Goal: Task Accomplishment & Management: Use online tool/utility

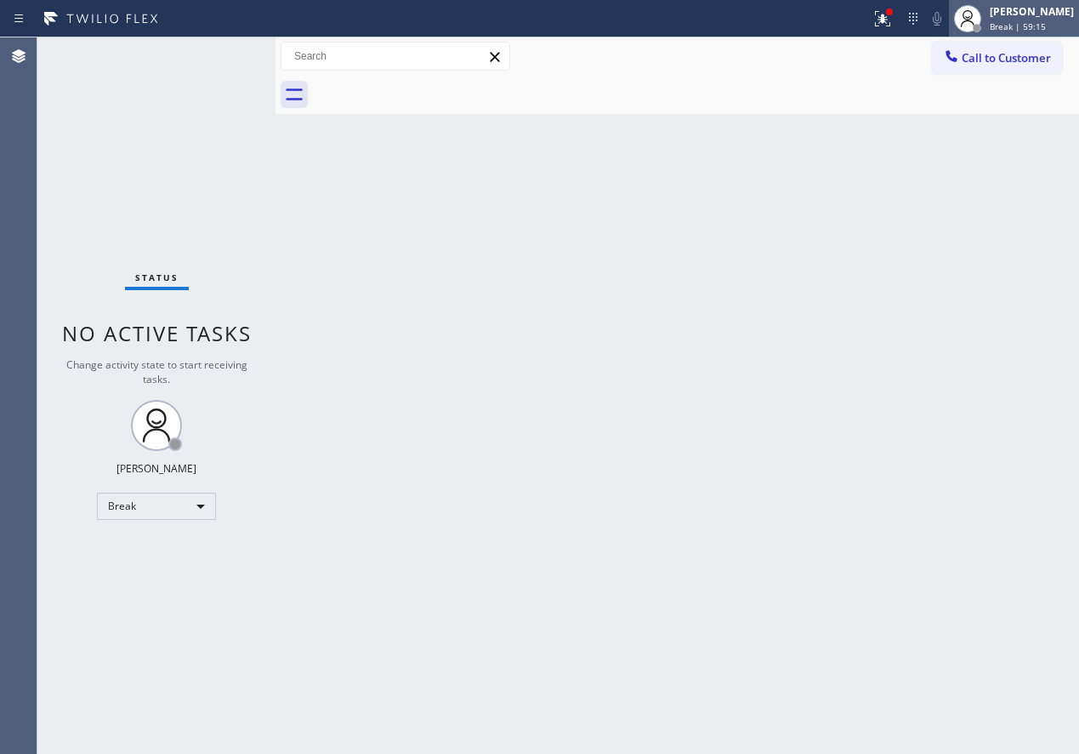
click at [1016, 21] on span "Break | 59:15" at bounding box center [1018, 26] width 56 height 12
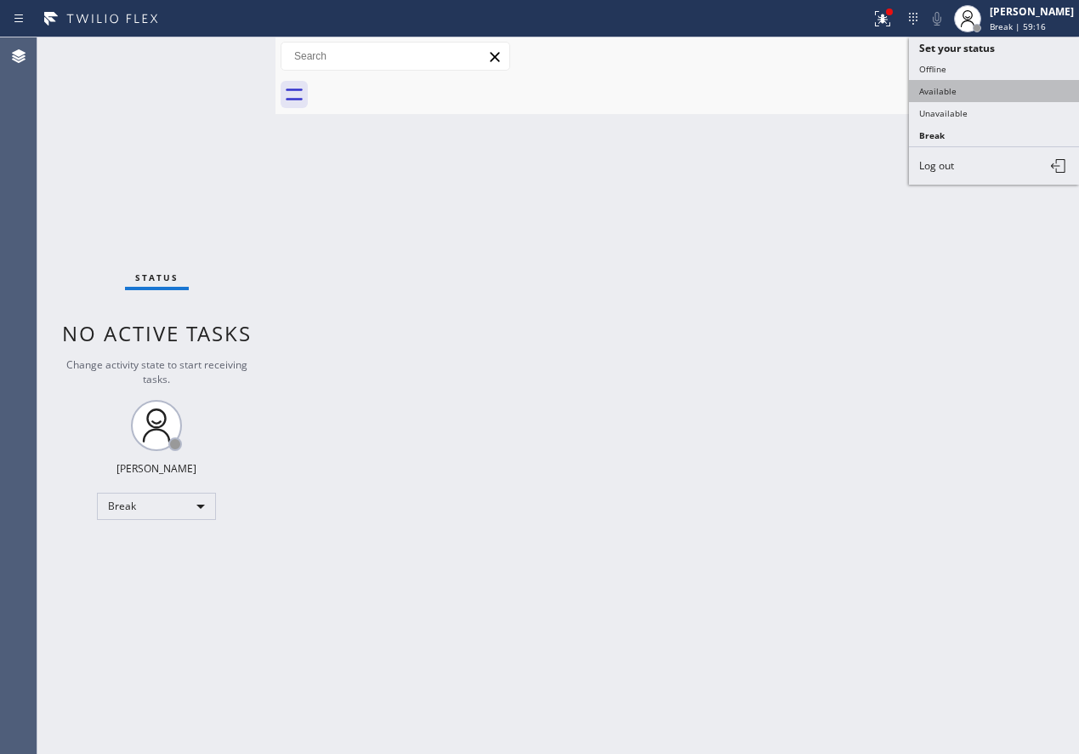
click at [923, 93] on button "Available" at bounding box center [994, 91] width 170 height 22
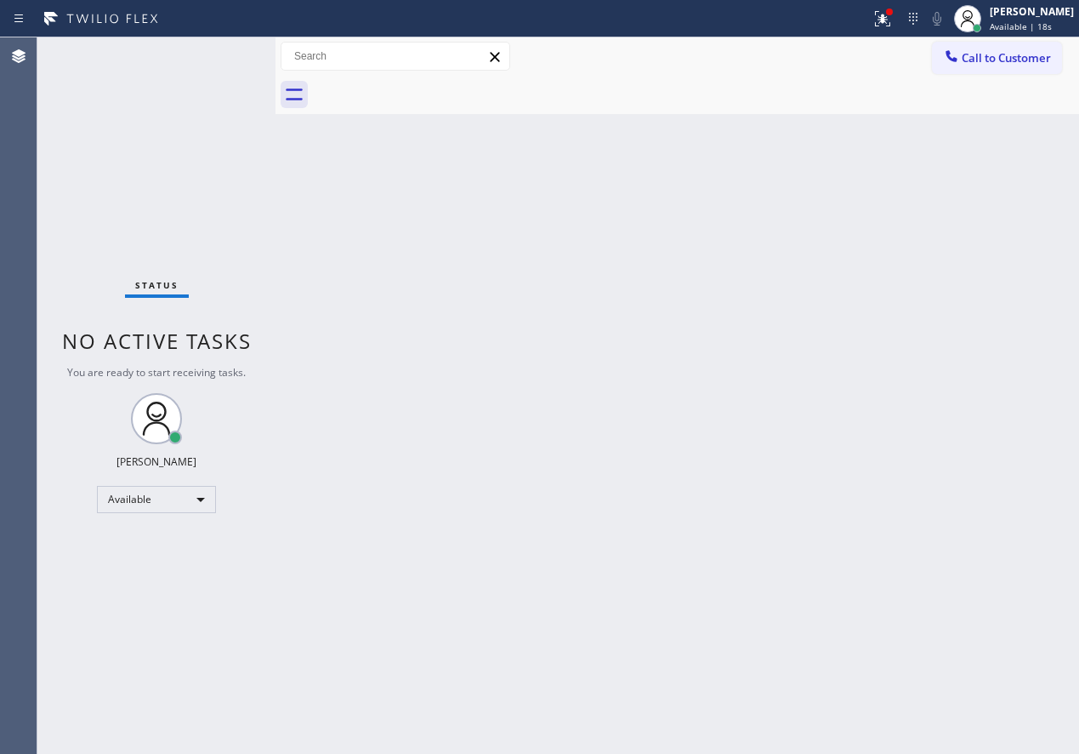
click at [978, 530] on div "Back to Dashboard Change Sender ID Customers Technicians Select a contact Outbo…" at bounding box center [678, 395] width 804 height 716
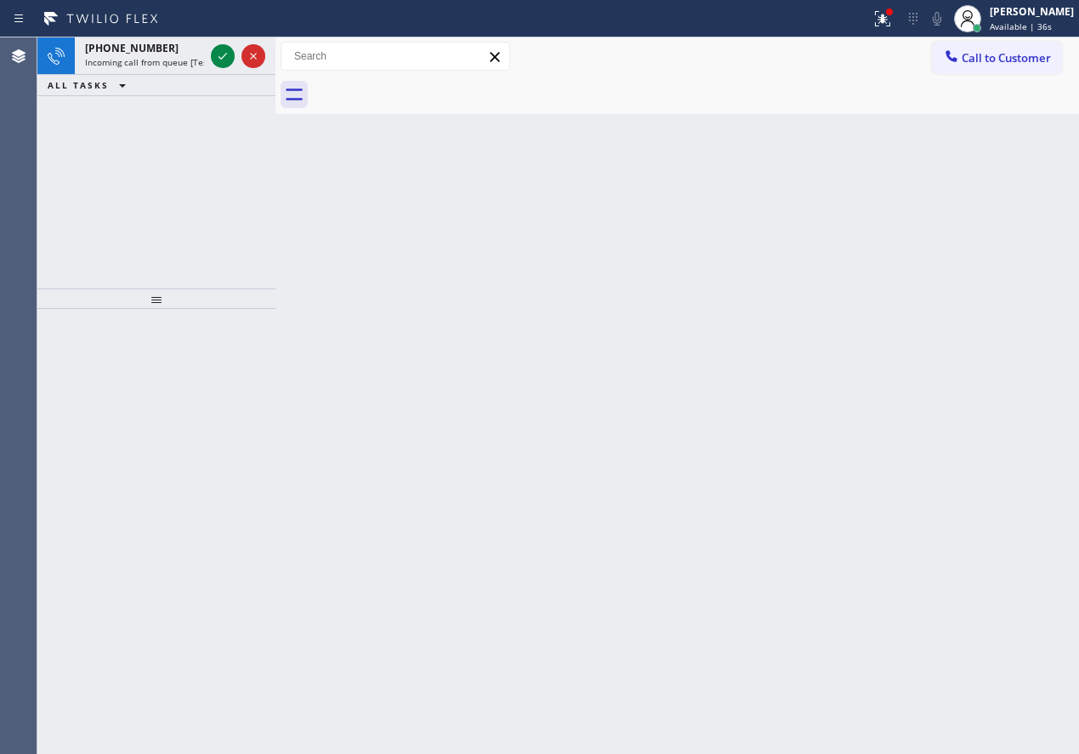
drag, startPoint x: 997, startPoint y: 435, endPoint x: 224, endPoint y: 85, distance: 848.8
click at [995, 435] on div "Back to Dashboard Change Sender ID Customers Technicians Select a contact Outbo…" at bounding box center [678, 395] width 804 height 716
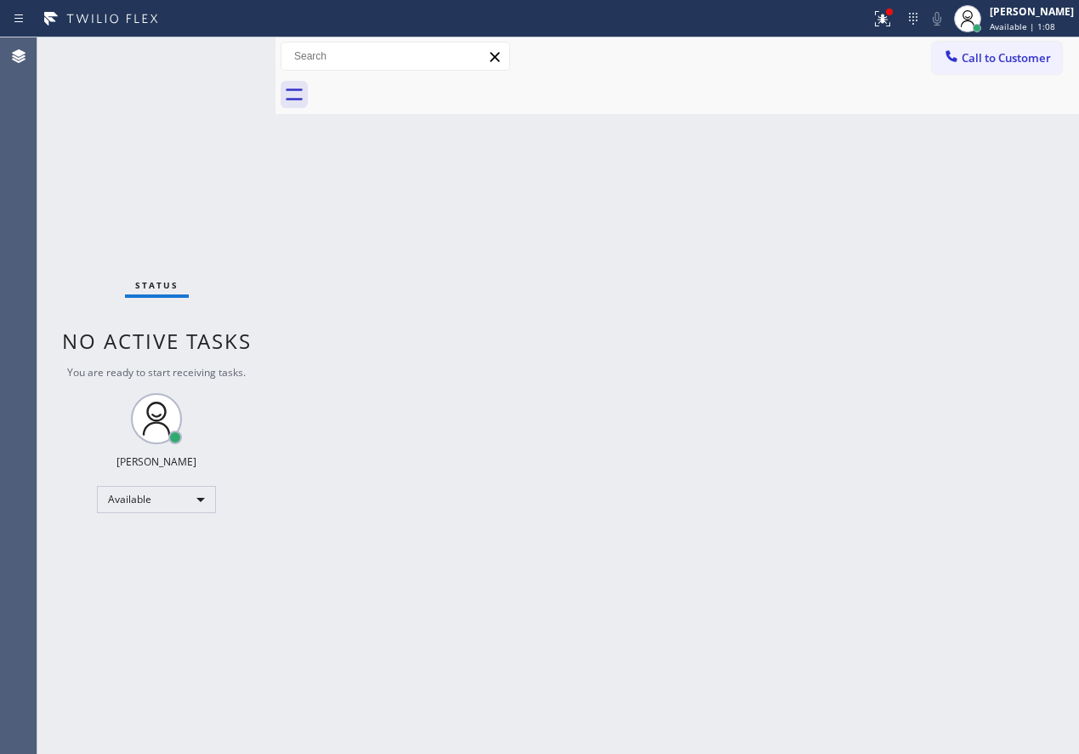
click at [960, 295] on div "Back to Dashboard Change Sender ID Customers Technicians Select a contact Outbo…" at bounding box center [678, 395] width 804 height 716
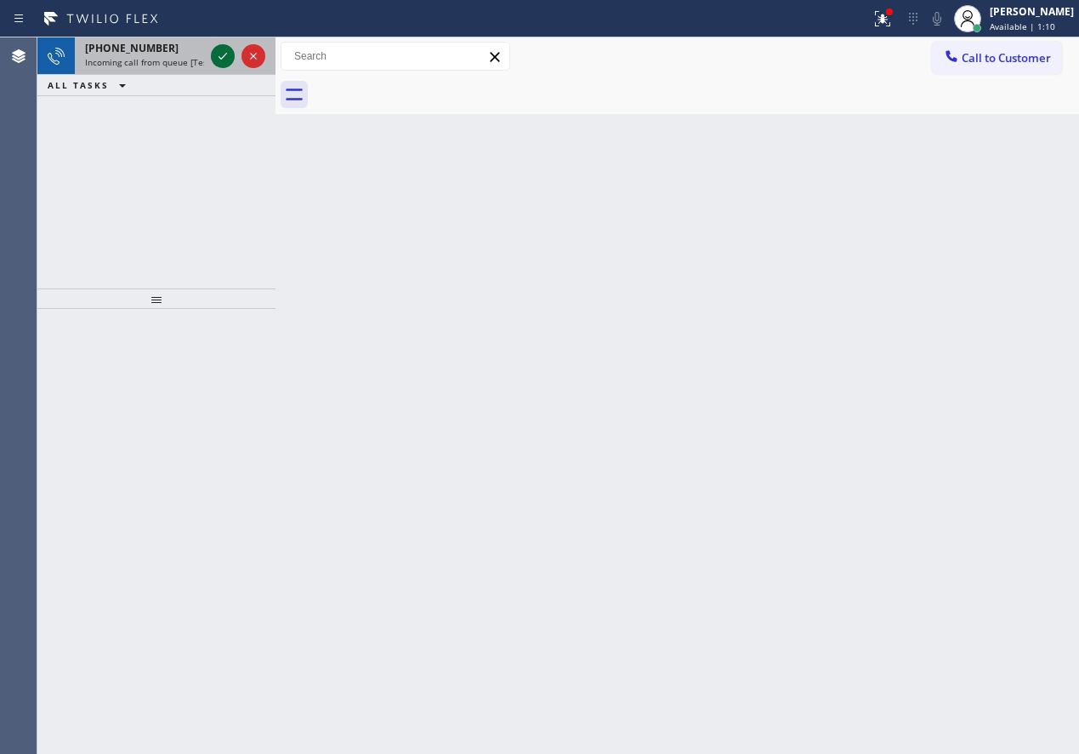
click at [217, 49] on icon at bounding box center [223, 56] width 20 height 20
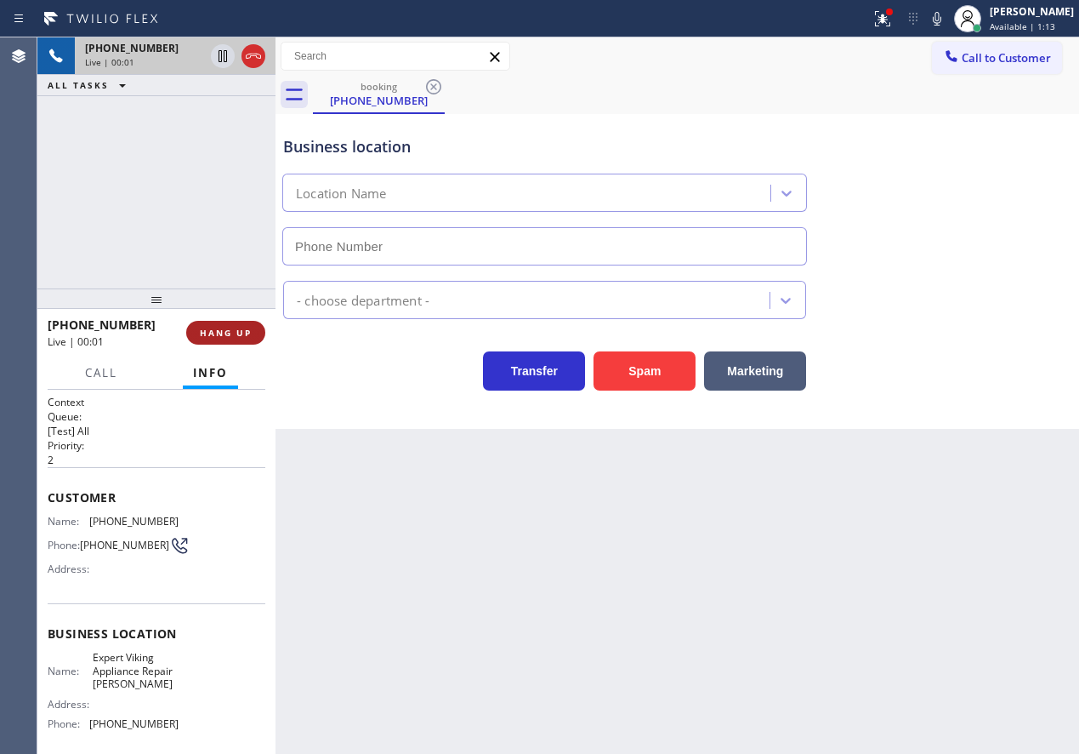
click at [213, 328] on span "HANG UP" at bounding box center [226, 333] width 52 height 12
click at [213, 331] on span "HANG UP" at bounding box center [226, 333] width 52 height 12
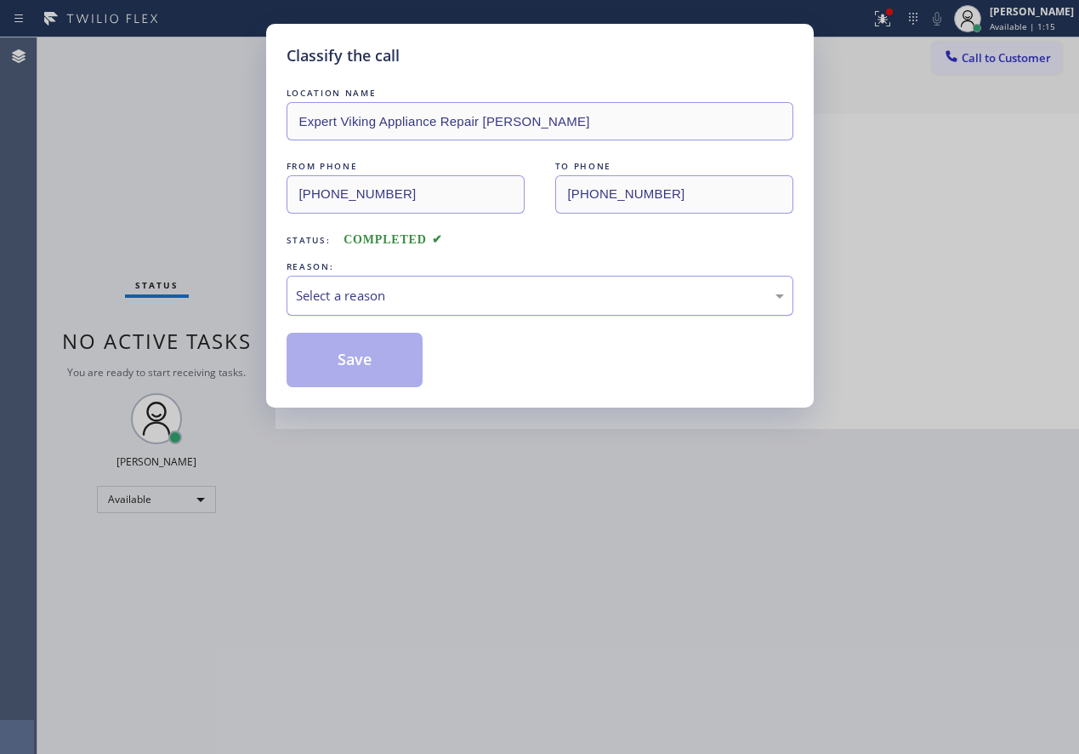
click at [361, 312] on div "Select a reason" at bounding box center [540, 296] width 507 height 40
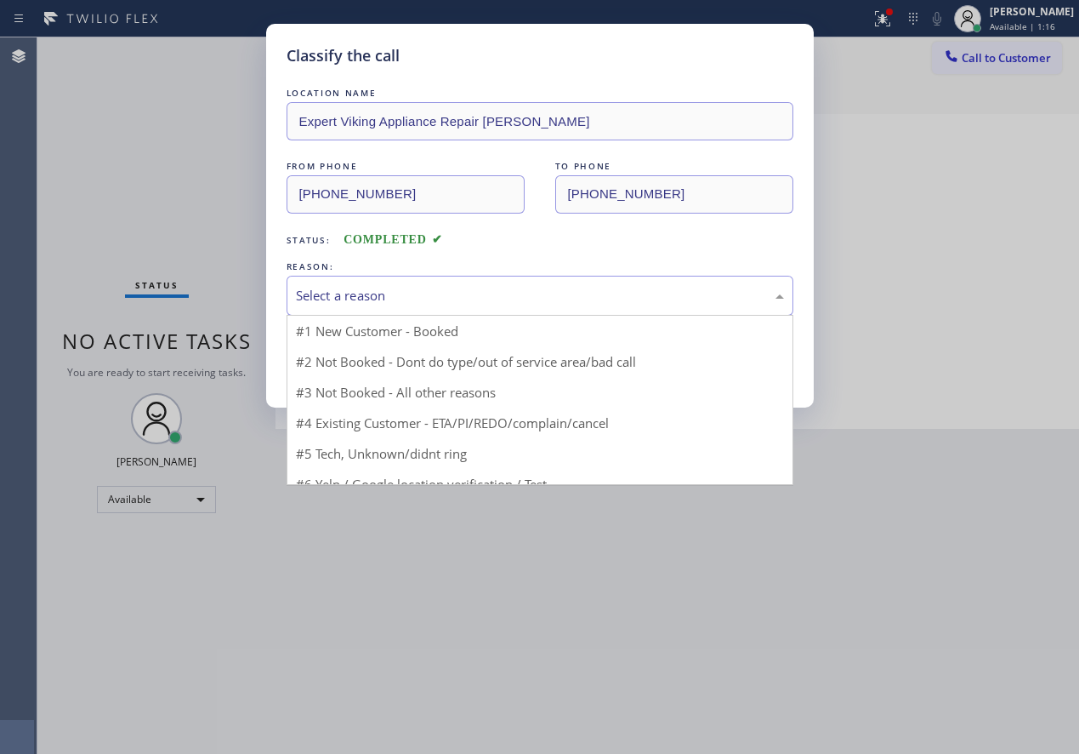
click at [354, 297] on div "Select a reason" at bounding box center [540, 296] width 488 height 20
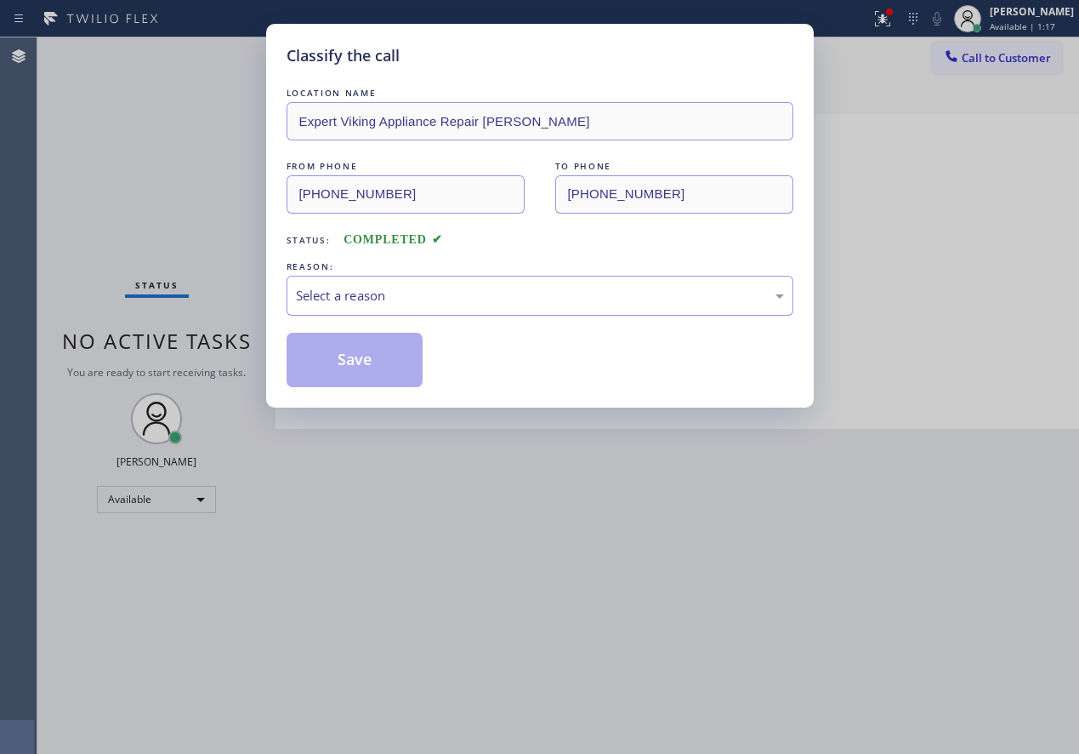
click at [361, 288] on div "Select a reason" at bounding box center [540, 296] width 488 height 20
click at [363, 367] on button "Save" at bounding box center [355, 360] width 137 height 54
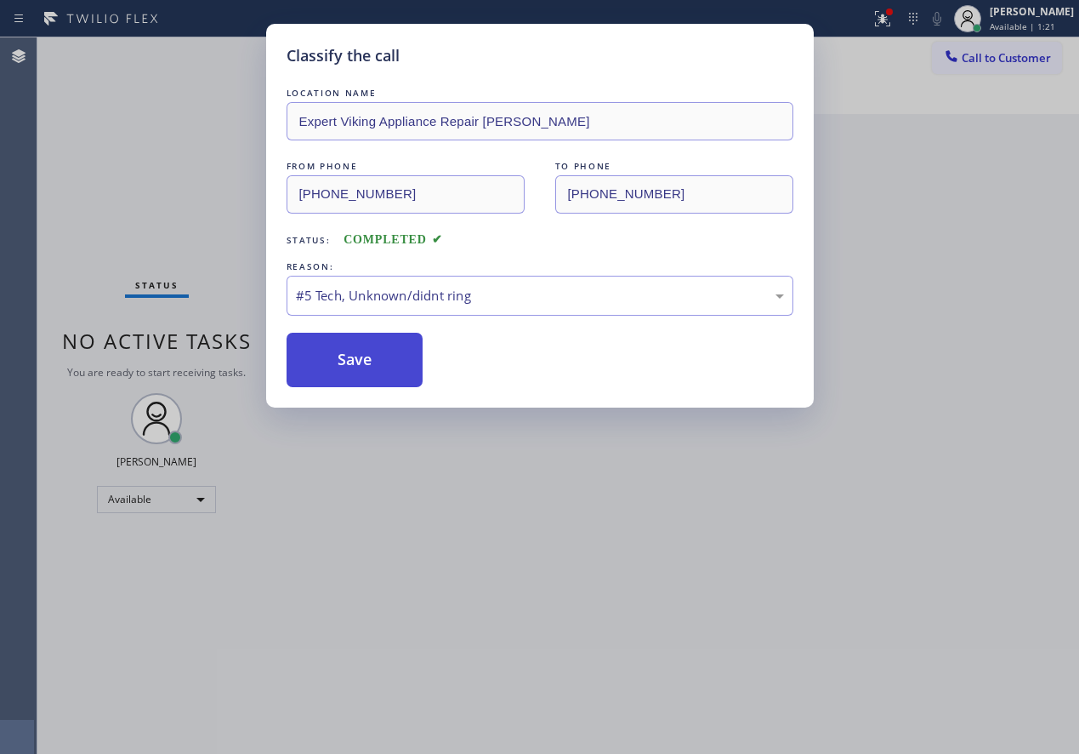
click at [374, 354] on button "Save" at bounding box center [355, 360] width 137 height 54
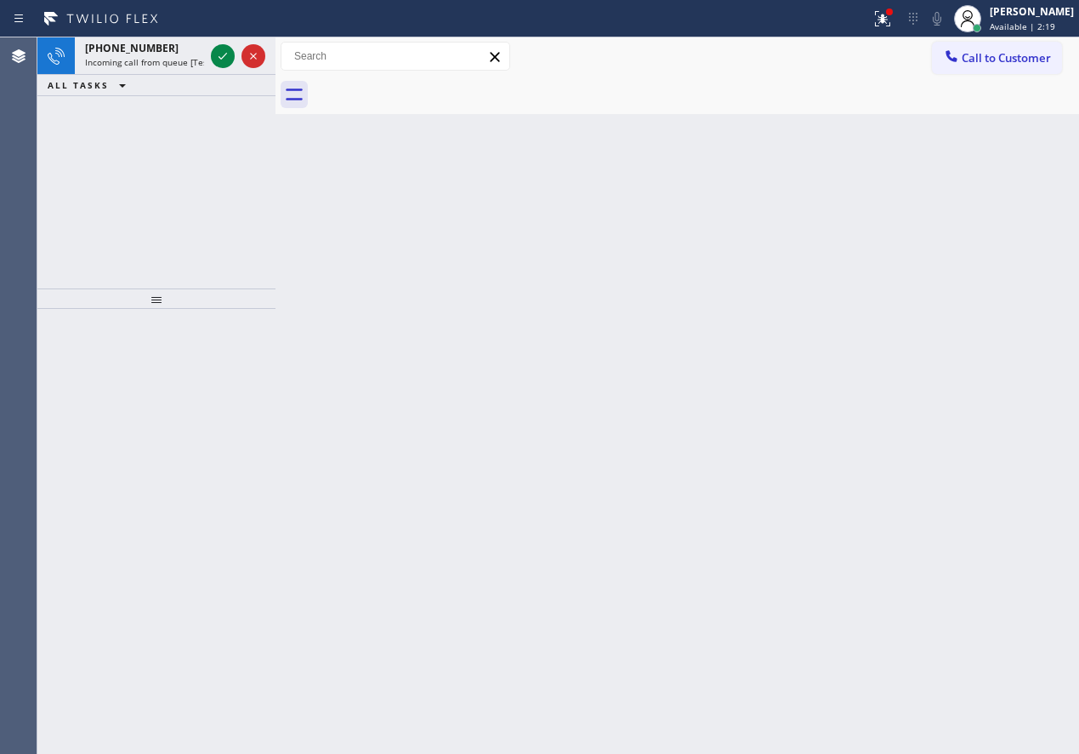
drag, startPoint x: 970, startPoint y: 447, endPoint x: 936, endPoint y: 429, distance: 38.1
click at [970, 447] on div "Back to Dashboard Change Sender ID Customers Technicians Select a contact Outbo…" at bounding box center [678, 395] width 804 height 716
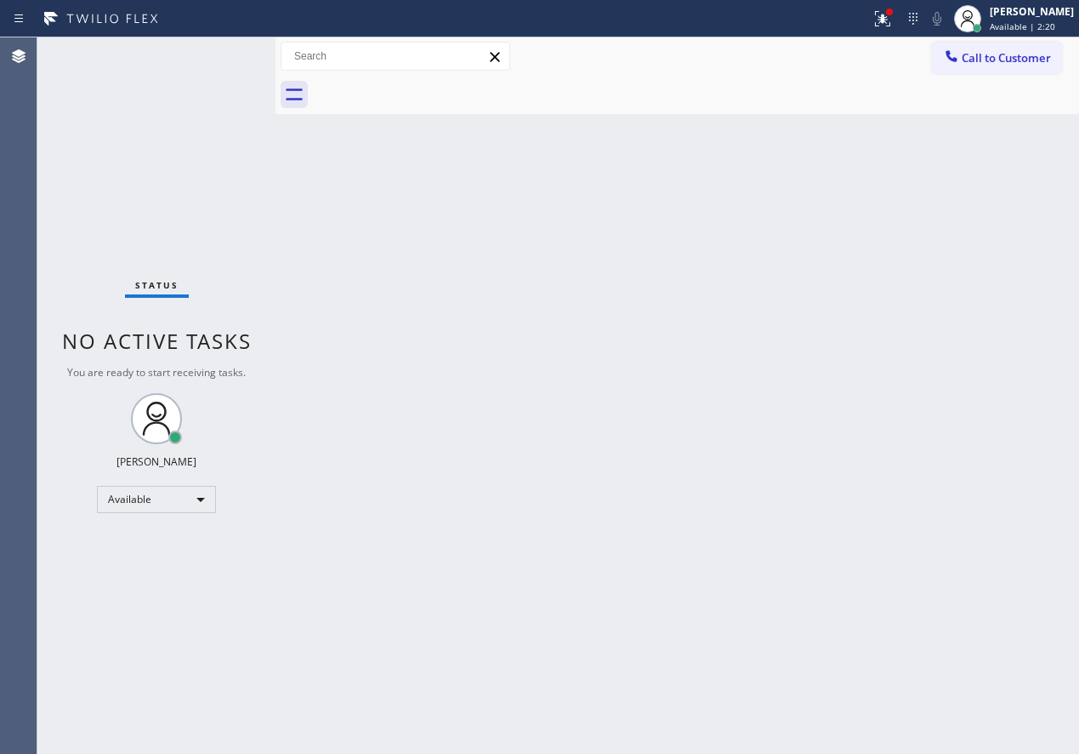
click at [222, 53] on div "Status No active tasks You are ready to start receiving tasks. [PERSON_NAME] Av…" at bounding box center [156, 395] width 238 height 716
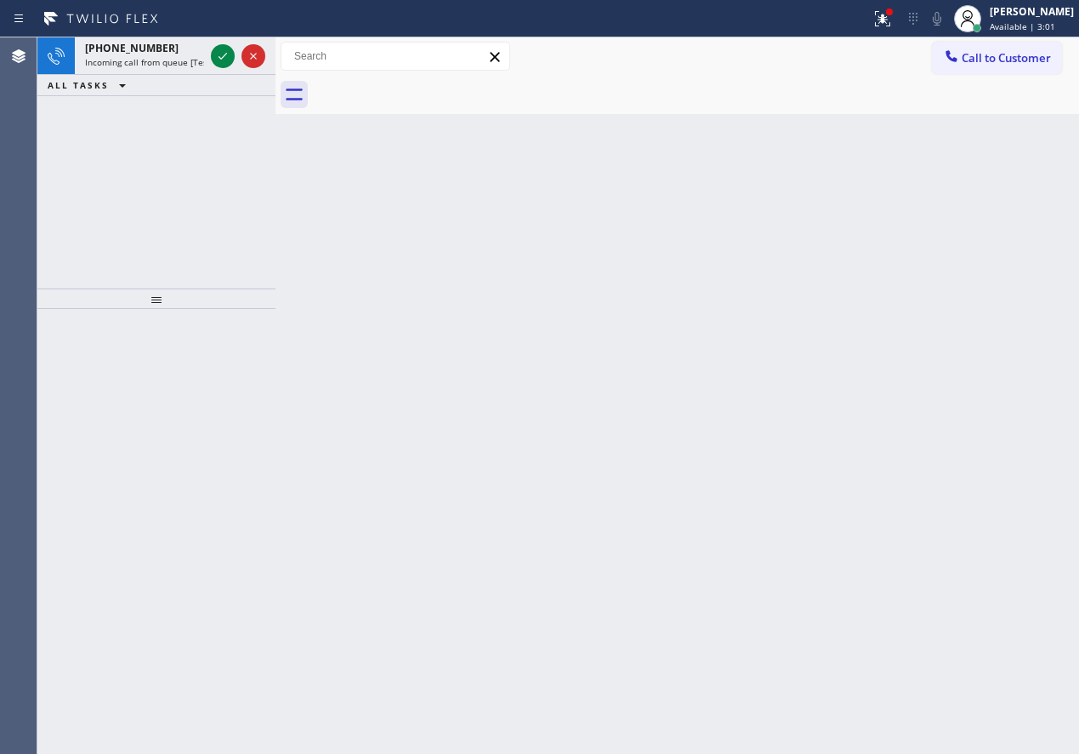
click at [966, 381] on div "Back to Dashboard Change Sender ID Customers Technicians Select a contact Outbo…" at bounding box center [678, 395] width 804 height 716
click at [227, 63] on icon at bounding box center [223, 56] width 20 height 20
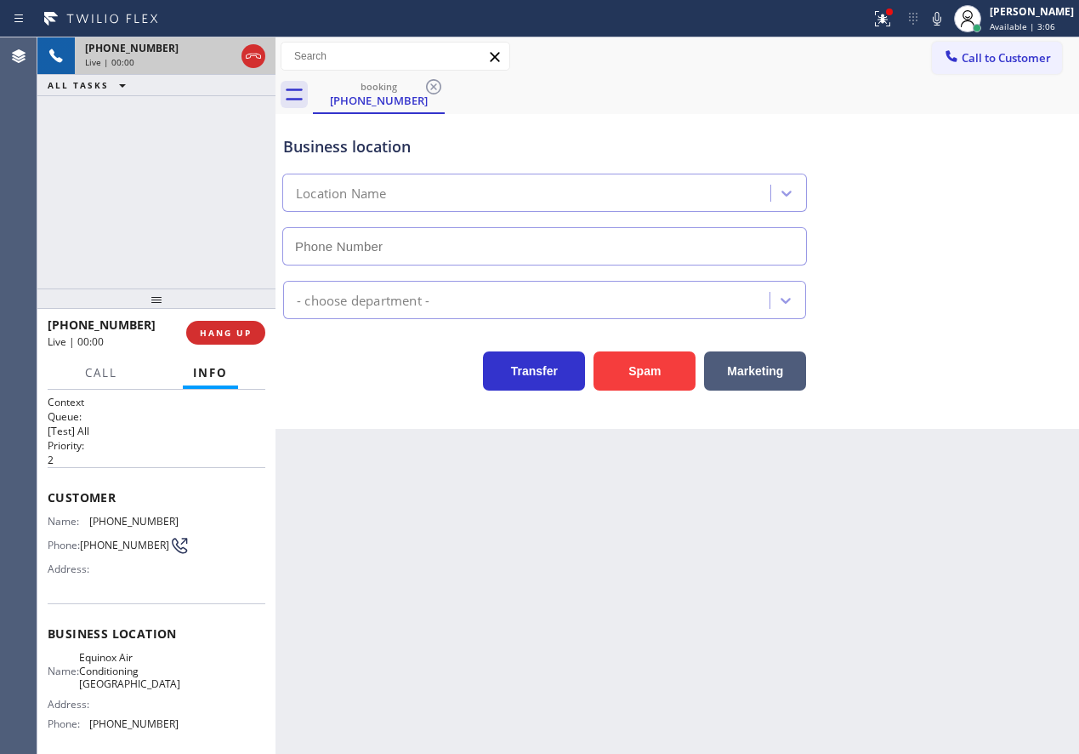
type input "[PHONE_NUMBER]"
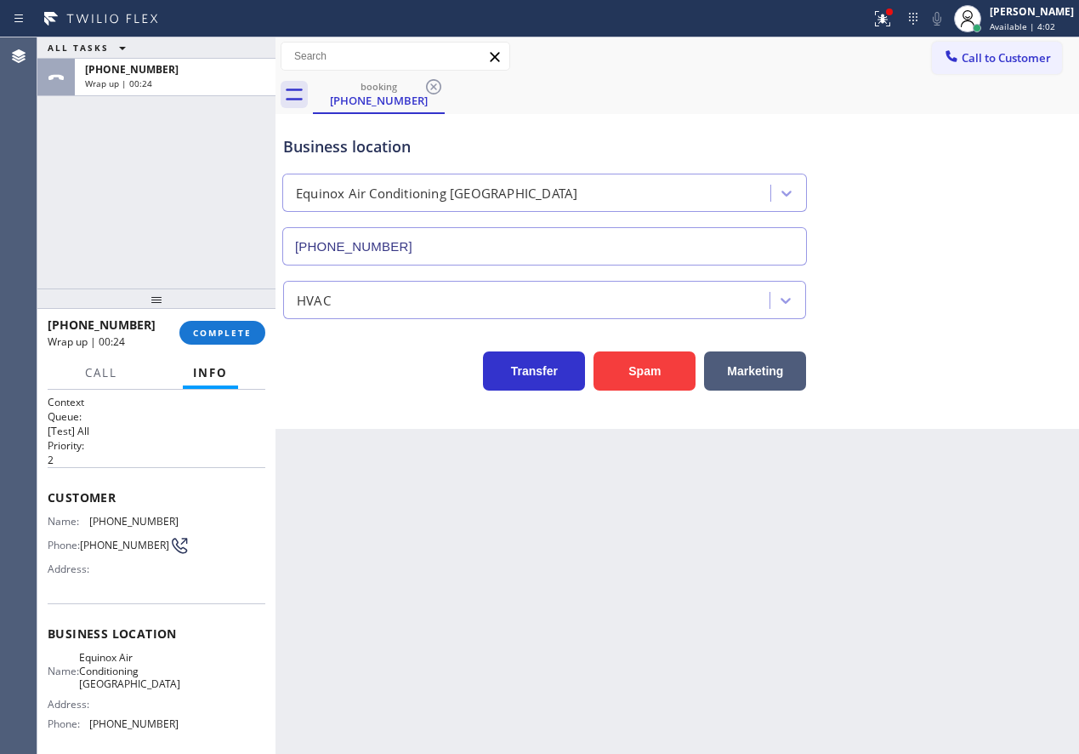
drag, startPoint x: 917, startPoint y: 452, endPoint x: 573, endPoint y: 317, distance: 368.9
click at [914, 452] on div "Back to Dashboard Change Sender ID Customers Technicians Select a contact Outbo…" at bounding box center [678, 395] width 804 height 716
click at [217, 337] on span "COMPLETE" at bounding box center [222, 333] width 59 height 12
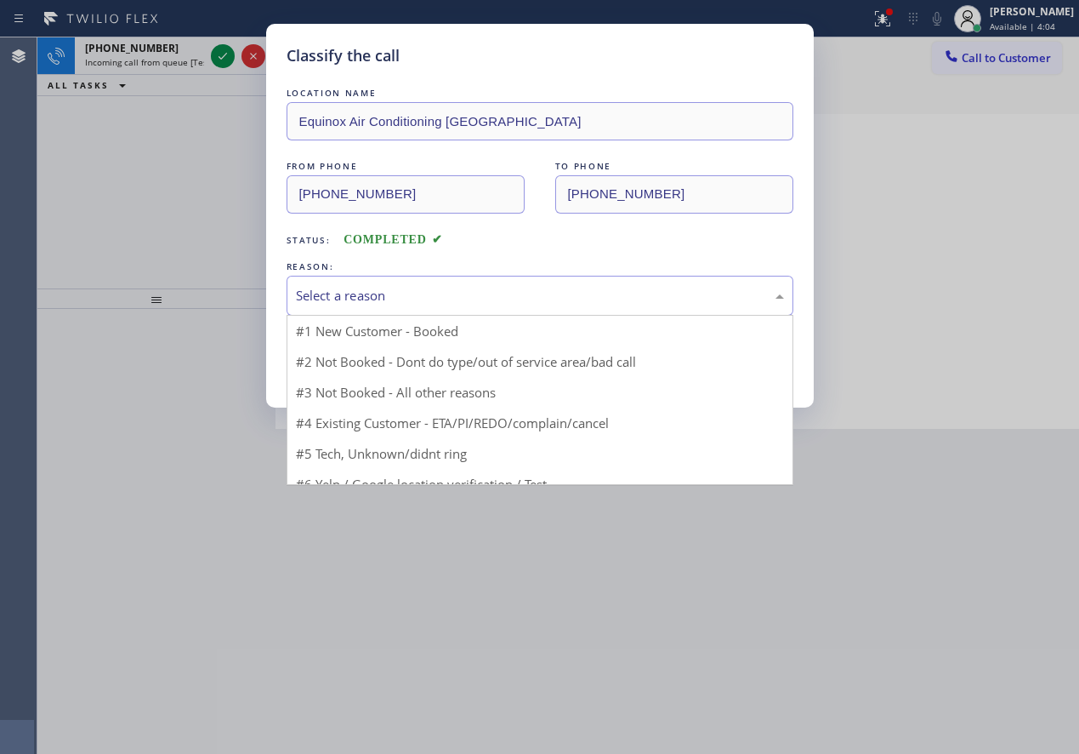
click at [334, 295] on div "Select a reason" at bounding box center [540, 296] width 488 height 20
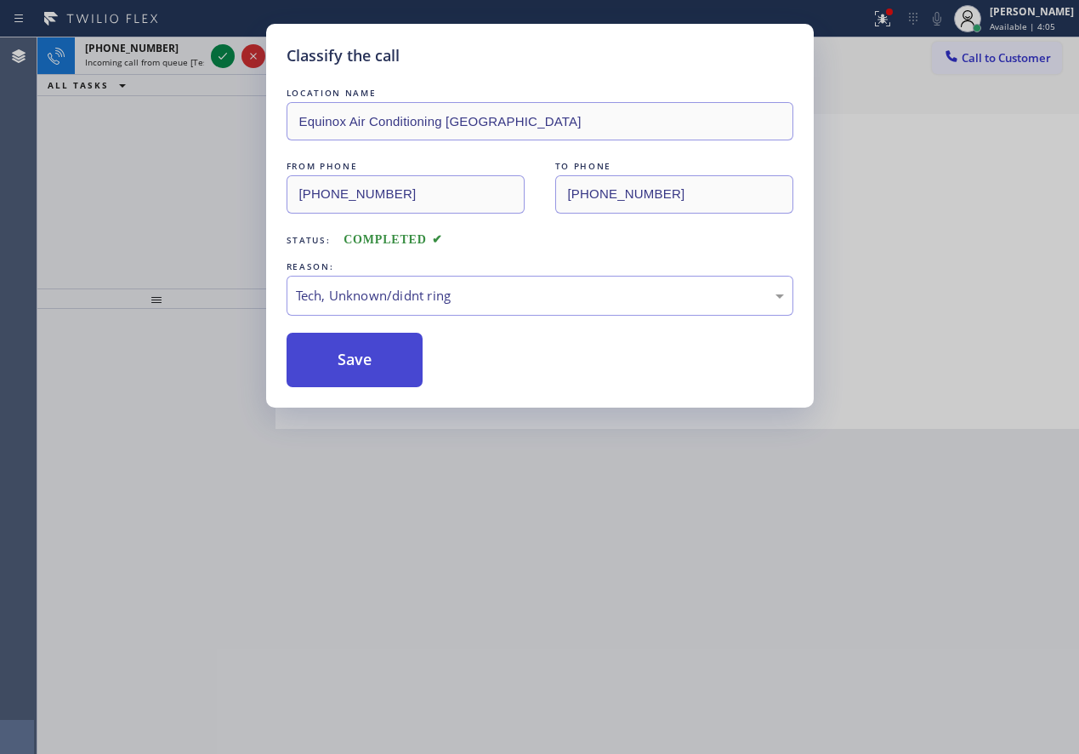
click at [341, 369] on button "Save" at bounding box center [355, 360] width 137 height 54
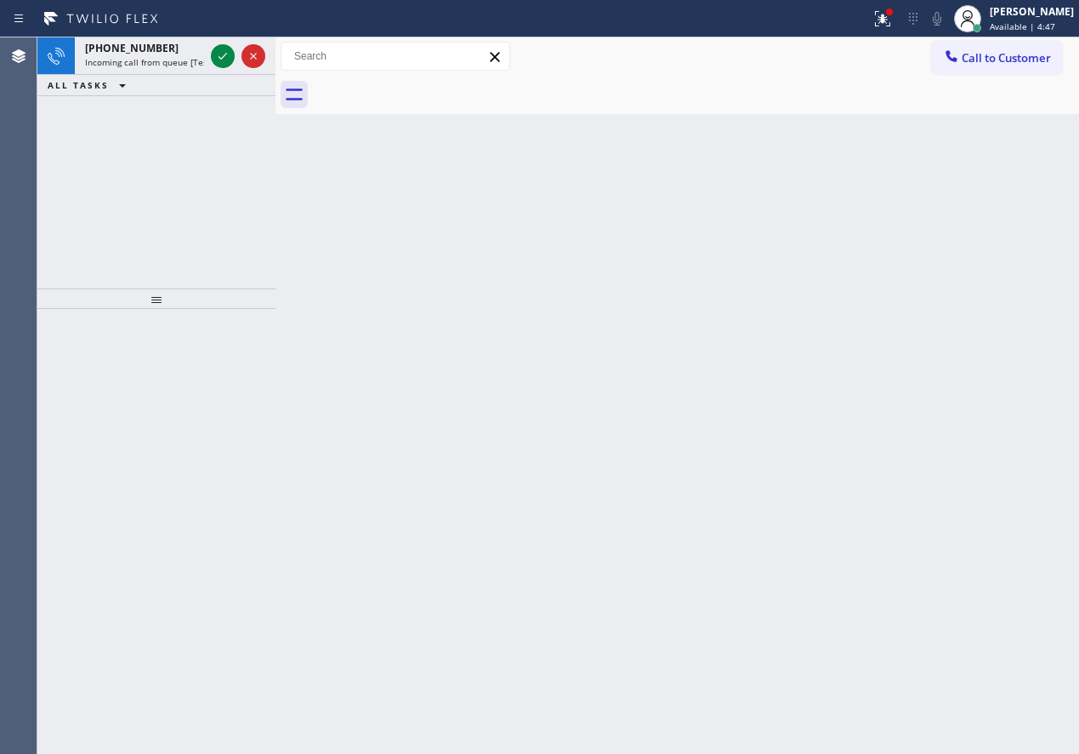
click at [976, 330] on div "Back to Dashboard Change Sender ID Customers Technicians Select a contact Outbo…" at bounding box center [678, 395] width 804 height 716
click at [229, 57] on icon at bounding box center [223, 56] width 20 height 20
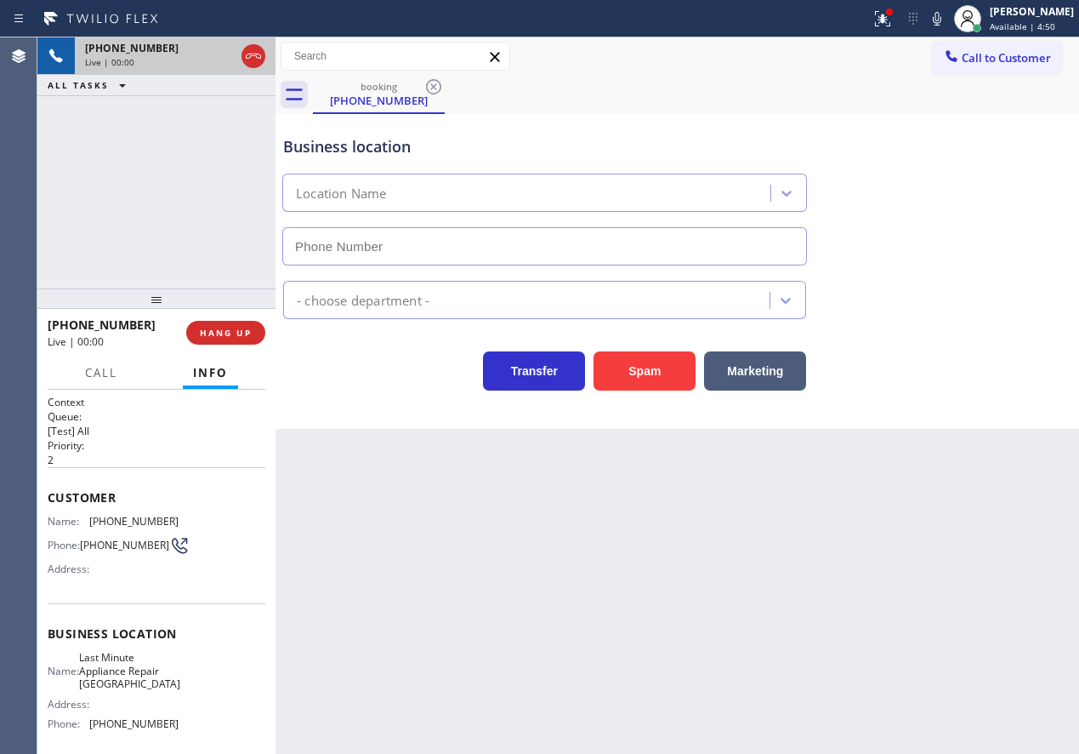
type input "[PHONE_NUMBER]"
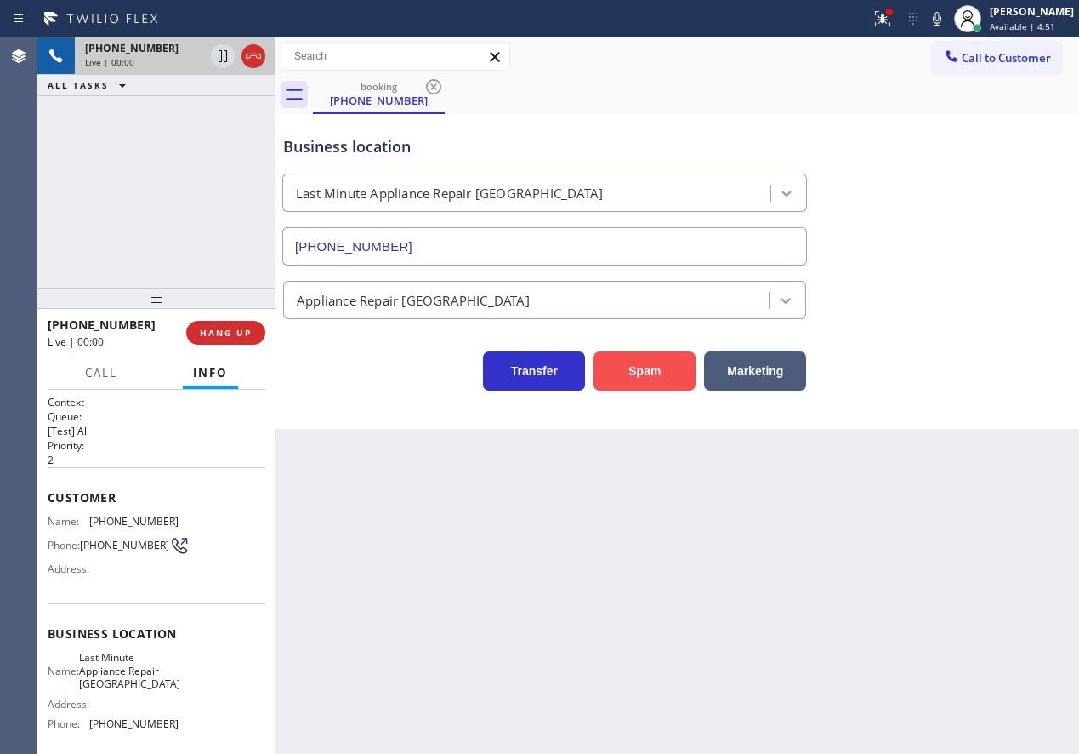
click at [641, 367] on button "Spam" at bounding box center [645, 370] width 102 height 39
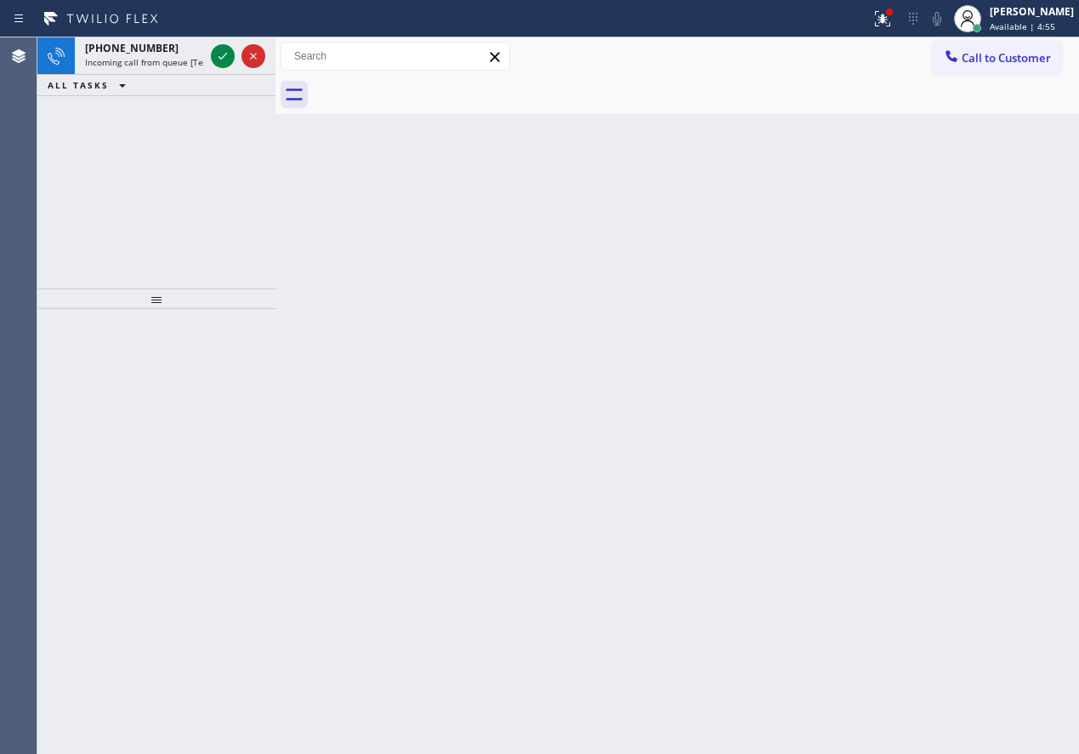
click at [903, 279] on div "Back to Dashboard Change Sender ID Customers Technicians Select a contact Outbo…" at bounding box center [678, 395] width 804 height 716
click at [218, 56] on icon at bounding box center [223, 56] width 20 height 20
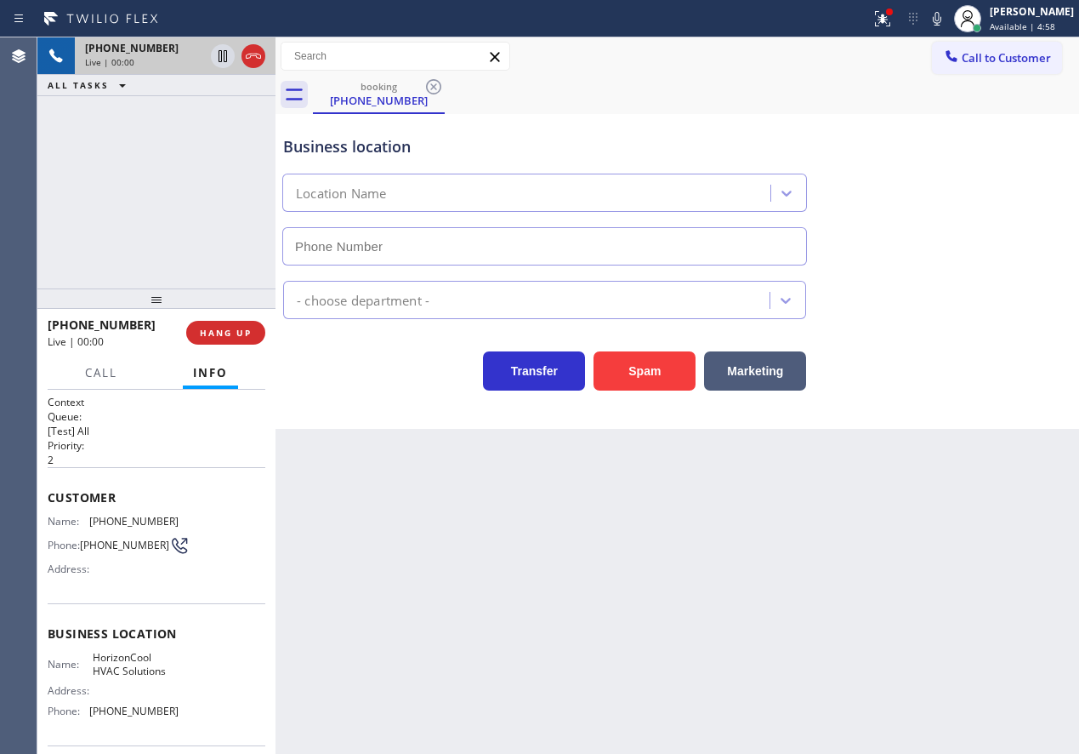
type input "[PHONE_NUMBER]"
drag, startPoint x: 631, startPoint y: 370, endPoint x: 609, endPoint y: 444, distance: 77.2
click at [632, 369] on button "Spam" at bounding box center [645, 370] width 102 height 39
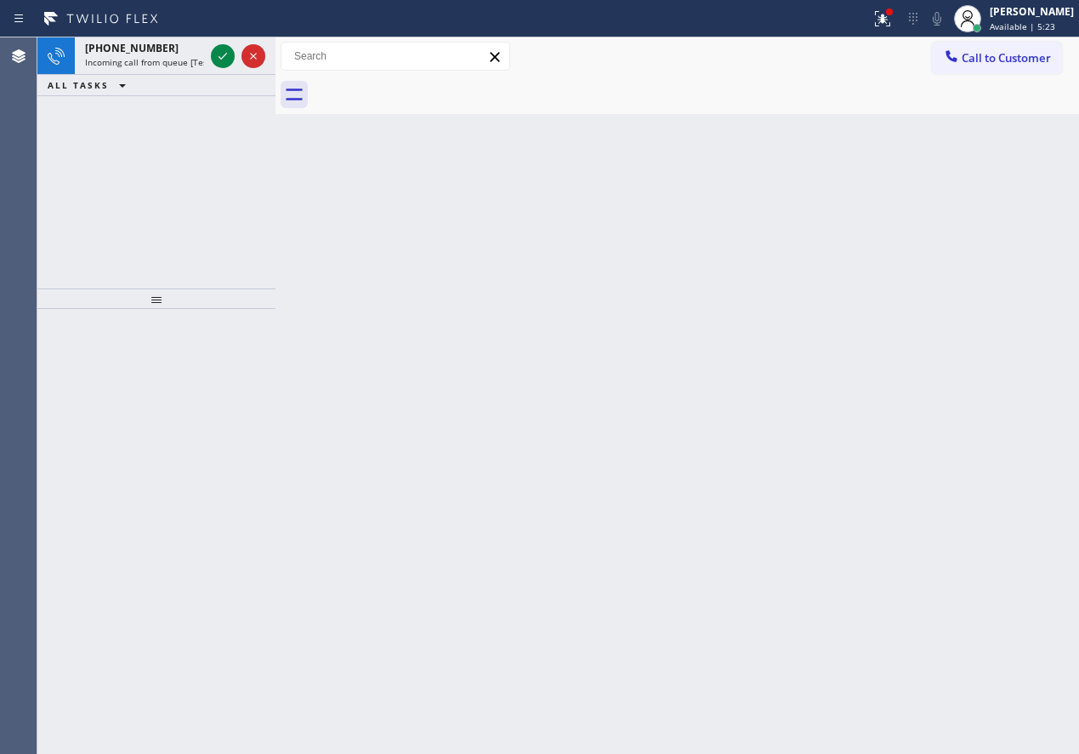
click at [912, 431] on div "Back to Dashboard Change Sender ID Customers Technicians Select a contact Outbo…" at bounding box center [678, 395] width 804 height 716
click at [224, 54] on icon at bounding box center [223, 56] width 20 height 20
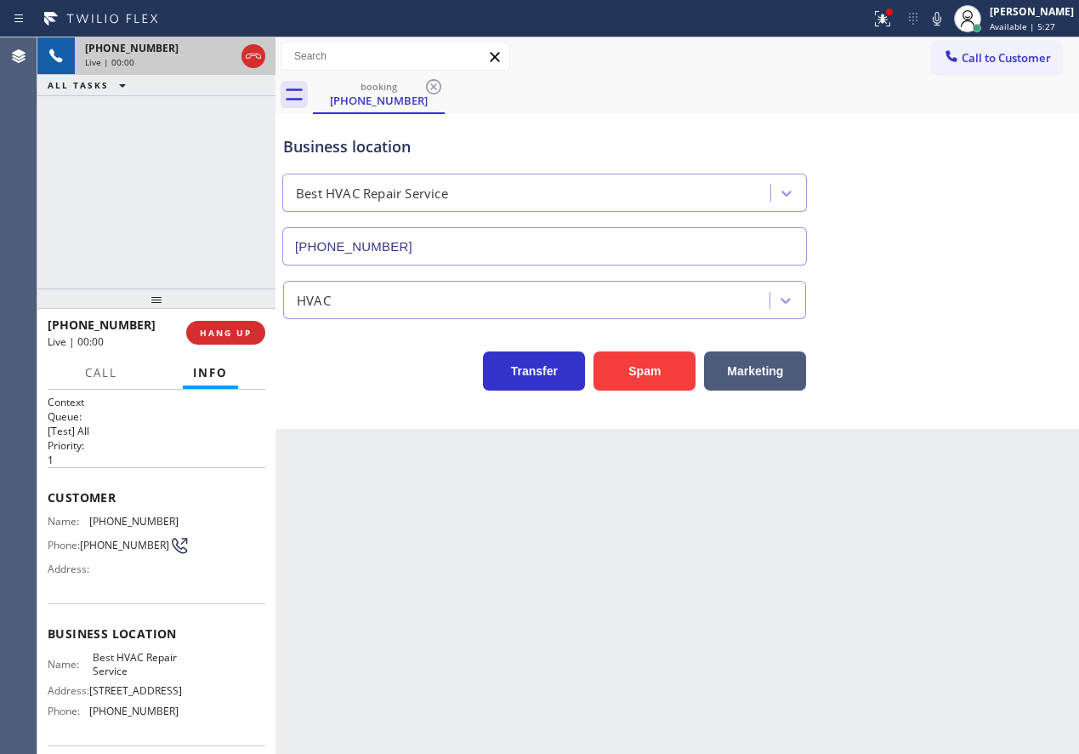
type input "[PHONE_NUMBER]"
click at [236, 333] on span "HANG UP" at bounding box center [226, 333] width 52 height 12
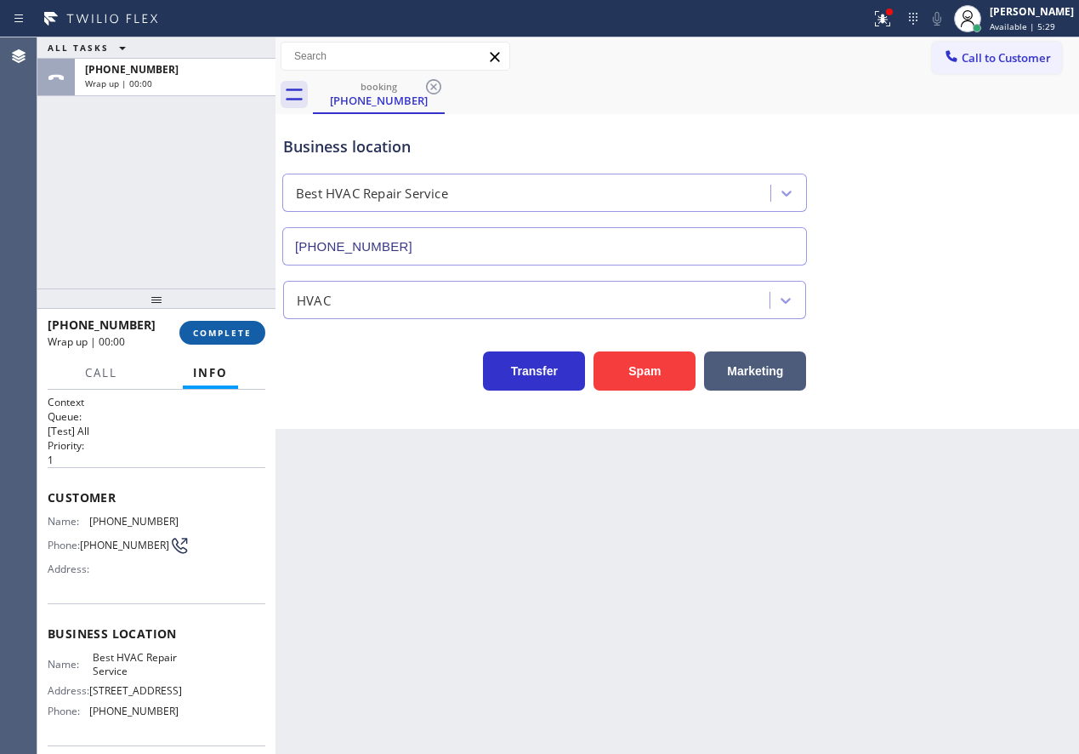
click at [236, 333] on span "COMPLETE" at bounding box center [222, 333] width 59 height 12
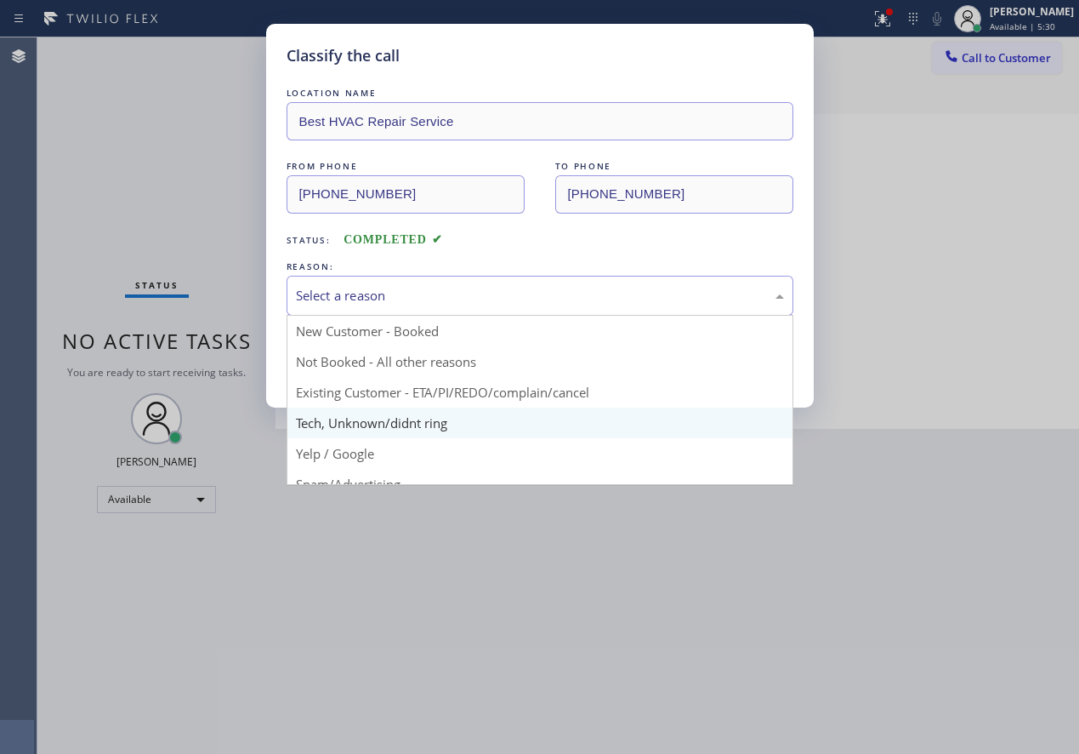
drag, startPoint x: 385, startPoint y: 298, endPoint x: 391, endPoint y: 434, distance: 136.2
click at [385, 300] on div "Select a reason" at bounding box center [540, 296] width 488 height 20
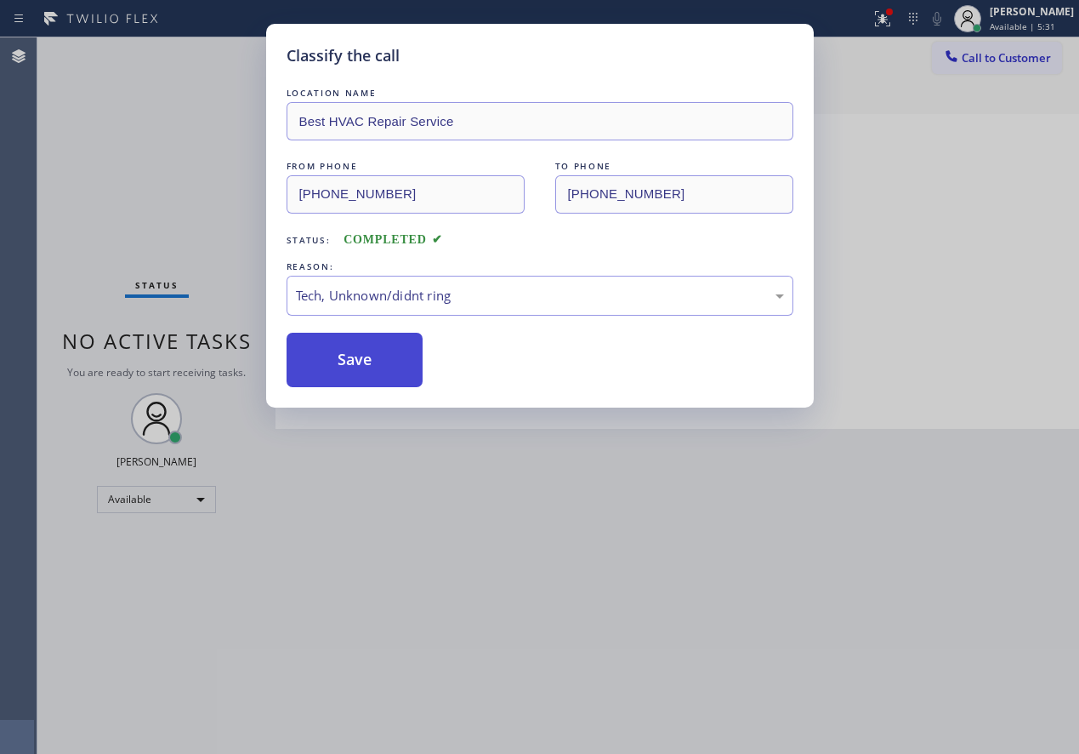
click at [362, 363] on button "Save" at bounding box center [355, 360] width 137 height 54
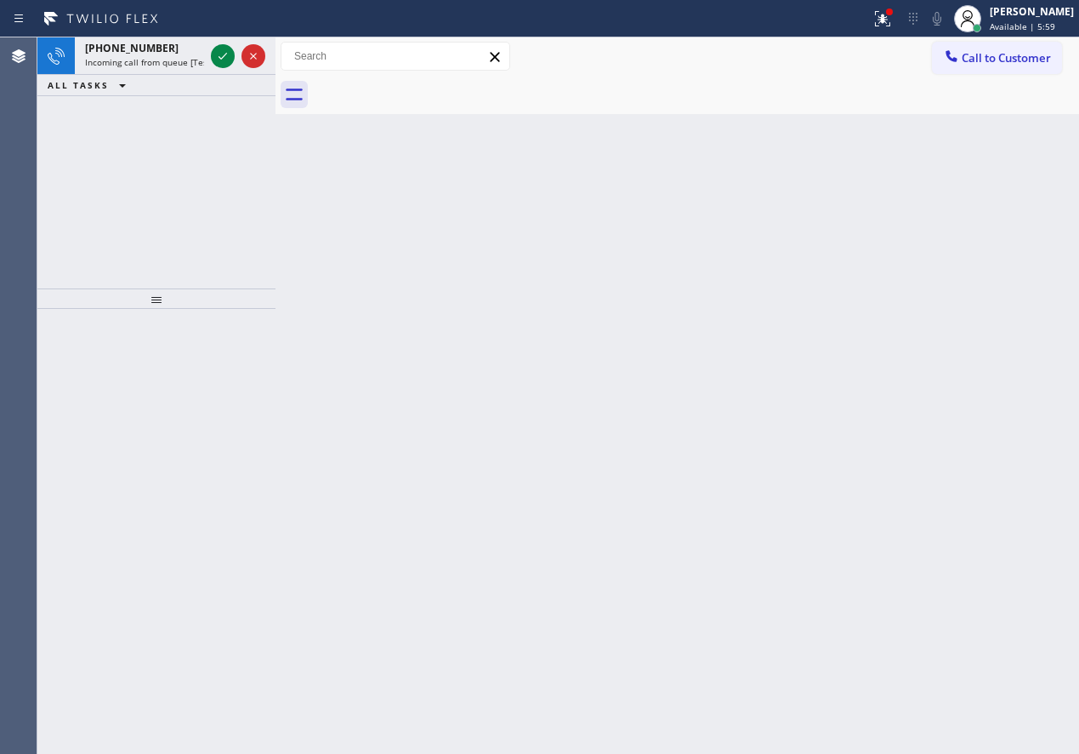
click at [1077, 489] on div "Back to Dashboard Change Sender ID Customers Technicians Select a contact Outbo…" at bounding box center [678, 395] width 804 height 716
click at [219, 54] on icon at bounding box center [223, 56] width 20 height 20
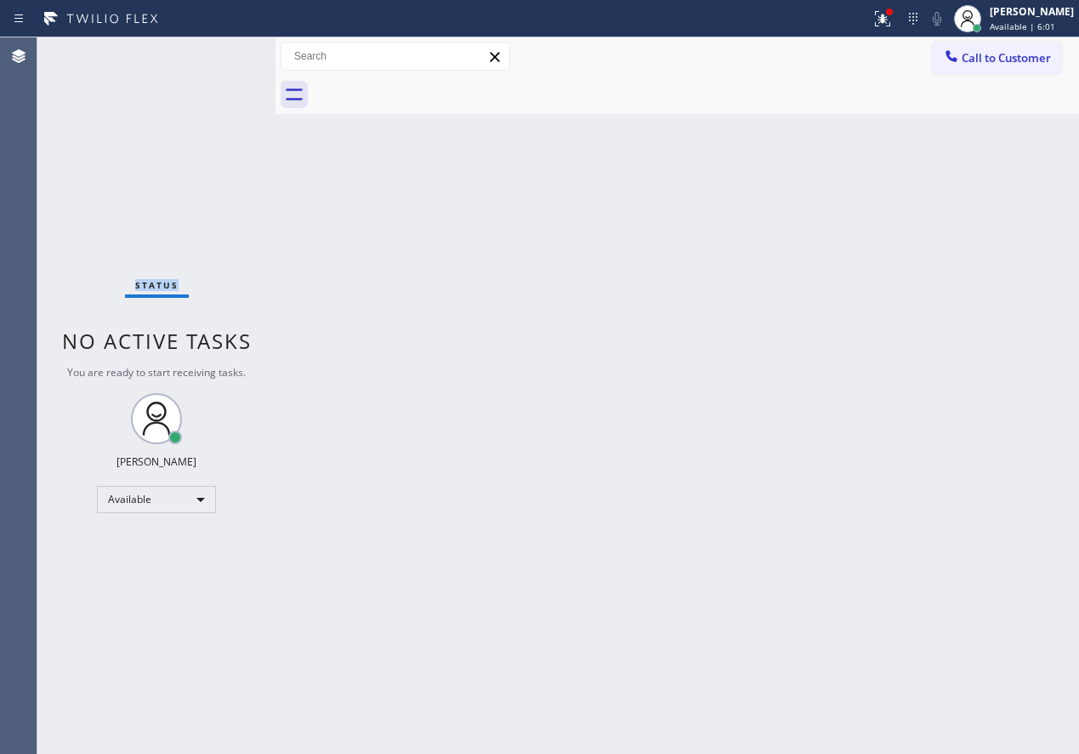
click at [219, 54] on div "Status No active tasks You are ready to start receiving tasks. [PERSON_NAME] Av…" at bounding box center [156, 395] width 238 height 716
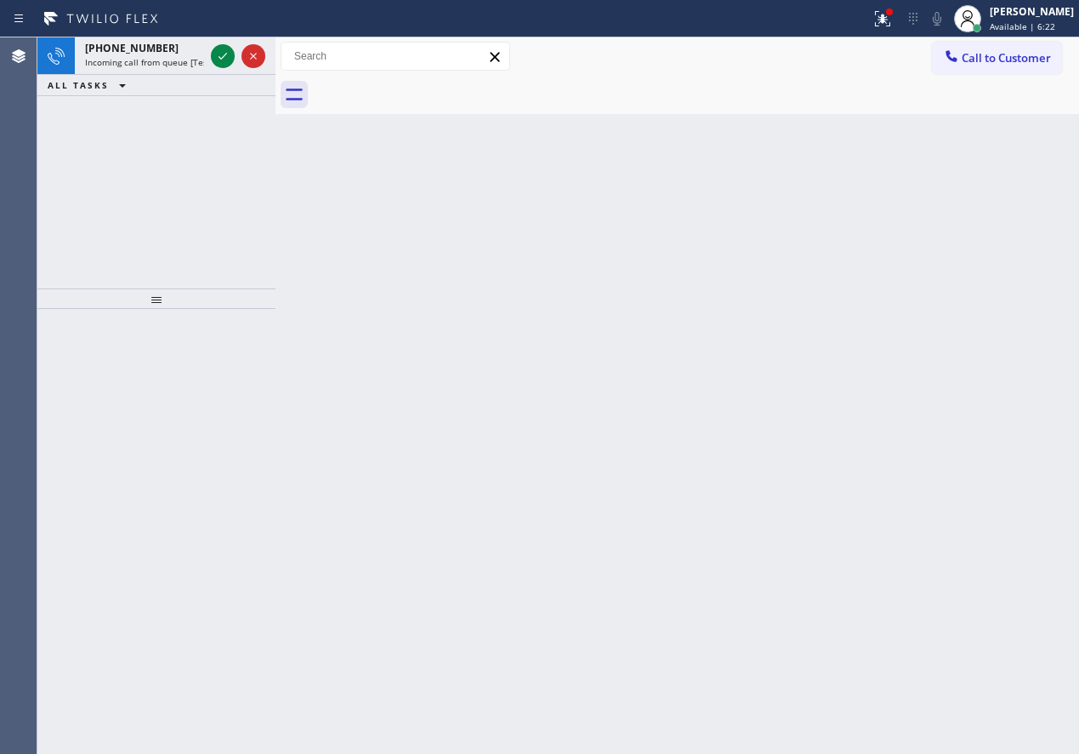
click at [927, 503] on div "Back to Dashboard Change Sender ID Customers Technicians Select a contact Outbo…" at bounding box center [678, 395] width 804 height 716
click at [228, 54] on icon at bounding box center [223, 56] width 20 height 20
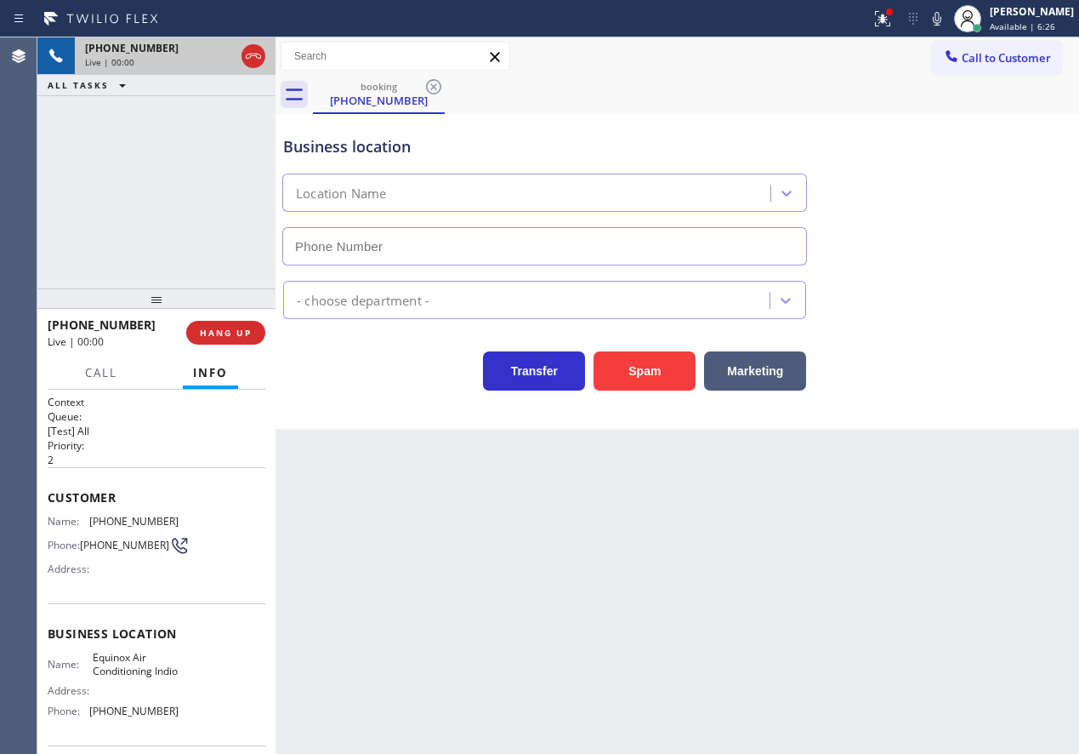
type input "[PHONE_NUMBER]"
click at [222, 327] on span "HANG UP" at bounding box center [226, 333] width 52 height 12
click at [228, 333] on span "HANG UP" at bounding box center [226, 333] width 52 height 12
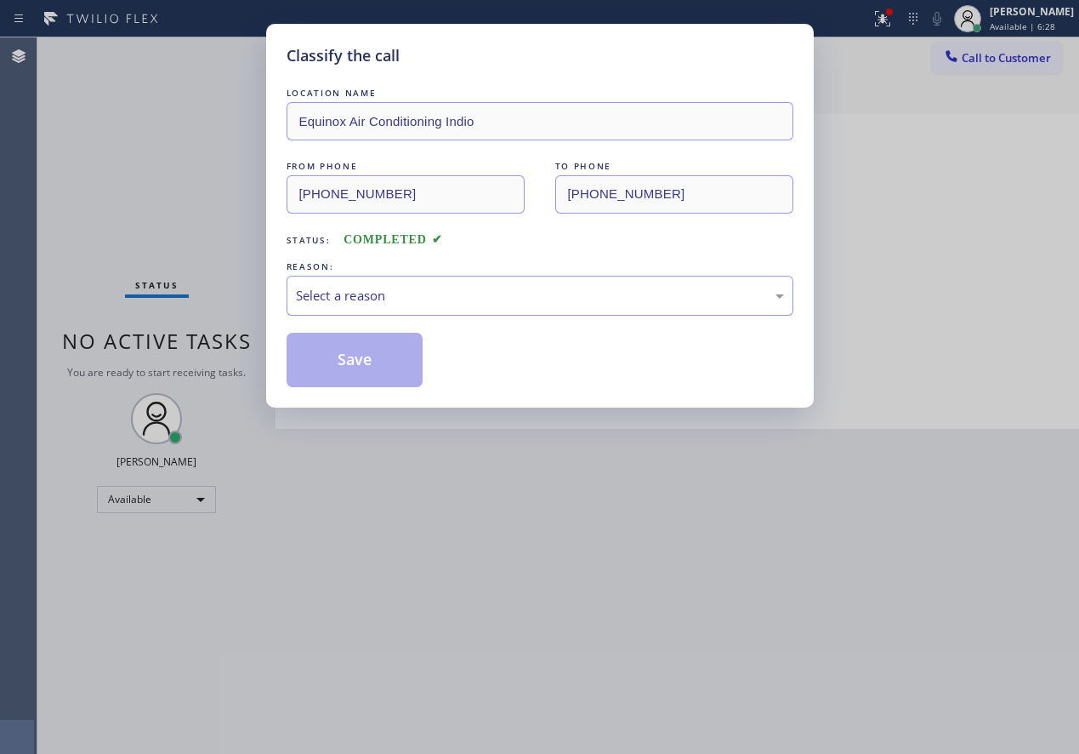
click at [403, 300] on div "Select a reason" at bounding box center [540, 296] width 488 height 20
click at [333, 349] on button "Save" at bounding box center [355, 360] width 137 height 54
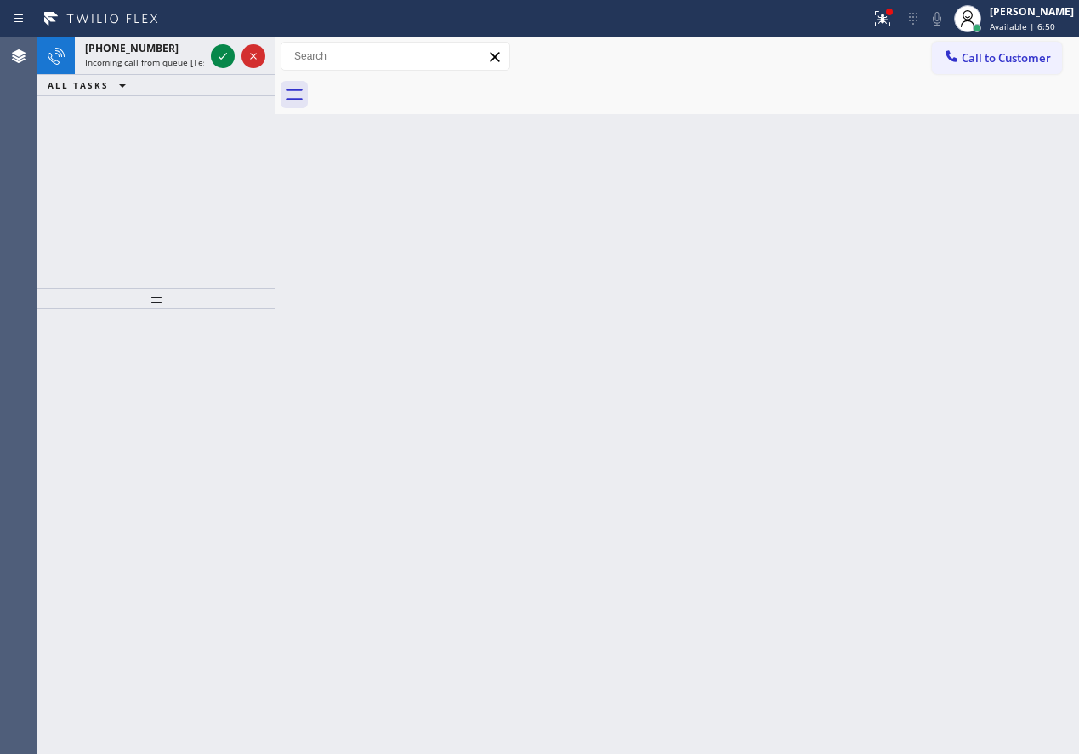
click at [896, 493] on div "Back to Dashboard Change Sender ID Customers Technicians Select a contact Outbo…" at bounding box center [678, 395] width 804 height 716
click at [212, 59] on div at bounding box center [223, 56] width 24 height 20
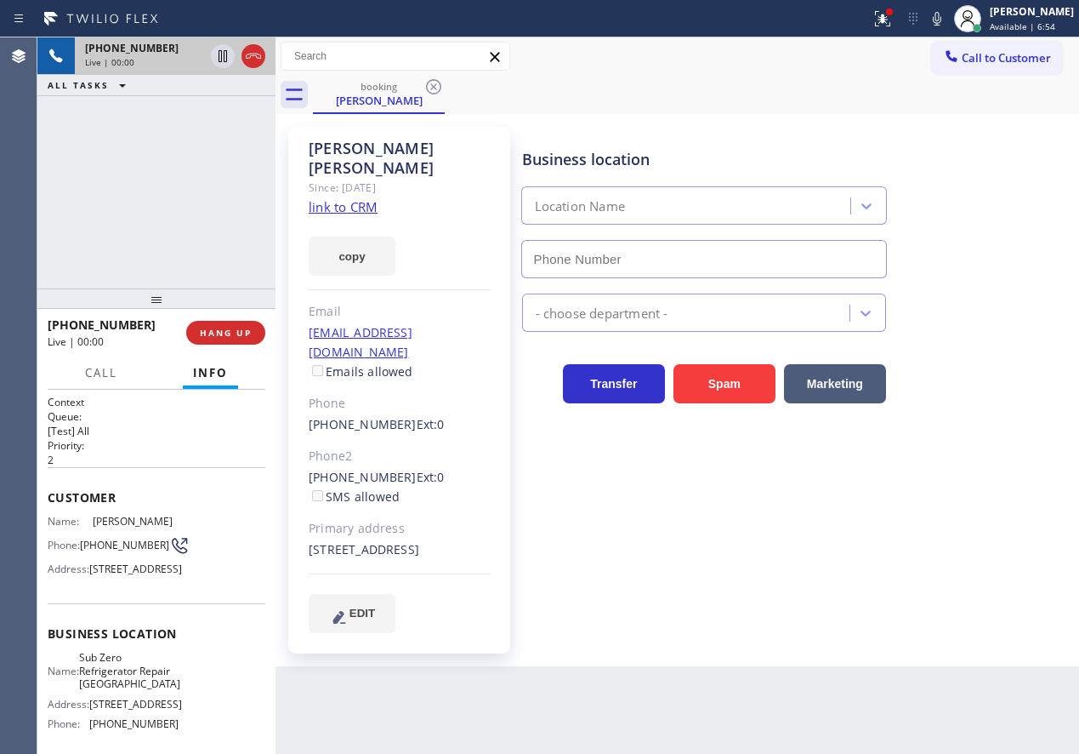
type input "[PHONE_NUMBER]"
click at [352, 198] on link "link to CRM" at bounding box center [343, 206] width 69 height 17
click at [115, 690] on span "Sub Zero Refrigerator Repair [GEOGRAPHIC_DATA]" at bounding box center [129, 670] width 101 height 39
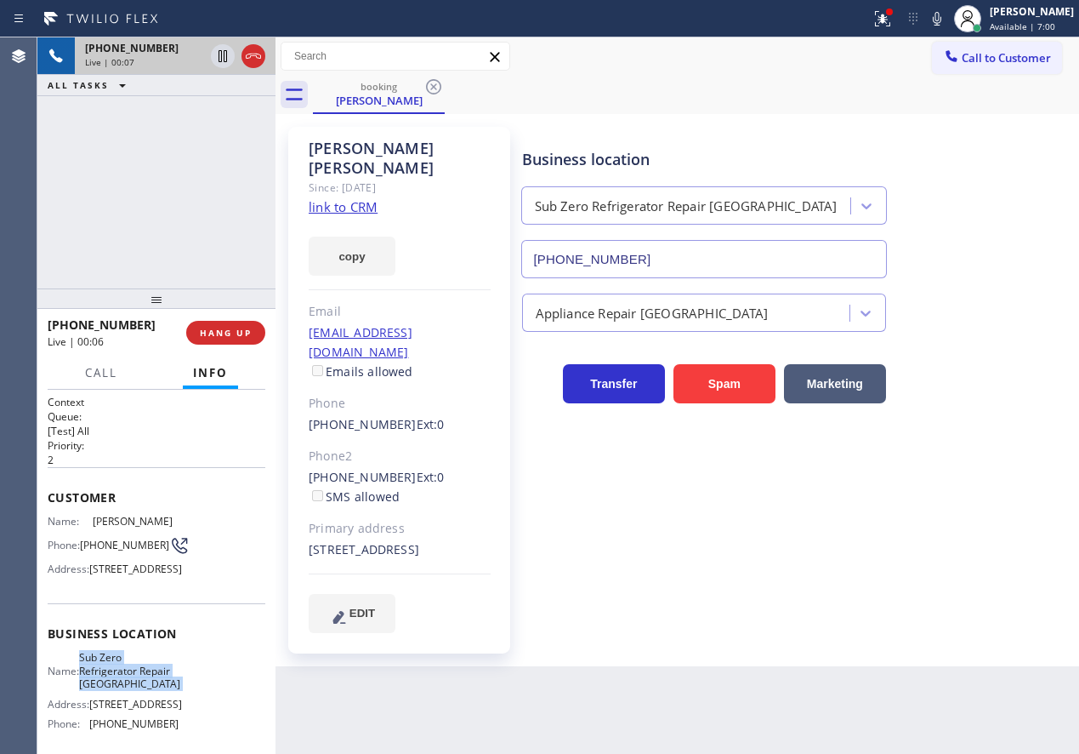
click at [115, 690] on span "Sub Zero Refrigerator Repair [GEOGRAPHIC_DATA]" at bounding box center [129, 670] width 101 height 39
copy span "Sub Zero Refrigerator Repair [GEOGRAPHIC_DATA]"
click at [640, 262] on input "[PHONE_NUMBER]" at bounding box center [704, 259] width 366 height 38
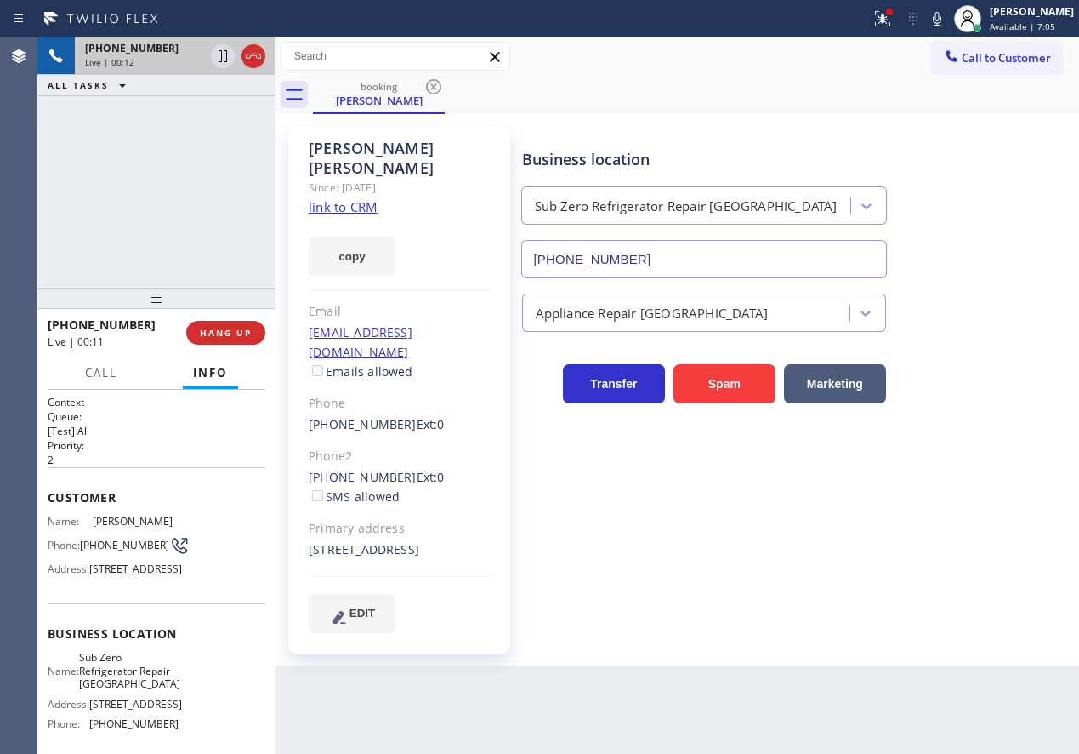
click at [363, 198] on link "link to CRM" at bounding box center [343, 206] width 69 height 17
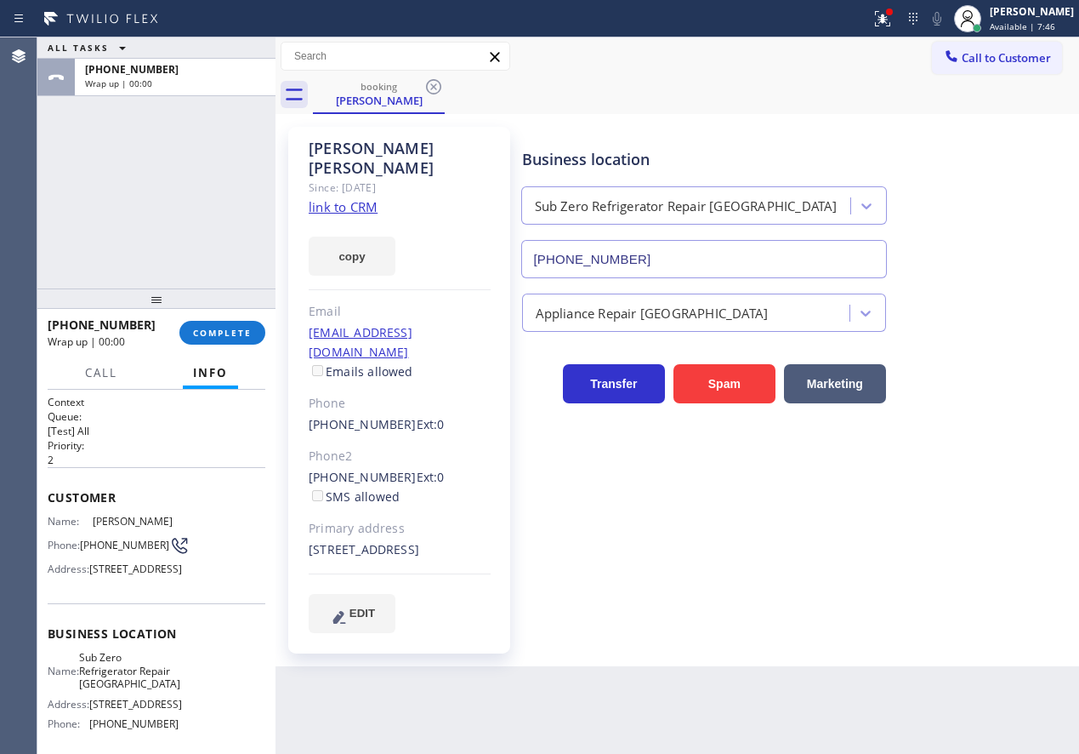
click at [1027, 22] on span "Available | 7:46" at bounding box center [1022, 26] width 65 height 12
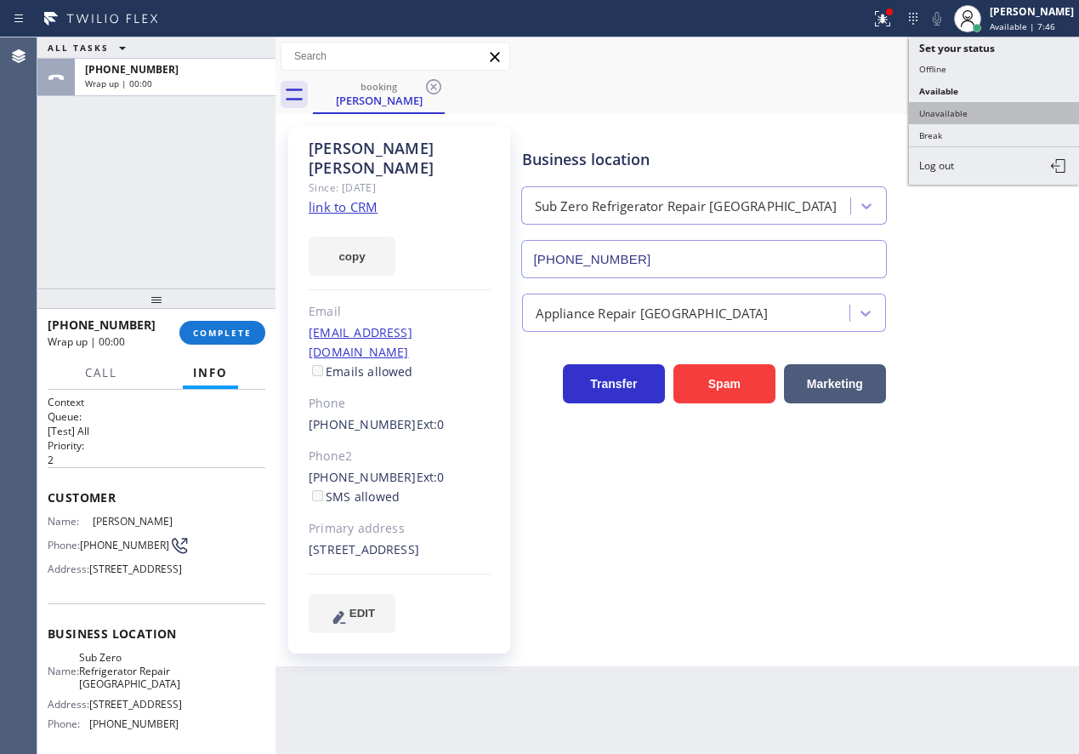
click at [936, 116] on button "Unavailable" at bounding box center [994, 113] width 170 height 22
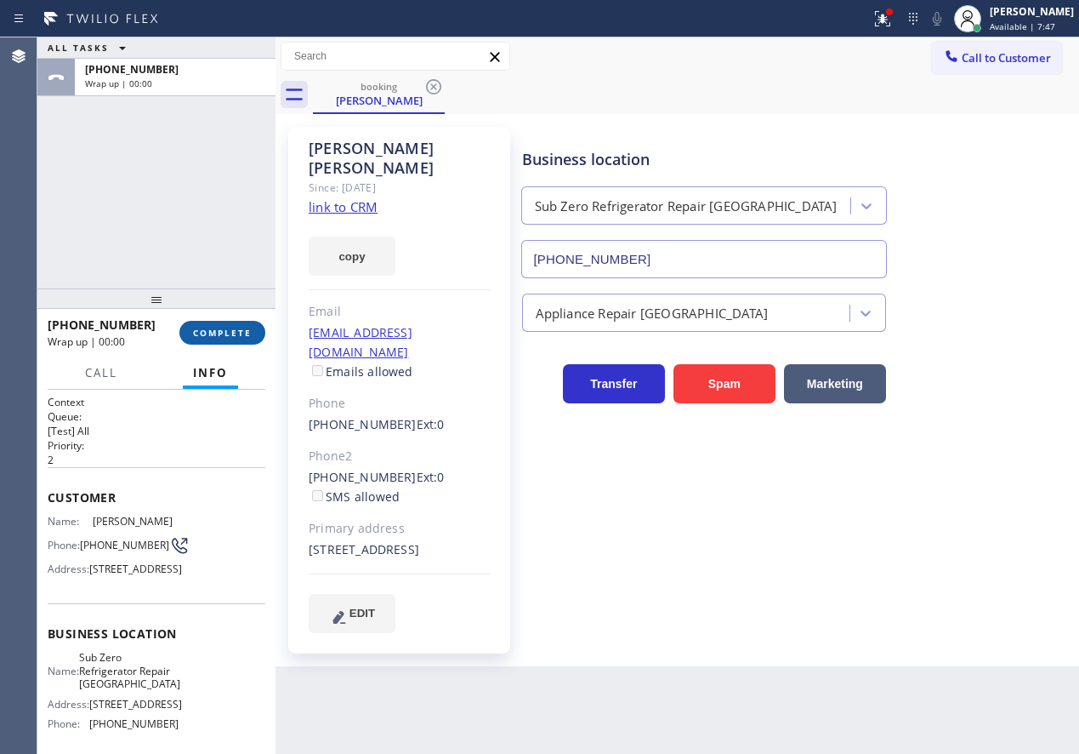
click at [206, 327] on span "COMPLETE" at bounding box center [222, 333] width 59 height 12
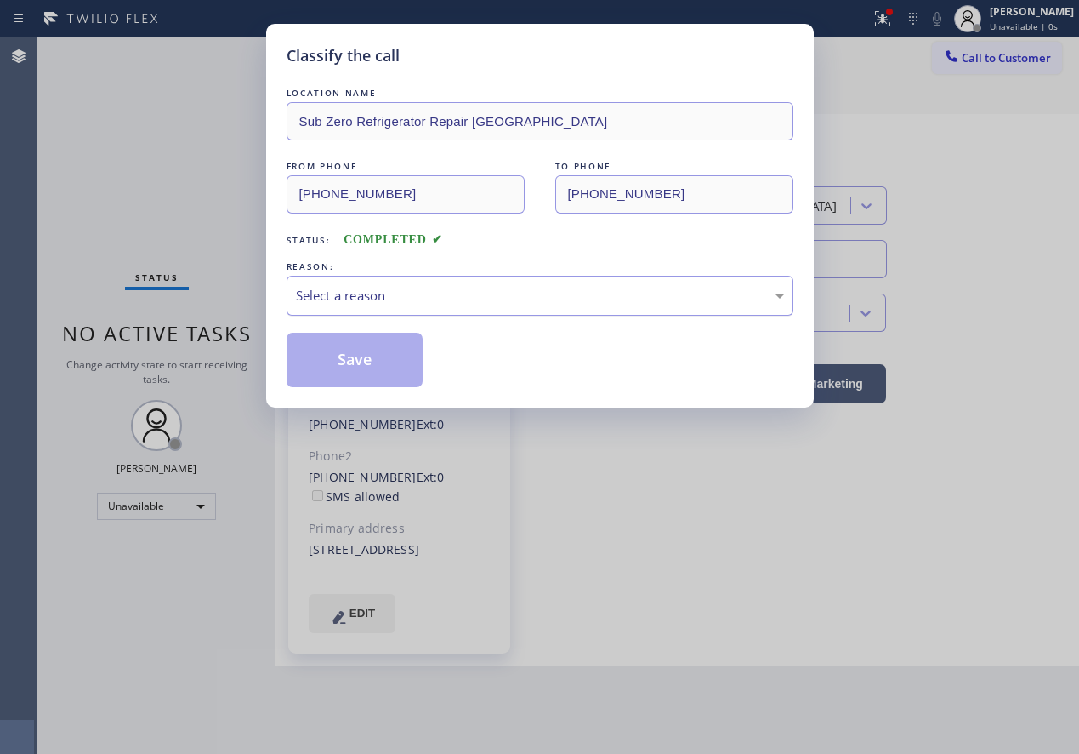
click at [439, 301] on div "Select a reason" at bounding box center [540, 296] width 488 height 20
click at [327, 375] on button "Save" at bounding box center [355, 360] width 137 height 54
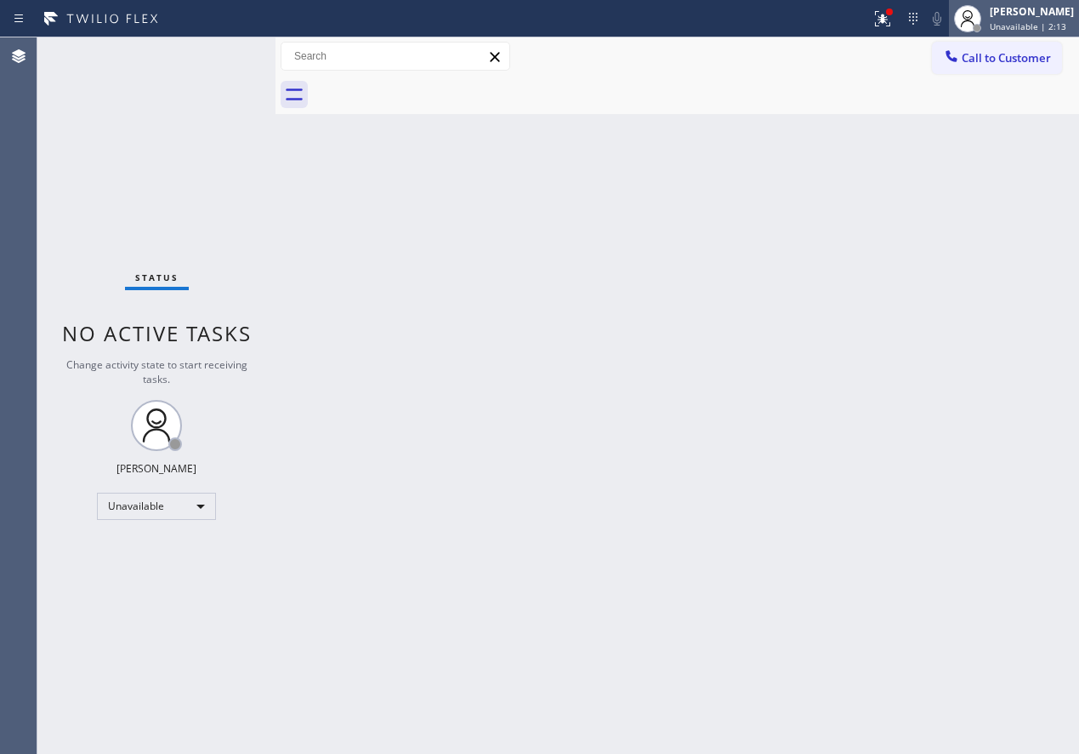
click at [1024, 5] on div "[PERSON_NAME]" at bounding box center [1032, 11] width 84 height 14
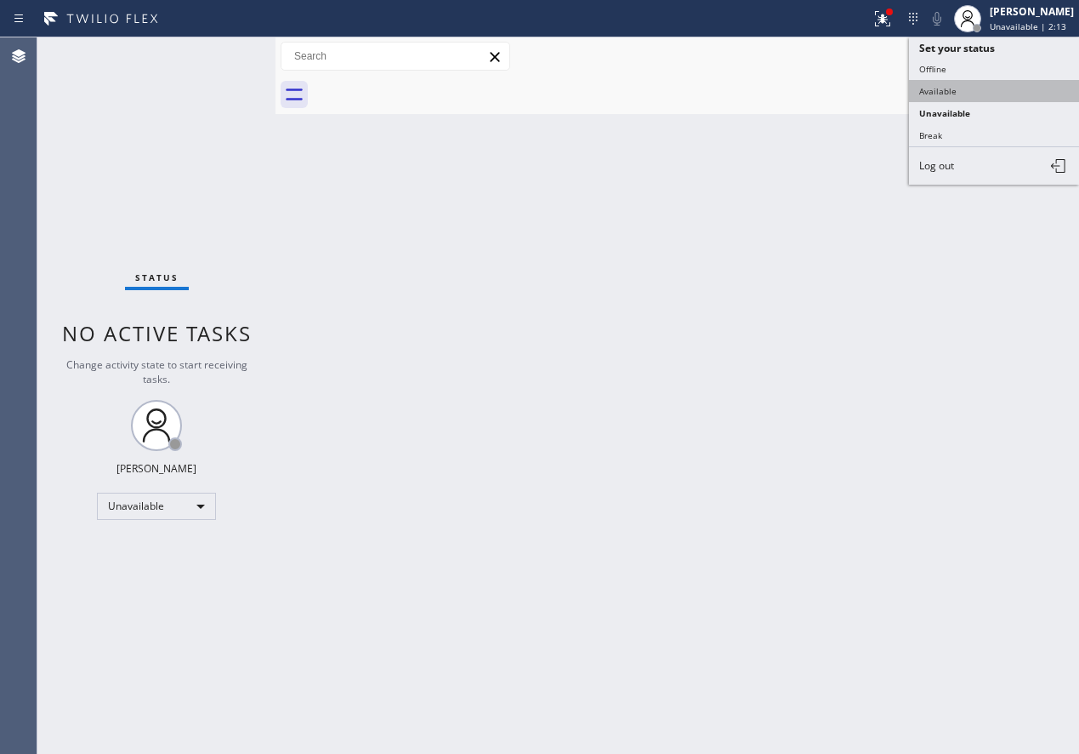
click at [953, 83] on button "Available" at bounding box center [994, 91] width 170 height 22
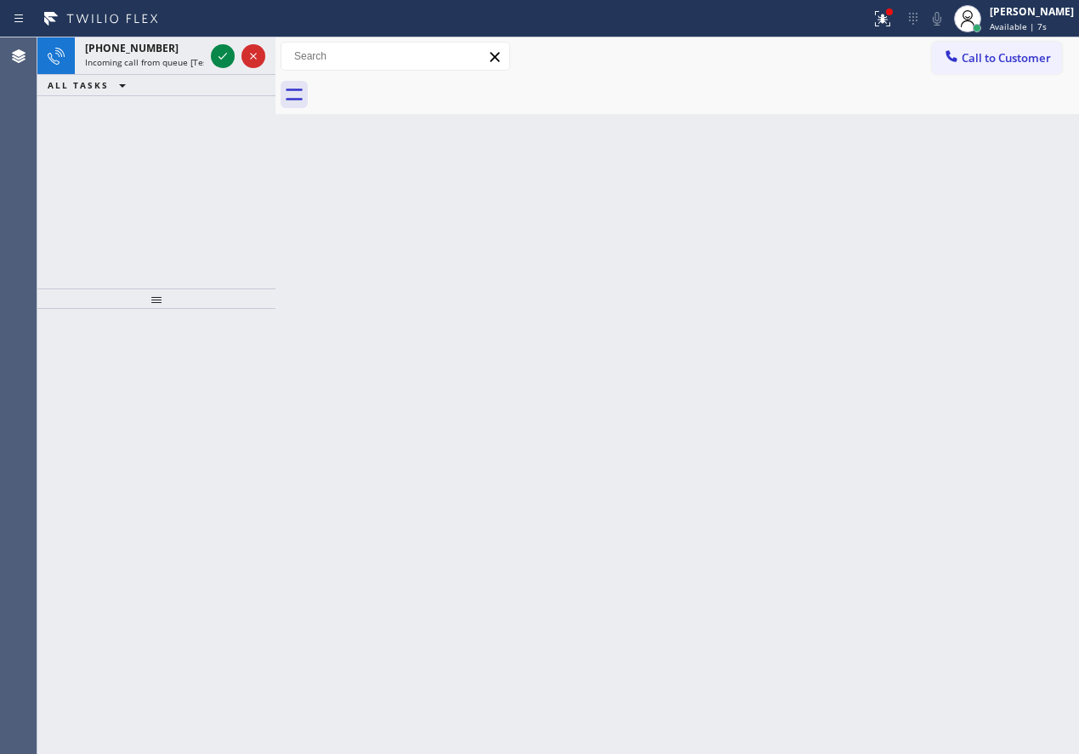
drag, startPoint x: 927, startPoint y: 350, endPoint x: 583, endPoint y: 202, distance: 374.6
click at [927, 349] on div "Back to Dashboard Change Sender ID Customers Technicians Select a contact Outbo…" at bounding box center [678, 395] width 804 height 716
click at [211, 59] on div at bounding box center [223, 56] width 24 height 20
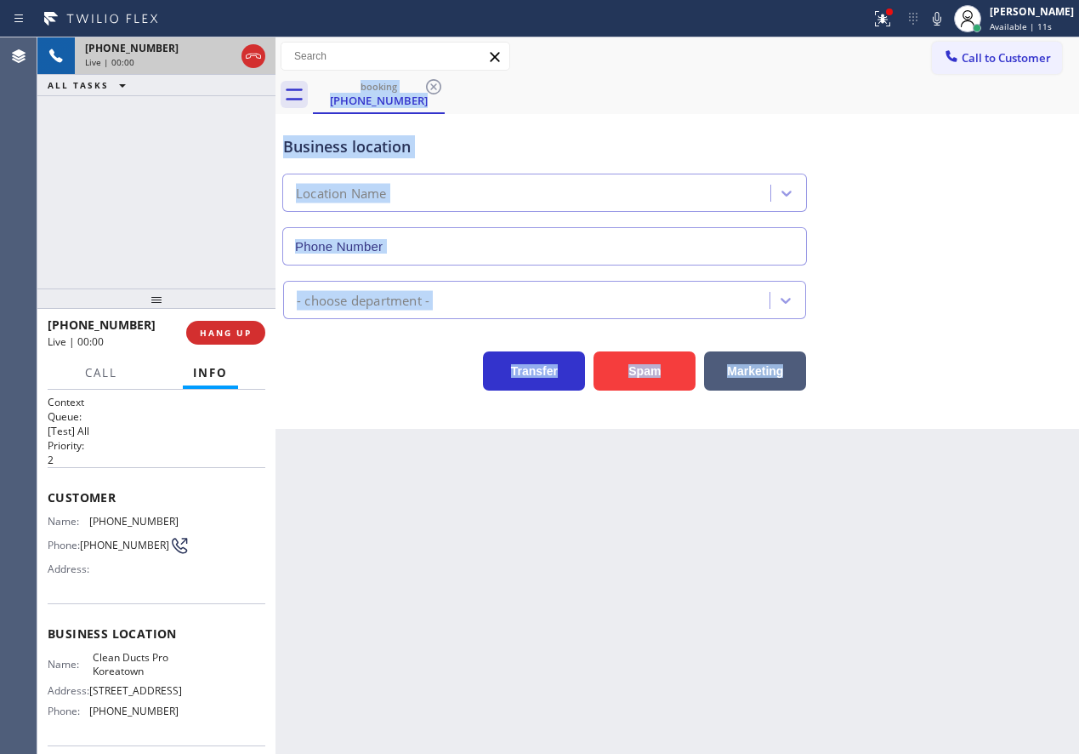
type input "[PHONE_NUMBER]"
click at [253, 325] on button "HANG UP" at bounding box center [225, 333] width 79 height 24
click at [253, 331] on button "HANG UP" at bounding box center [225, 333] width 79 height 24
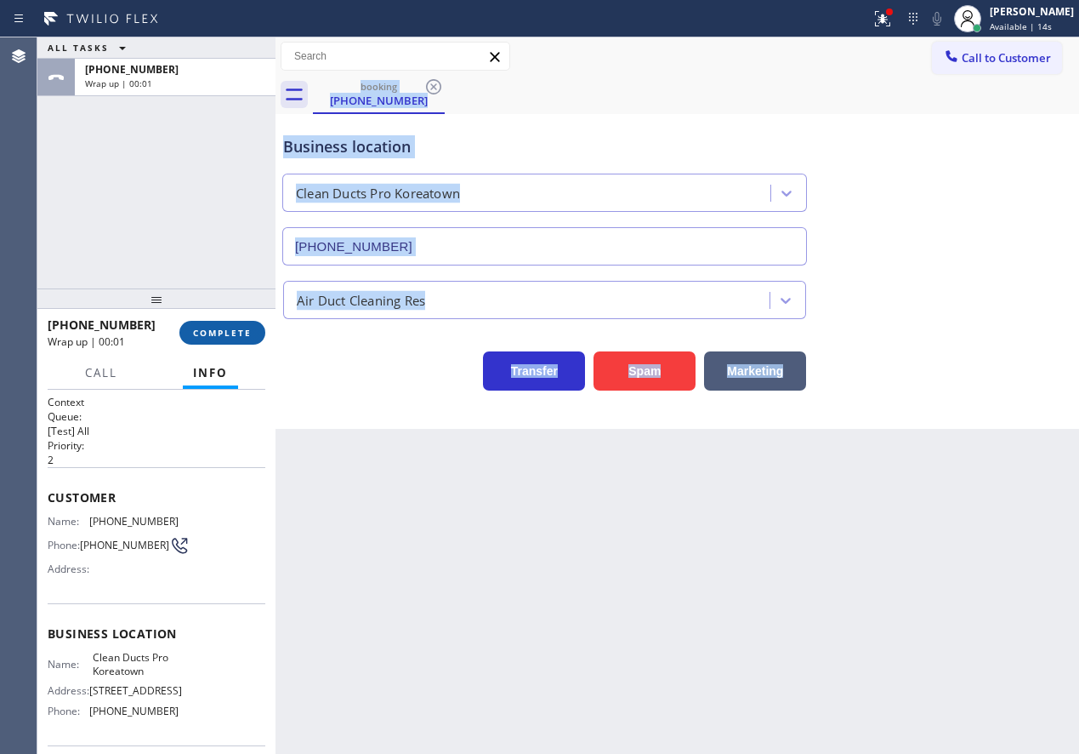
click at [213, 338] on button "COMPLETE" at bounding box center [222, 333] width 86 height 24
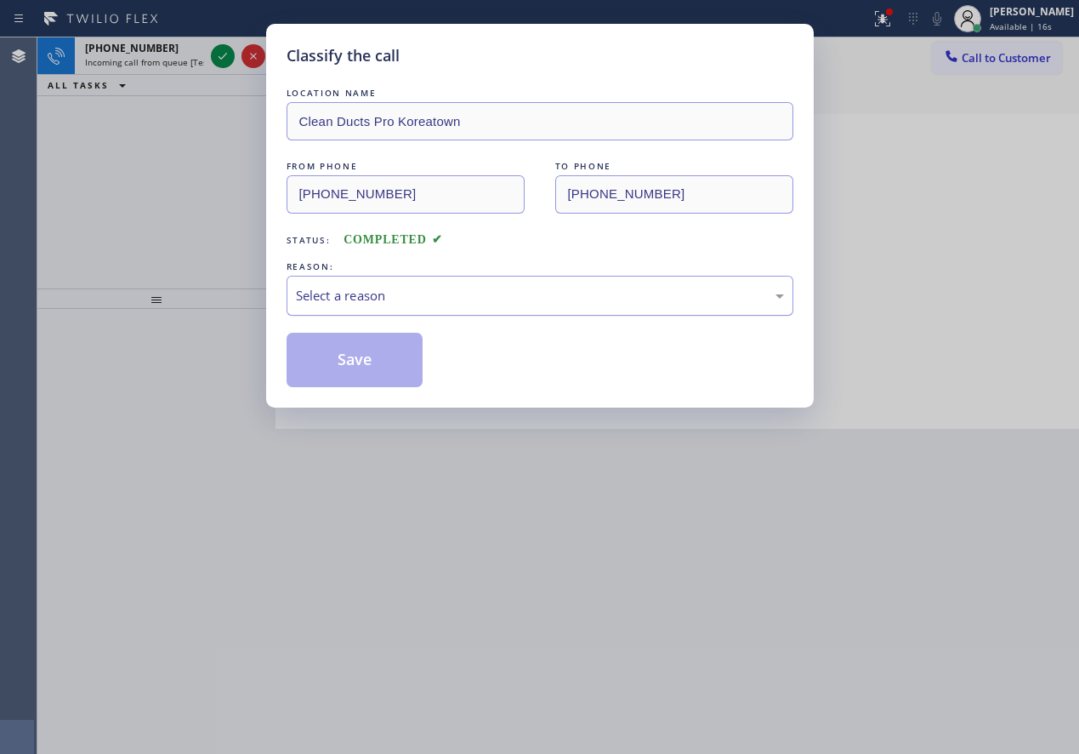
click at [452, 304] on div "Select a reason" at bounding box center [540, 296] width 488 height 20
click at [384, 370] on button "Save" at bounding box center [355, 360] width 137 height 54
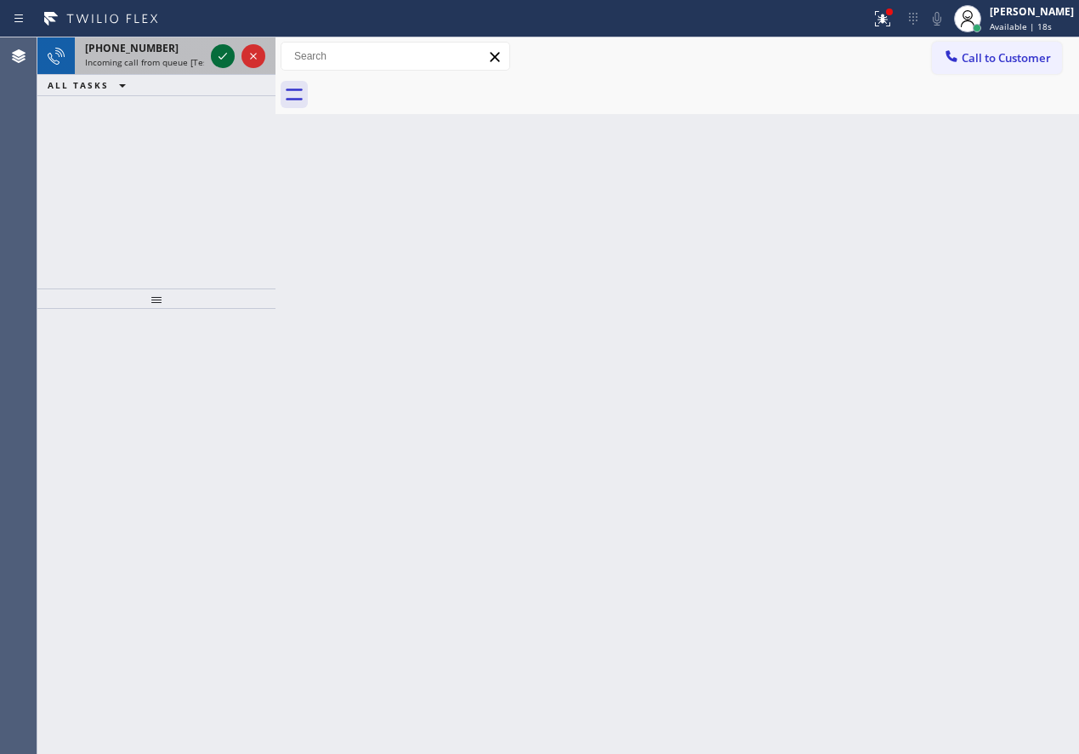
click at [222, 54] on icon at bounding box center [223, 56] width 20 height 20
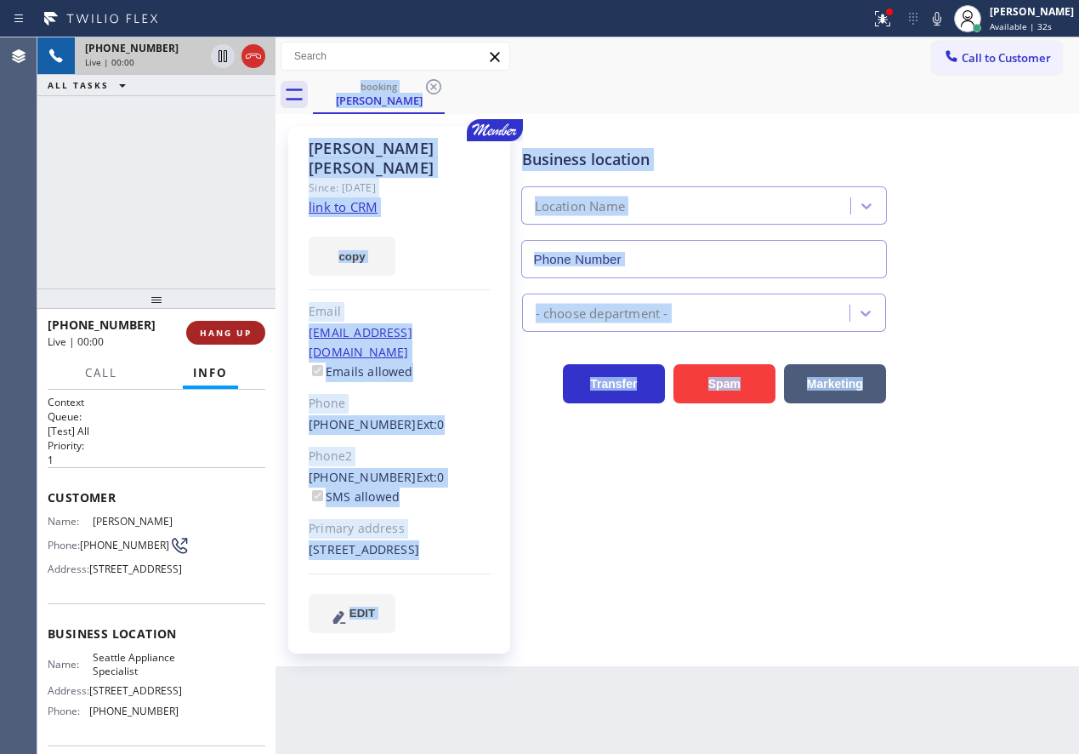
click at [225, 323] on button "HANG UP" at bounding box center [225, 333] width 79 height 24
type input "[PHONE_NUMBER]"
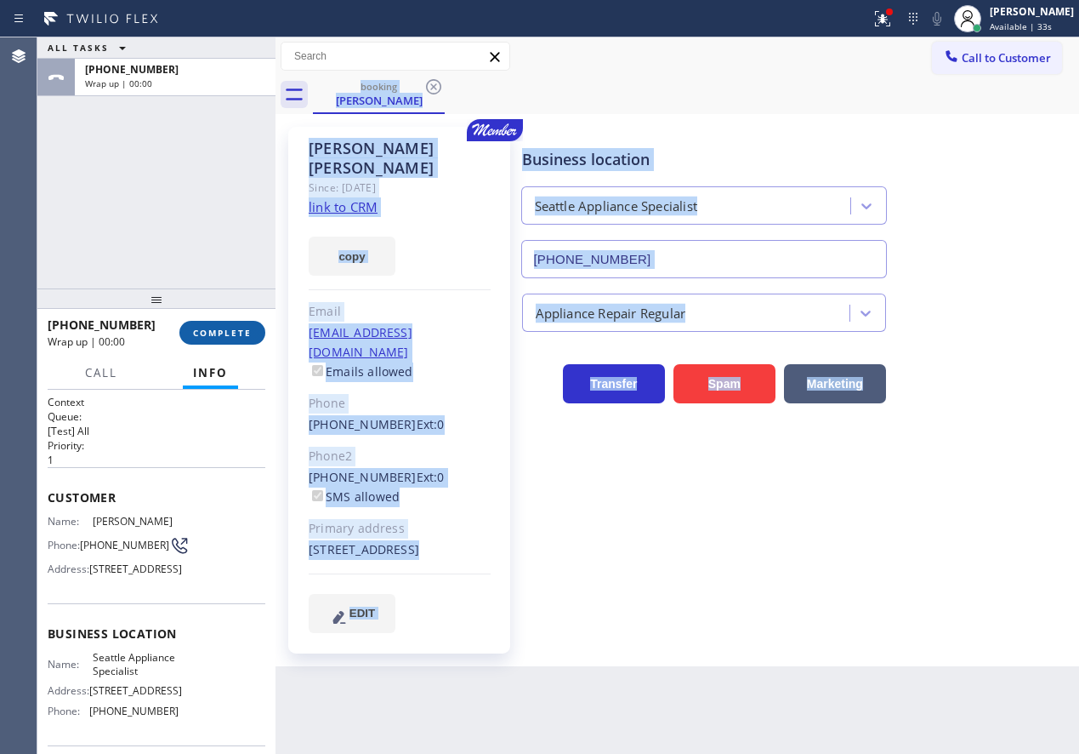
click at [225, 327] on span "COMPLETE" at bounding box center [222, 333] width 59 height 12
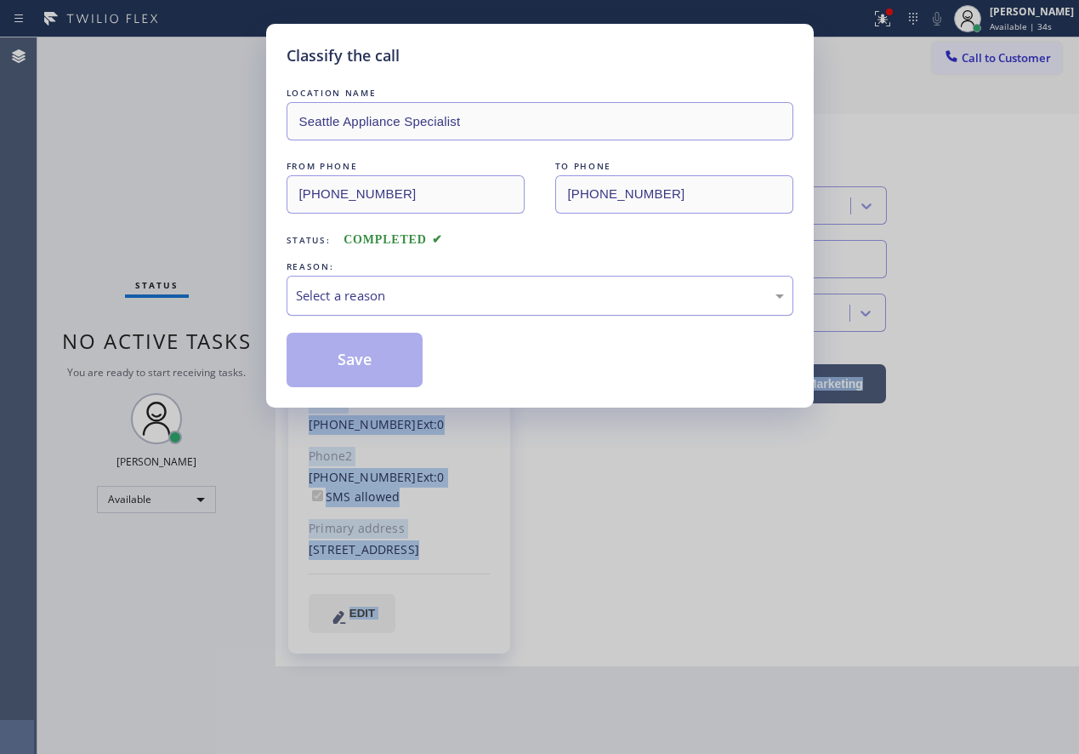
click at [400, 301] on div "Select a reason" at bounding box center [540, 296] width 488 height 20
click at [365, 367] on button "Save" at bounding box center [355, 360] width 137 height 54
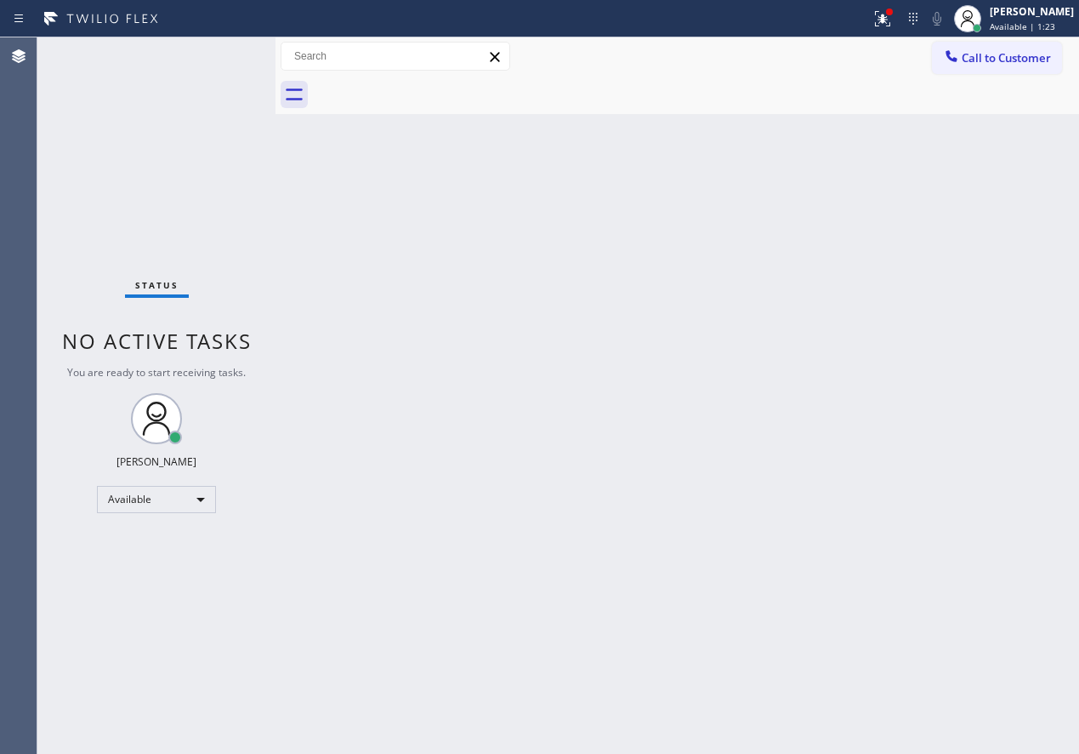
drag, startPoint x: 985, startPoint y: 385, endPoint x: 920, endPoint y: 346, distance: 75.6
click at [984, 384] on div "Back to Dashboard Change Sender ID Customers Technicians Select a contact Outbo…" at bounding box center [678, 395] width 804 height 716
drag, startPoint x: 1044, startPoint y: 247, endPoint x: 924, endPoint y: 249, distance: 119.9
click at [1044, 247] on div "Back to Dashboard Change Sender ID Customers Technicians Select a contact Outbo…" at bounding box center [678, 395] width 804 height 716
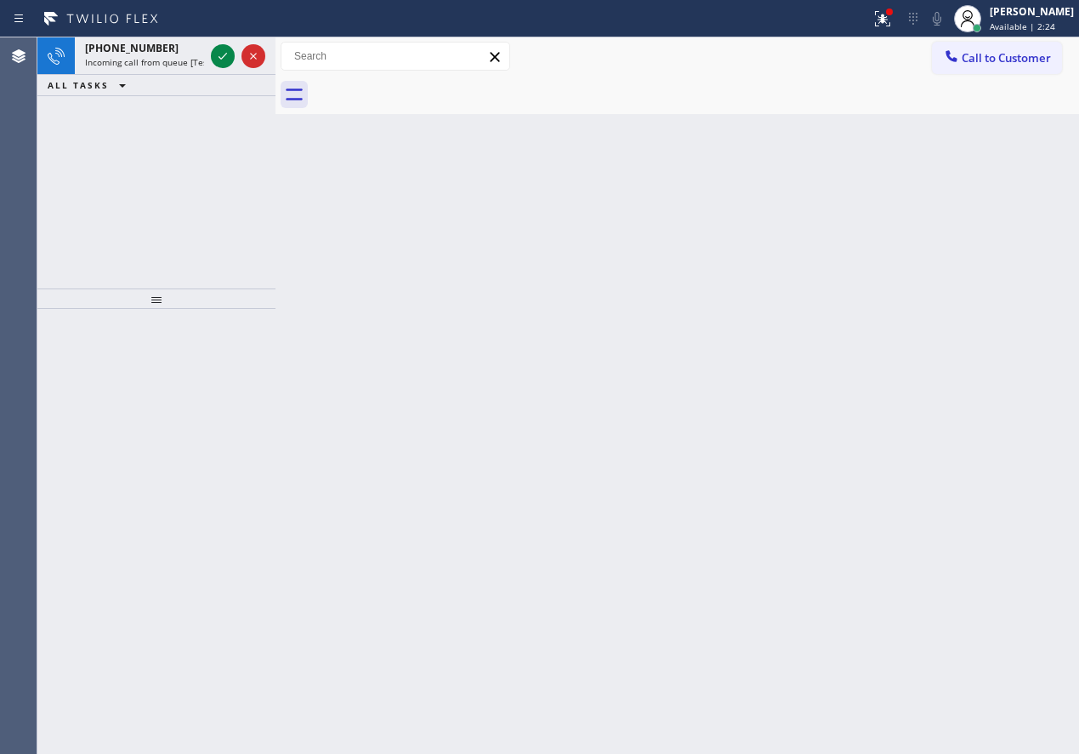
click at [982, 425] on div "Back to Dashboard Change Sender ID Customers Technicians Select a contact Outbo…" at bounding box center [678, 395] width 804 height 716
click at [220, 56] on icon at bounding box center [223, 56] width 20 height 20
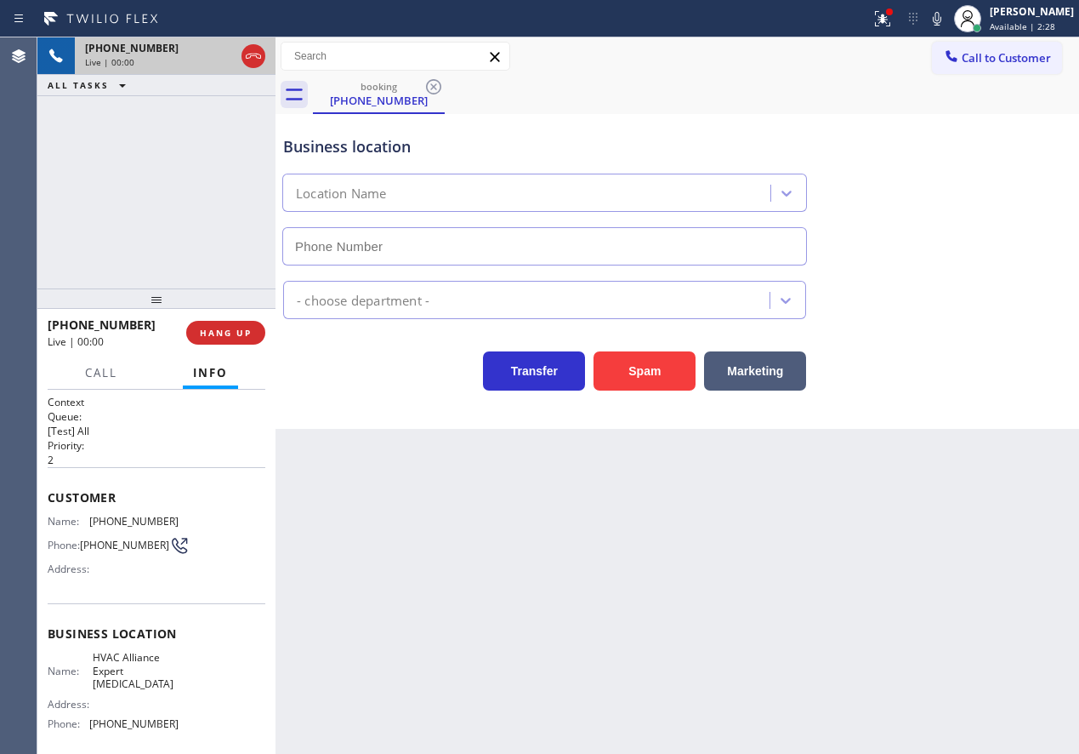
type input "[PHONE_NUMBER]"
click at [942, 452] on div "Back to Dashboard Change Sender ID Customers Technicians Select a contact Outbo…" at bounding box center [678, 395] width 804 height 716
click at [669, 377] on button "Spam" at bounding box center [645, 370] width 102 height 39
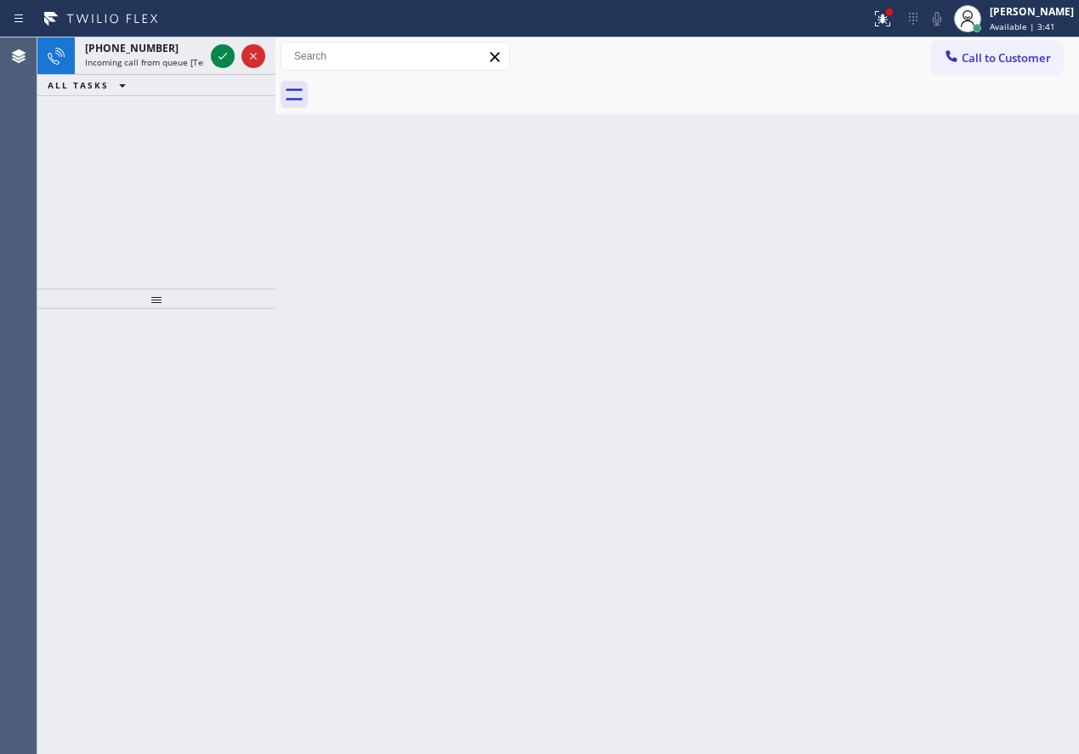
click at [889, 227] on div "Back to Dashboard Change Sender ID Customers Technicians Select a contact Outbo…" at bounding box center [678, 395] width 804 height 716
click at [208, 47] on div at bounding box center [238, 55] width 61 height 37
click at [223, 54] on icon at bounding box center [223, 56] width 20 height 20
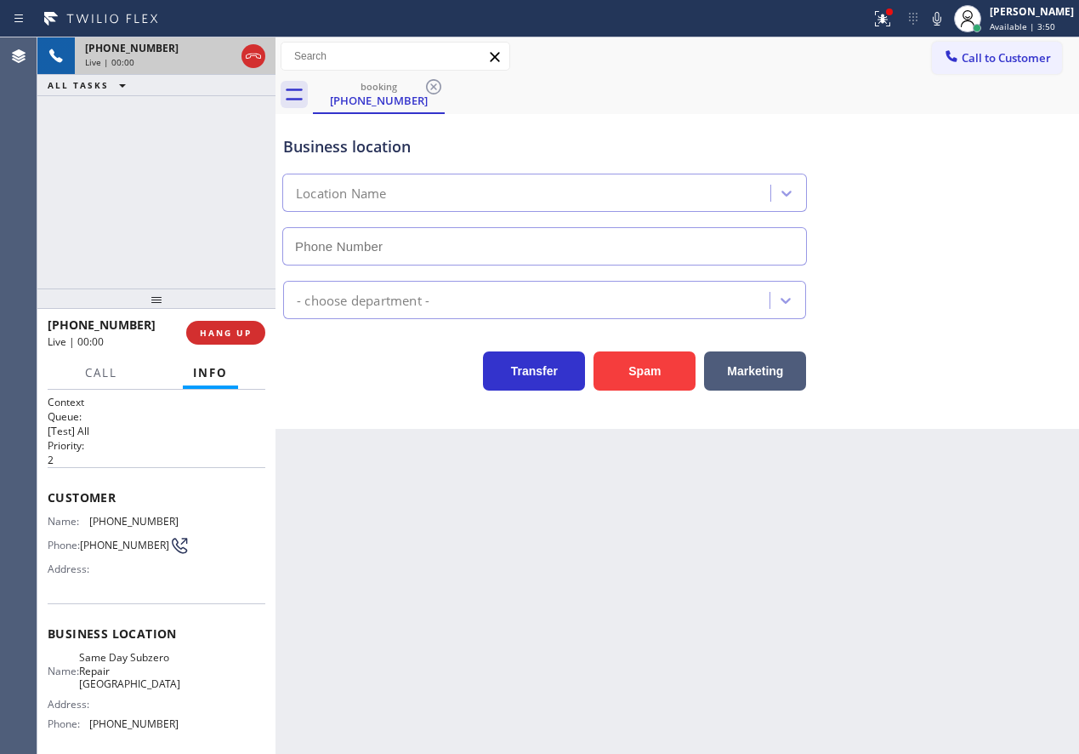
type input "[PHONE_NUMBER]"
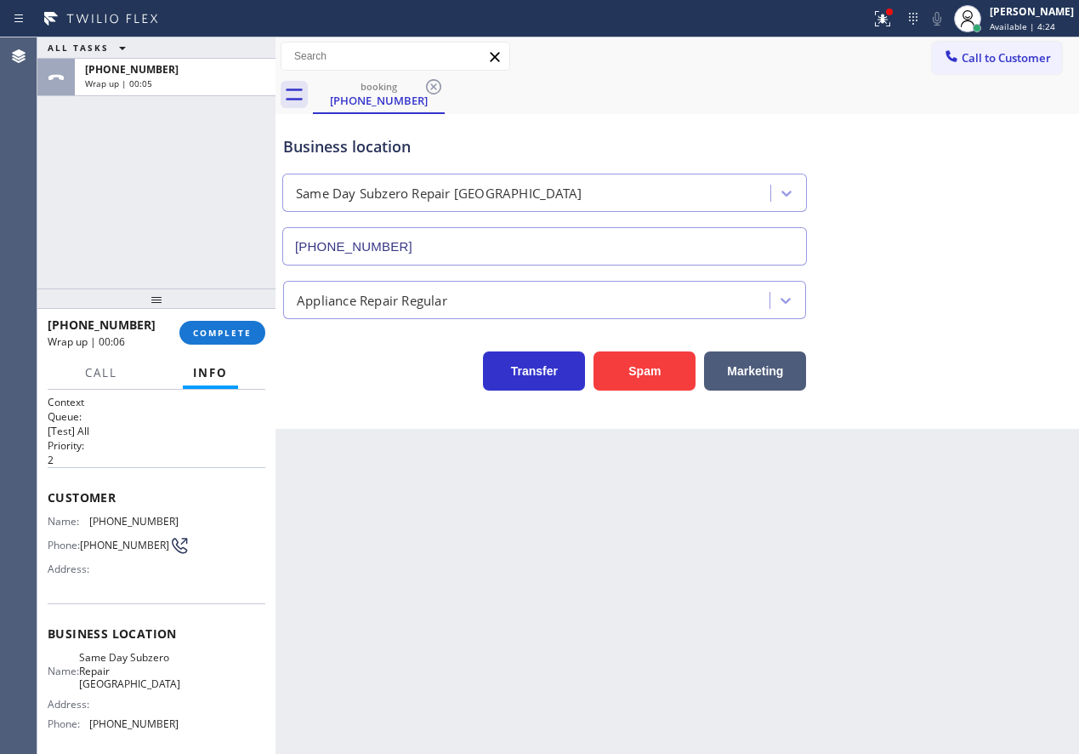
drag, startPoint x: 944, startPoint y: 306, endPoint x: 90, endPoint y: 105, distance: 877.2
click at [943, 306] on div "Appliance Repair Regular" at bounding box center [677, 296] width 795 height 45
click at [209, 328] on span "COMPLETE" at bounding box center [222, 333] width 59 height 12
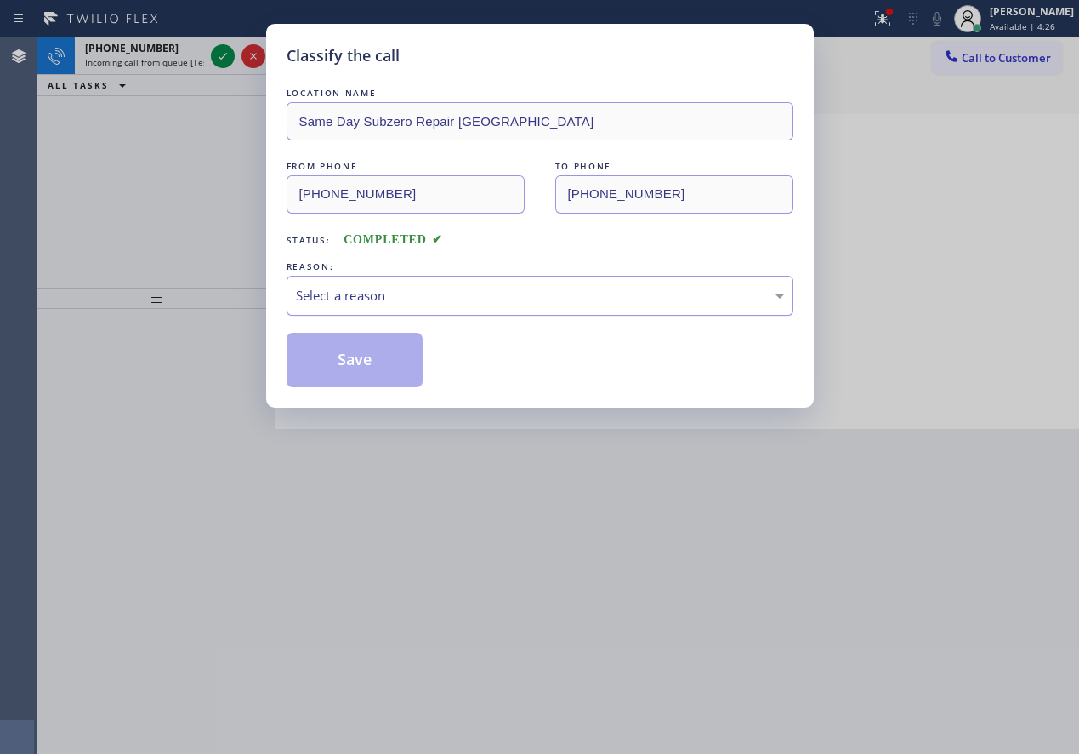
click at [392, 292] on div "Select a reason" at bounding box center [540, 296] width 488 height 20
click at [360, 363] on button "Save" at bounding box center [355, 360] width 137 height 54
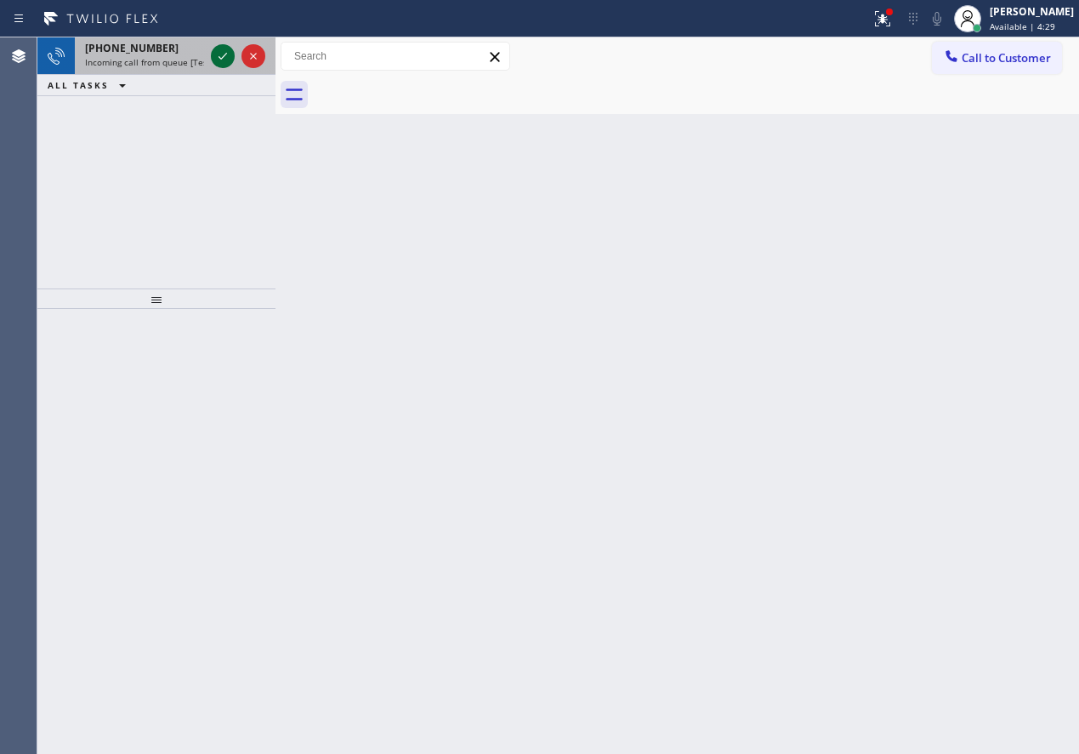
click at [218, 54] on icon at bounding box center [223, 56] width 20 height 20
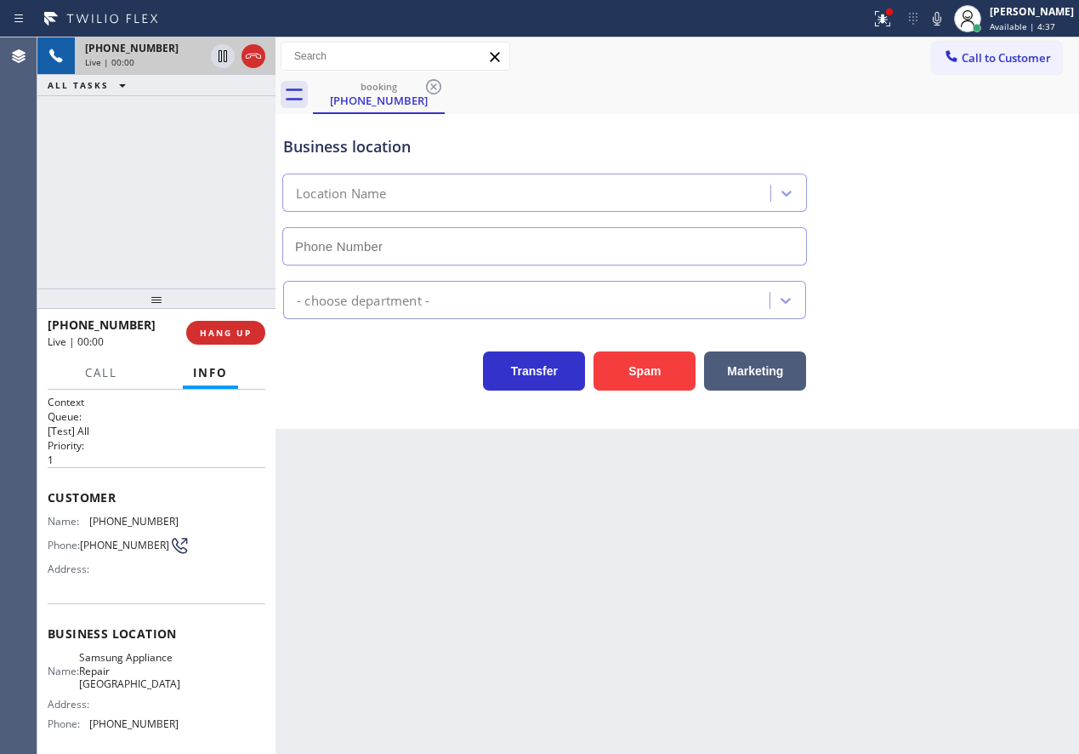
type input "[PHONE_NUMBER]"
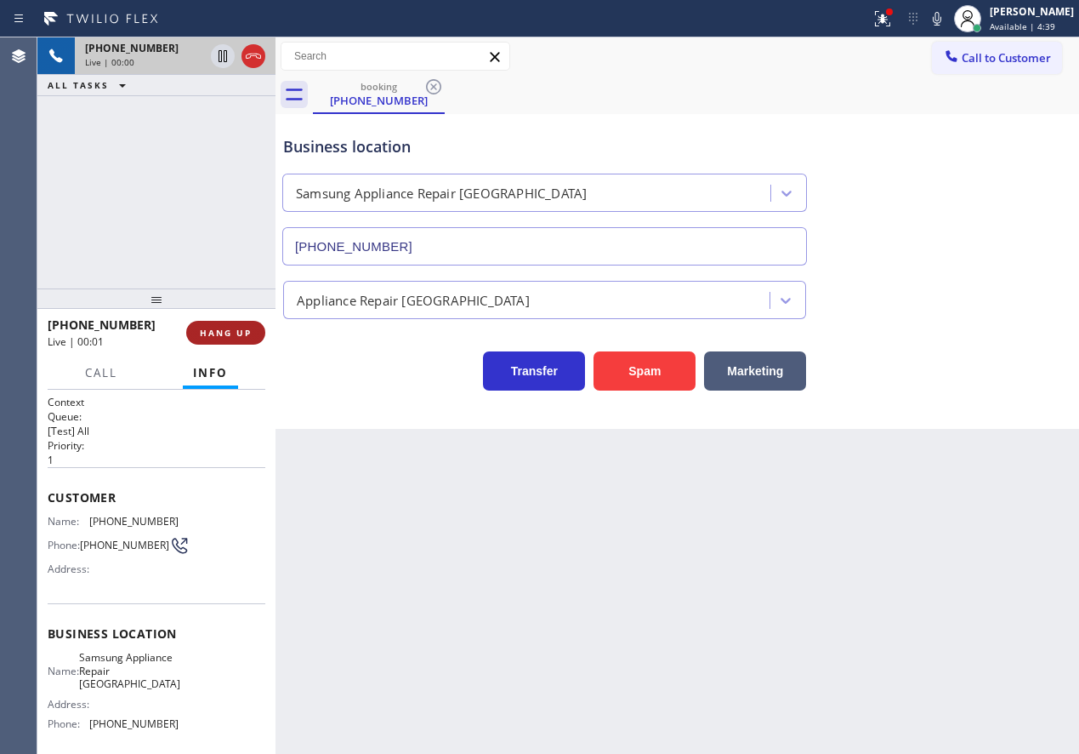
click at [202, 329] on span "HANG UP" at bounding box center [226, 333] width 52 height 12
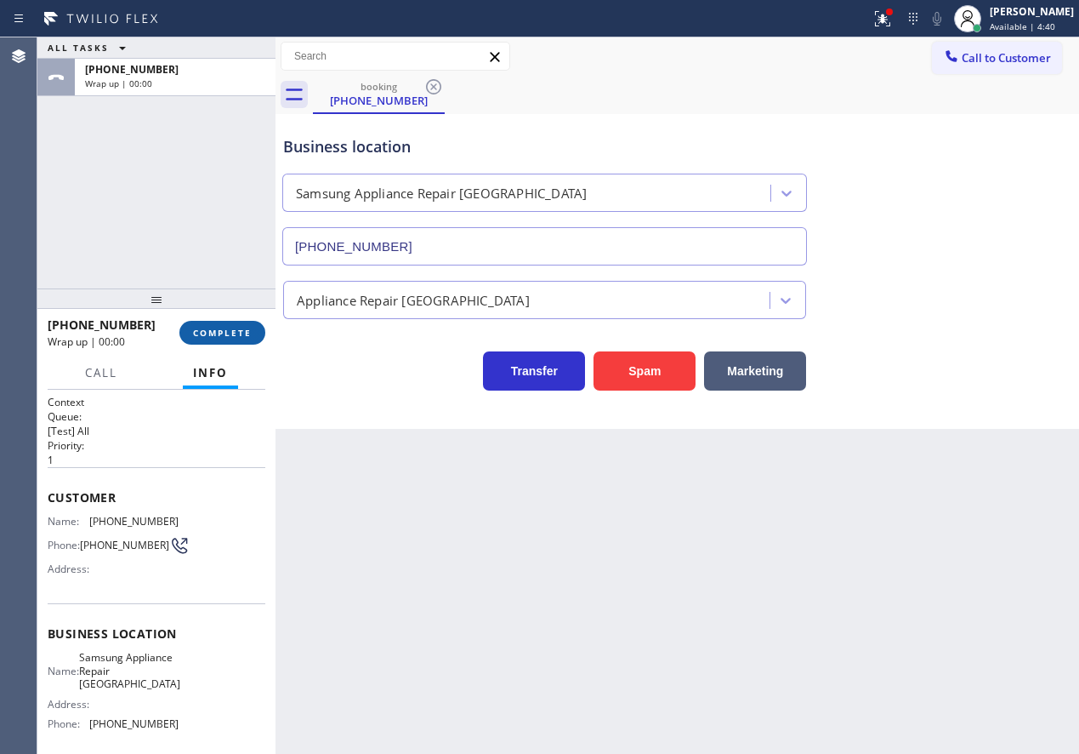
click at [207, 332] on span "COMPLETE" at bounding box center [222, 333] width 59 height 12
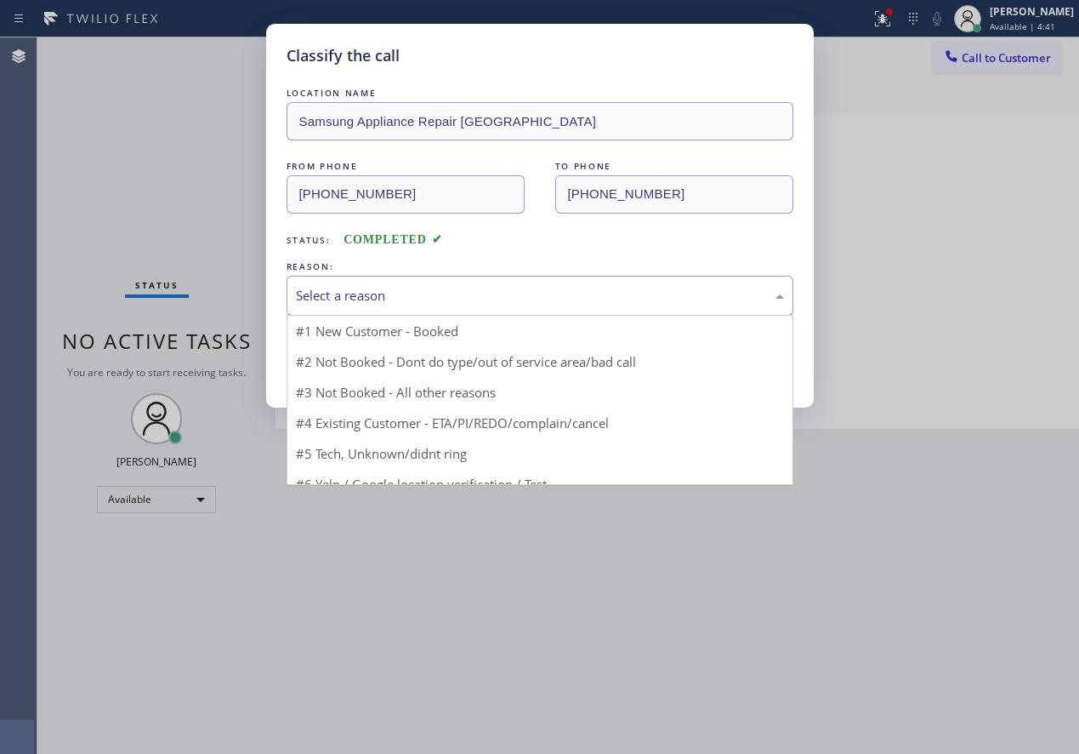
click at [489, 295] on div "Select a reason" at bounding box center [540, 296] width 488 height 20
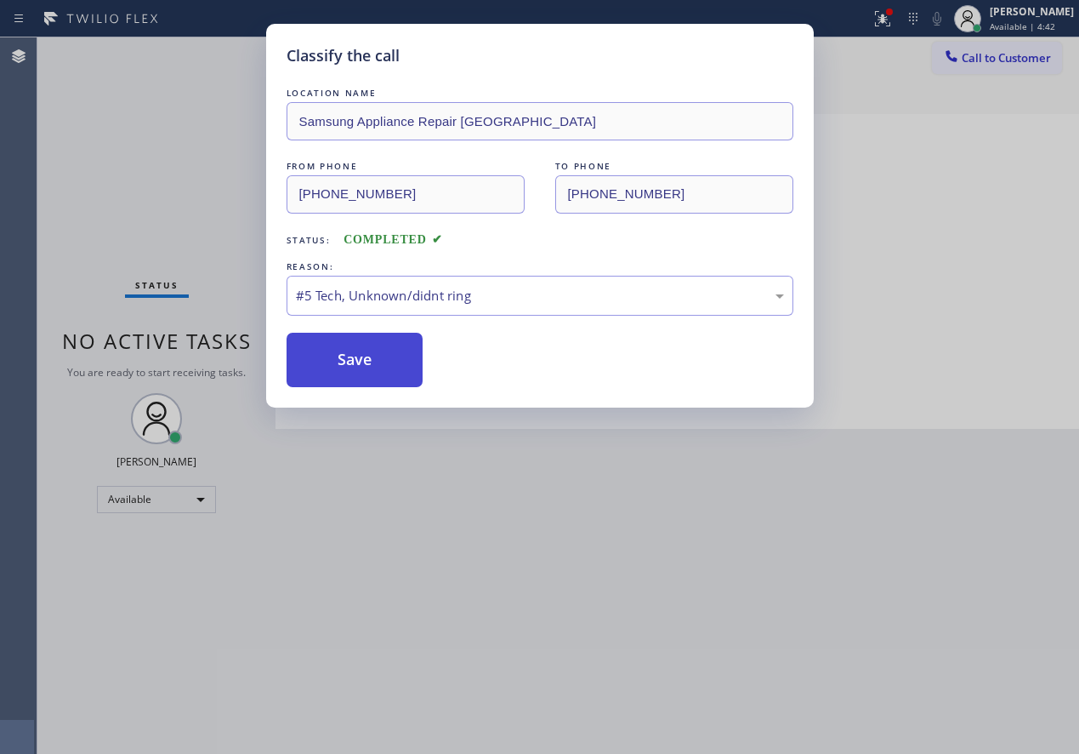
click at [391, 379] on button "Save" at bounding box center [355, 360] width 137 height 54
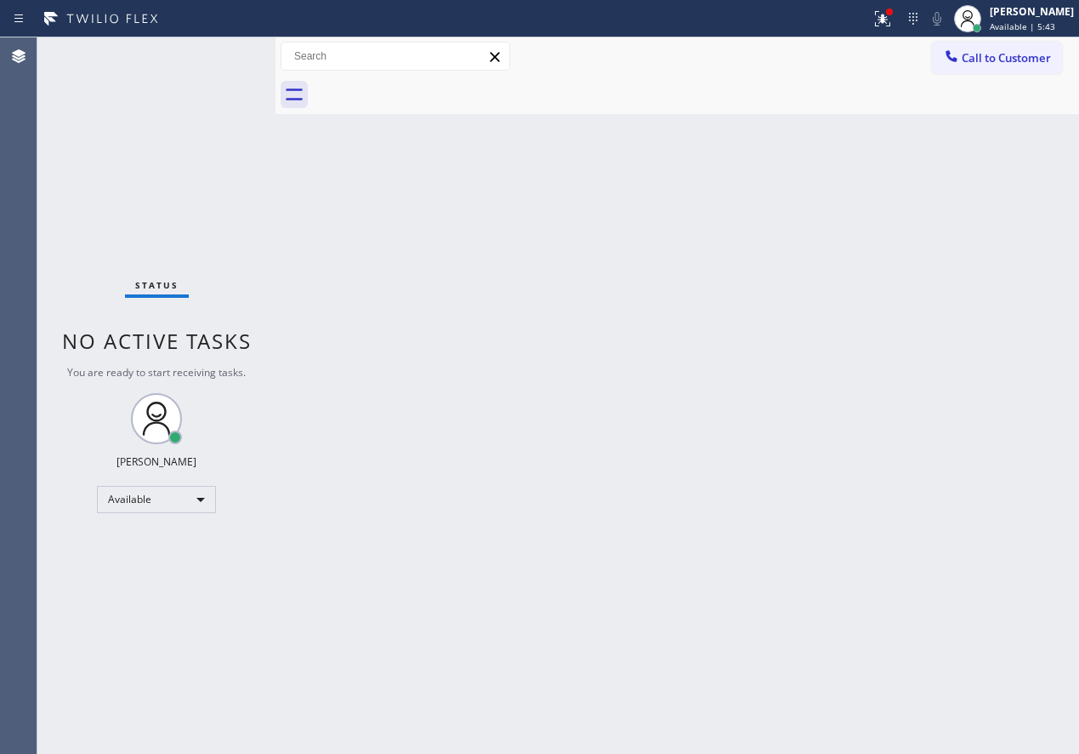
click at [884, 264] on div "Back to Dashboard Change Sender ID Customers Technicians Select a contact Outbo…" at bounding box center [678, 395] width 804 height 716
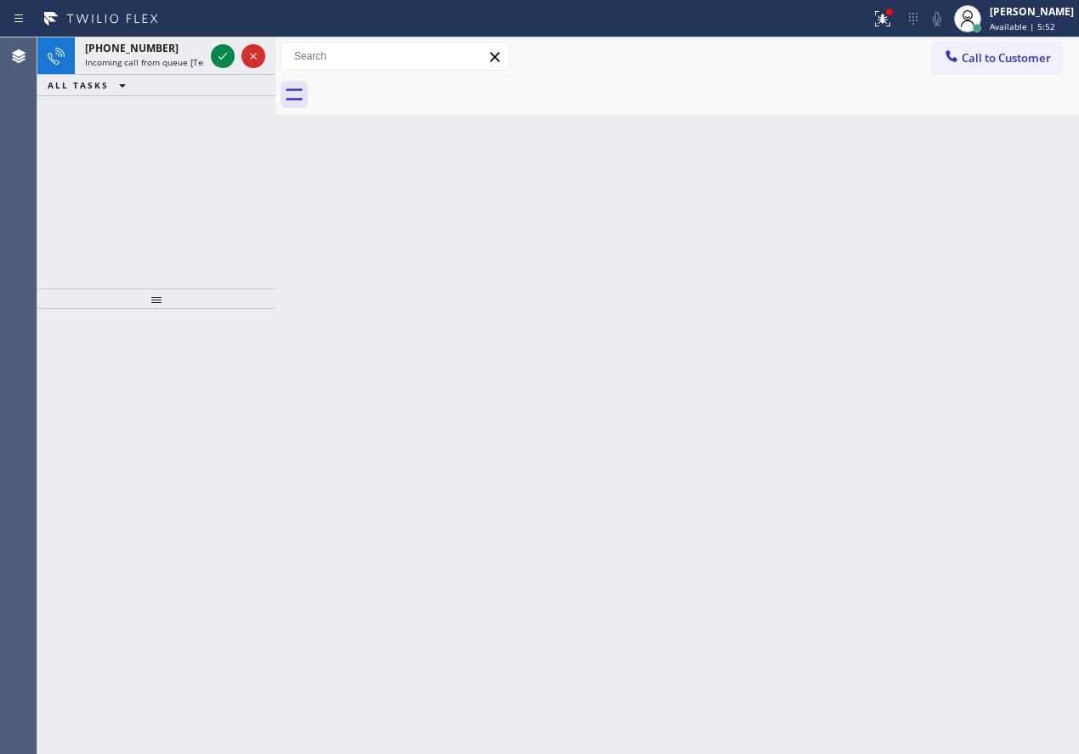
click at [965, 395] on div "Back to Dashboard Change Sender ID Customers Technicians Select a contact Outbo…" at bounding box center [678, 395] width 804 height 716
click at [228, 48] on icon at bounding box center [223, 56] width 20 height 20
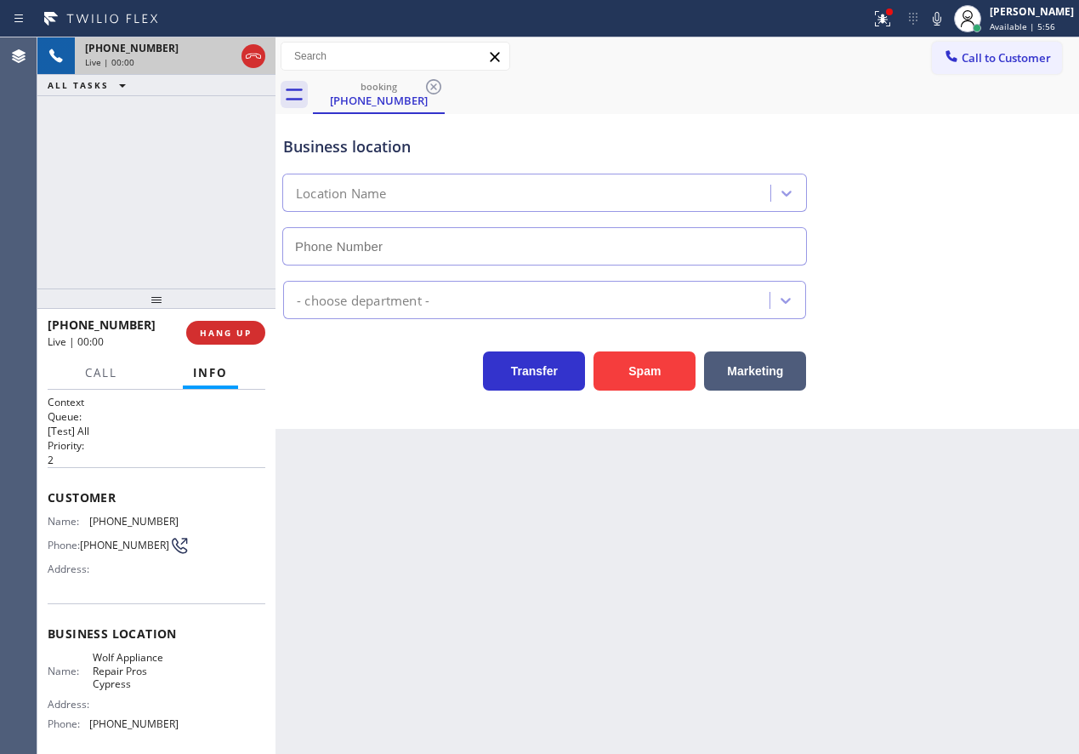
type input "[PHONE_NUMBER]"
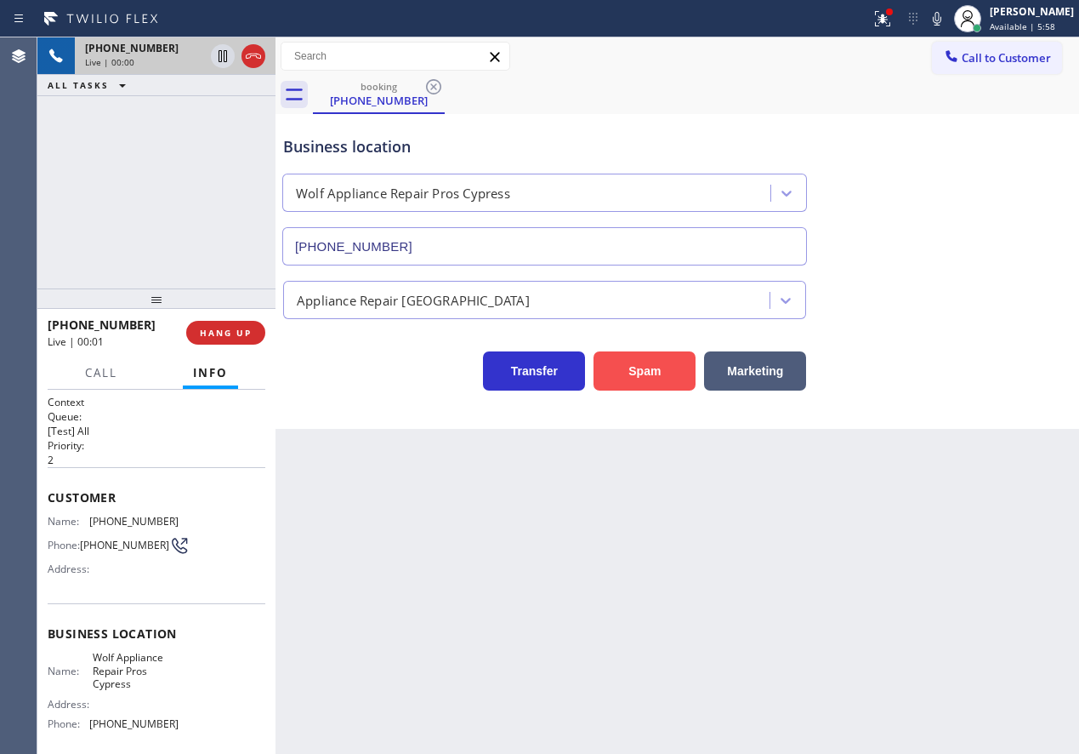
click at [660, 372] on button "Spam" at bounding box center [645, 370] width 102 height 39
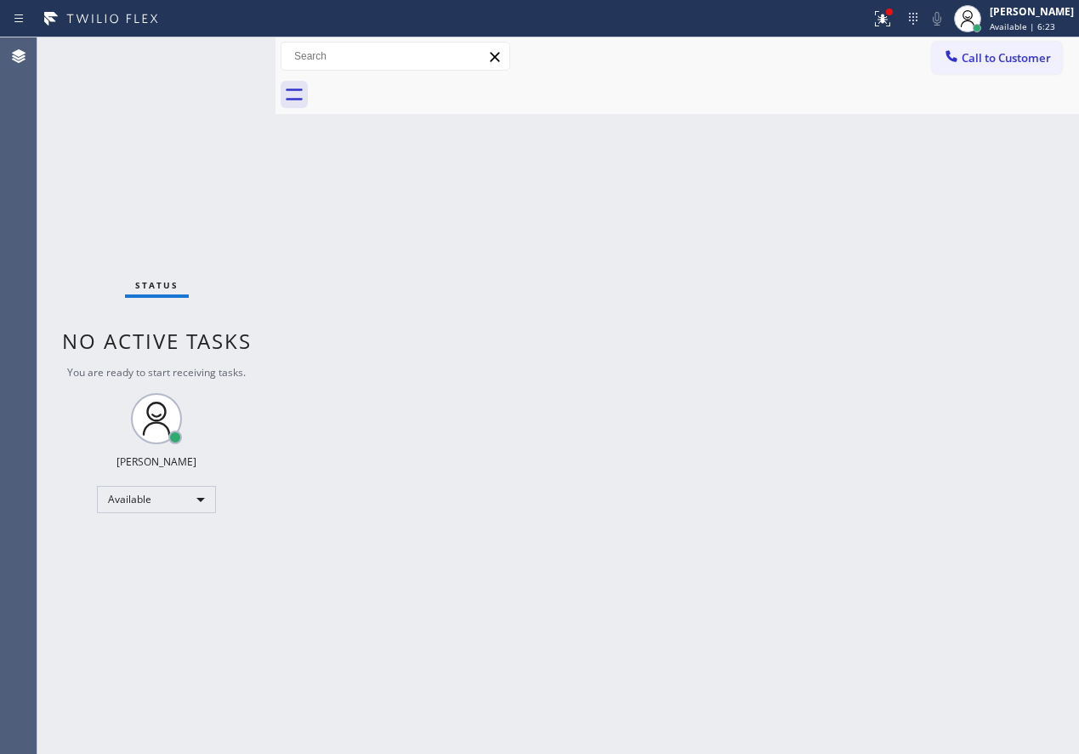
click at [868, 299] on div "Back to Dashboard Change Sender ID Customers Technicians Select a contact Outbo…" at bounding box center [678, 395] width 804 height 716
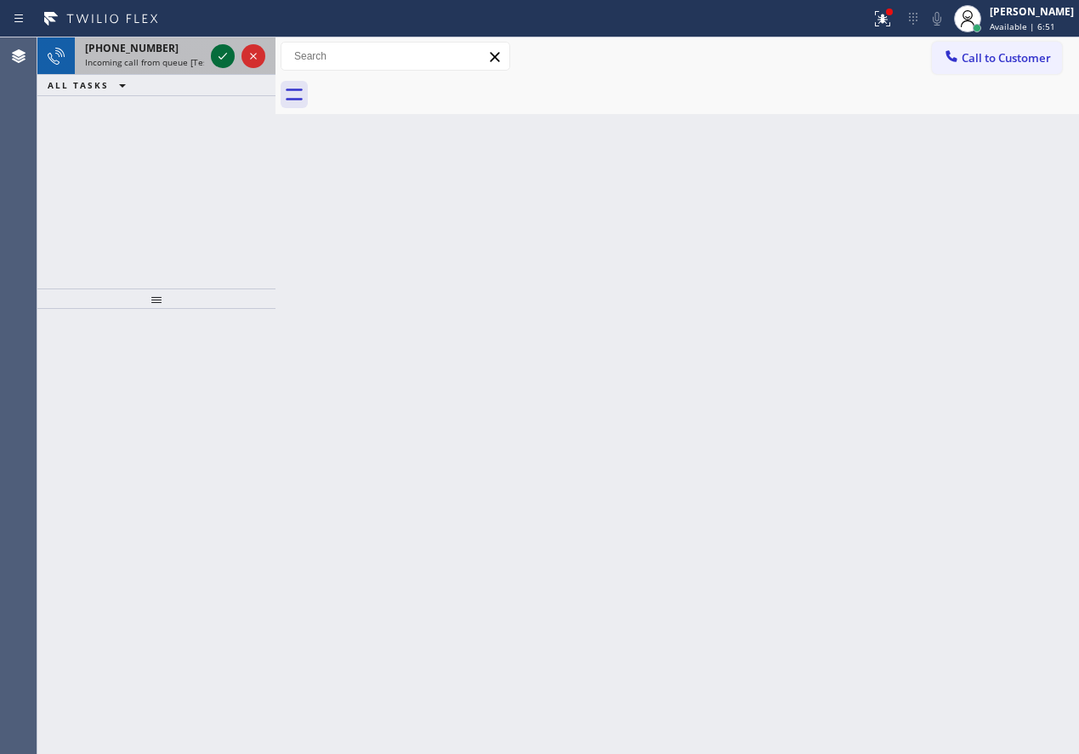
click at [220, 48] on icon at bounding box center [223, 56] width 20 height 20
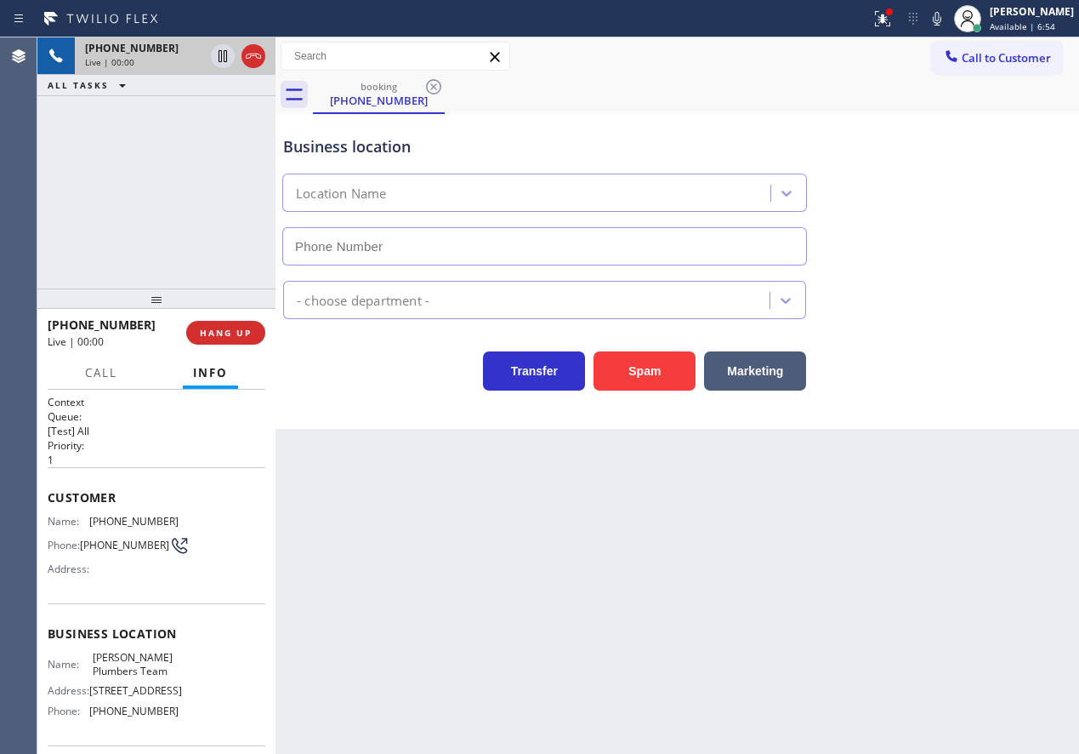
type input "[PHONE_NUMBER]"
click at [235, 335] on span "HANG UP" at bounding box center [226, 333] width 52 height 12
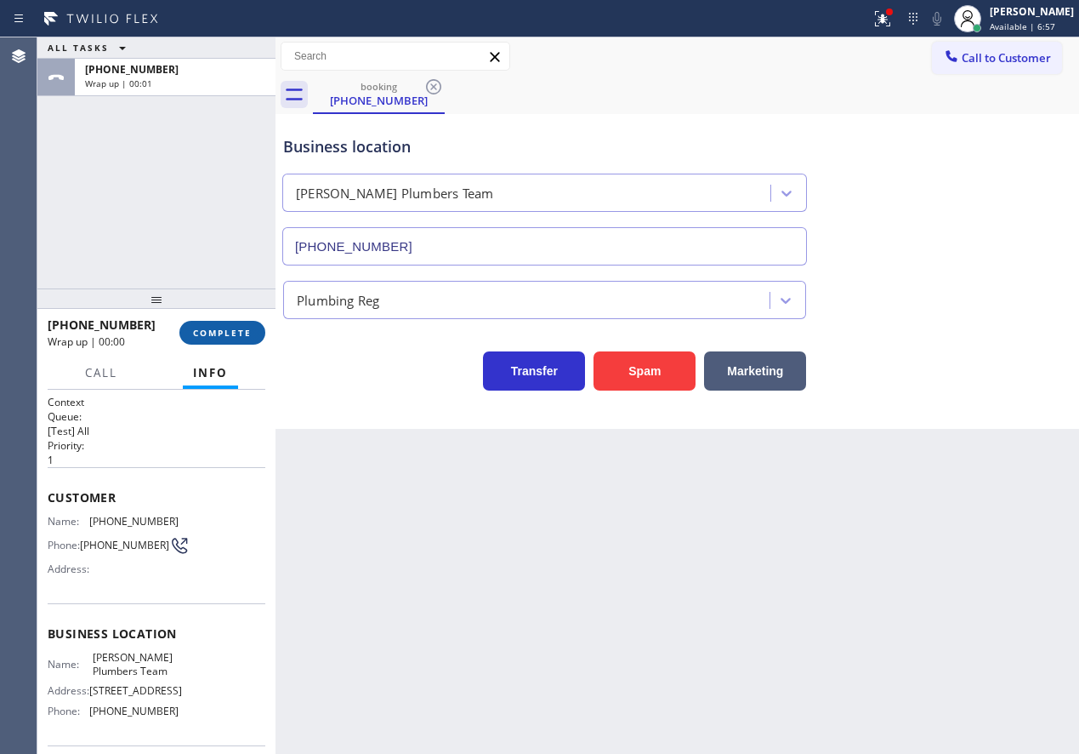
click at [235, 335] on span "COMPLETE" at bounding box center [222, 333] width 59 height 12
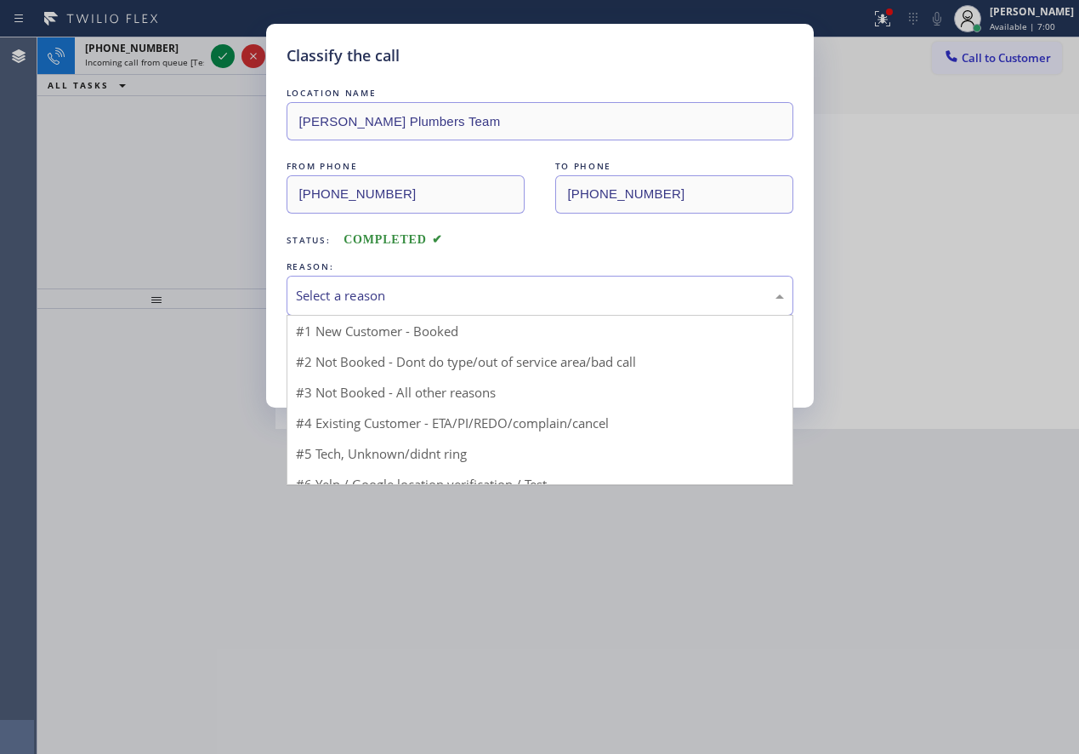
drag, startPoint x: 376, startPoint y: 302, endPoint x: 338, endPoint y: 349, distance: 60.4
click at [373, 306] on div "Select a reason" at bounding box center [540, 296] width 507 height 40
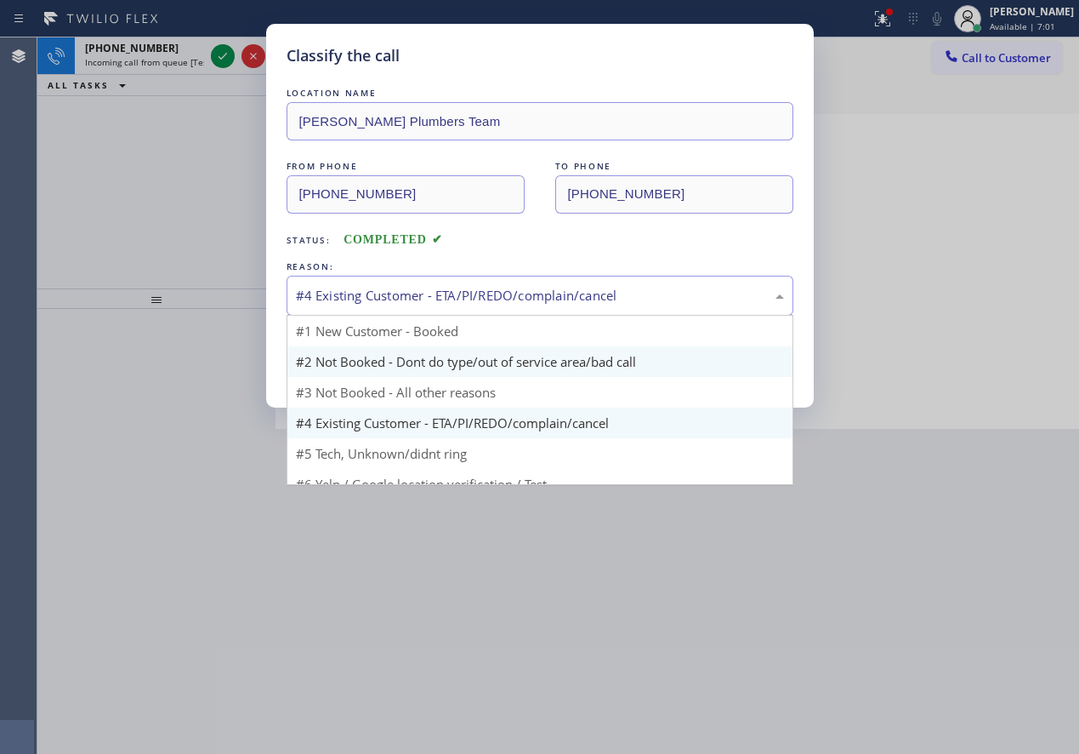
drag, startPoint x: 345, startPoint y: 310, endPoint x: 348, endPoint y: 347, distance: 36.7
click at [345, 311] on div "#4 Existing Customer - ETA/PI/REDO/complain/cancel" at bounding box center [540, 296] width 507 height 40
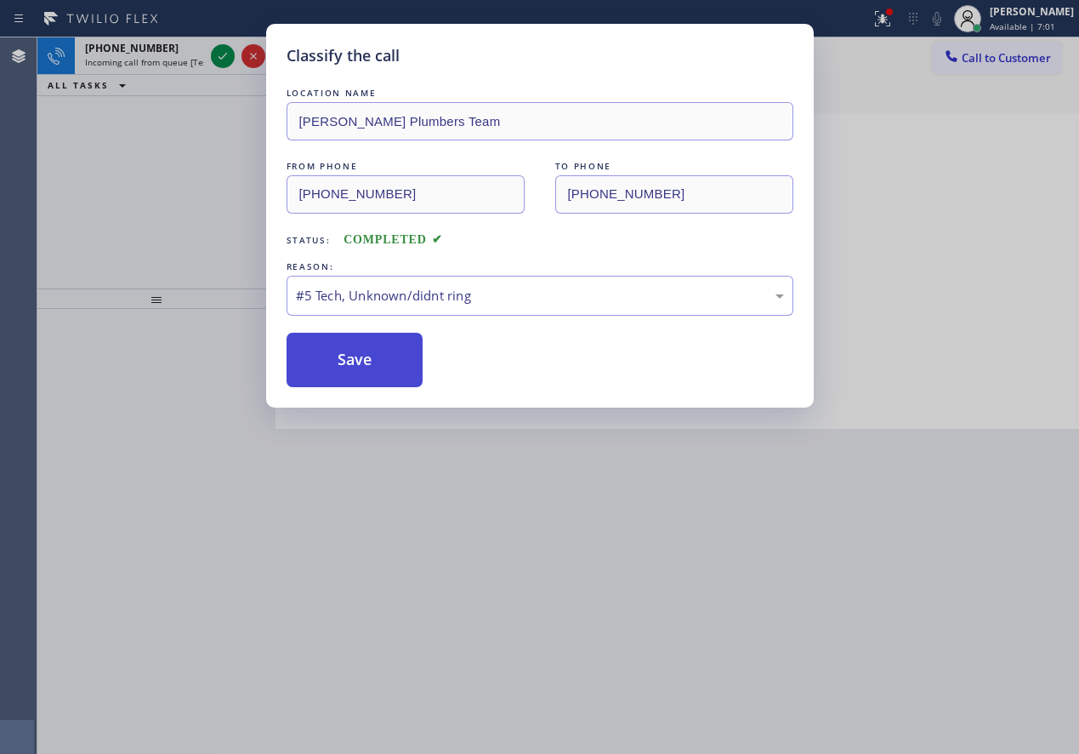
click at [350, 368] on button "Save" at bounding box center [355, 360] width 137 height 54
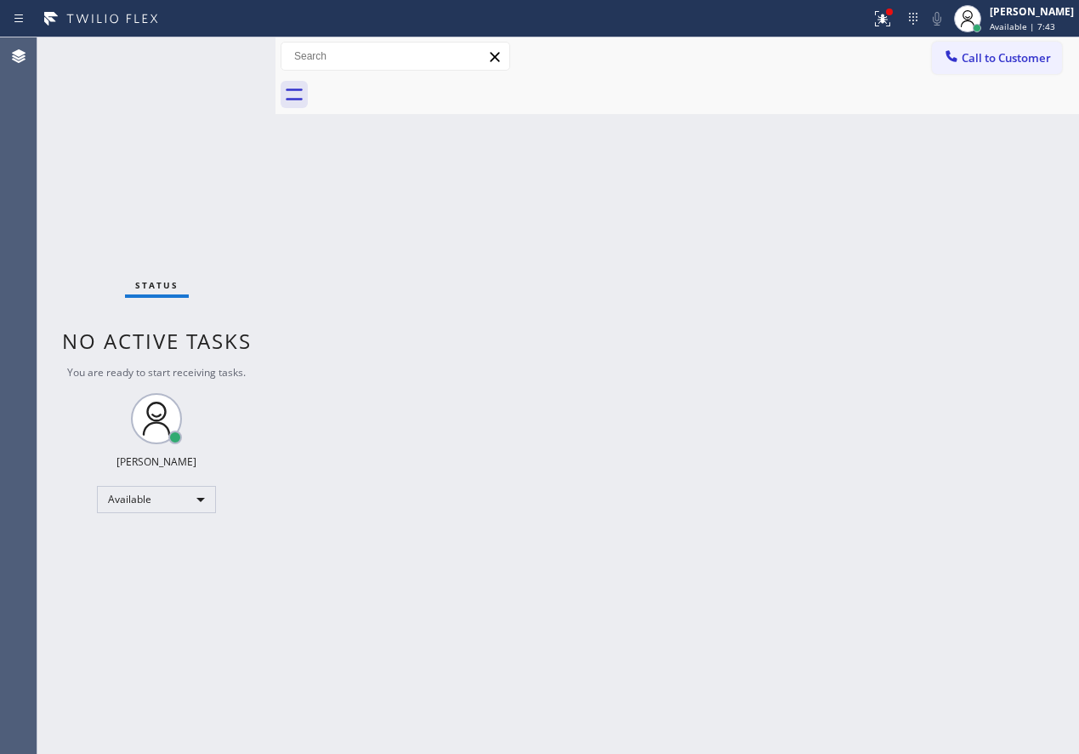
click at [947, 257] on div "Back to Dashboard Change Sender ID Customers Technicians Select a contact Outbo…" at bounding box center [678, 395] width 804 height 716
click at [886, 13] on div at bounding box center [882, 19] width 37 height 20
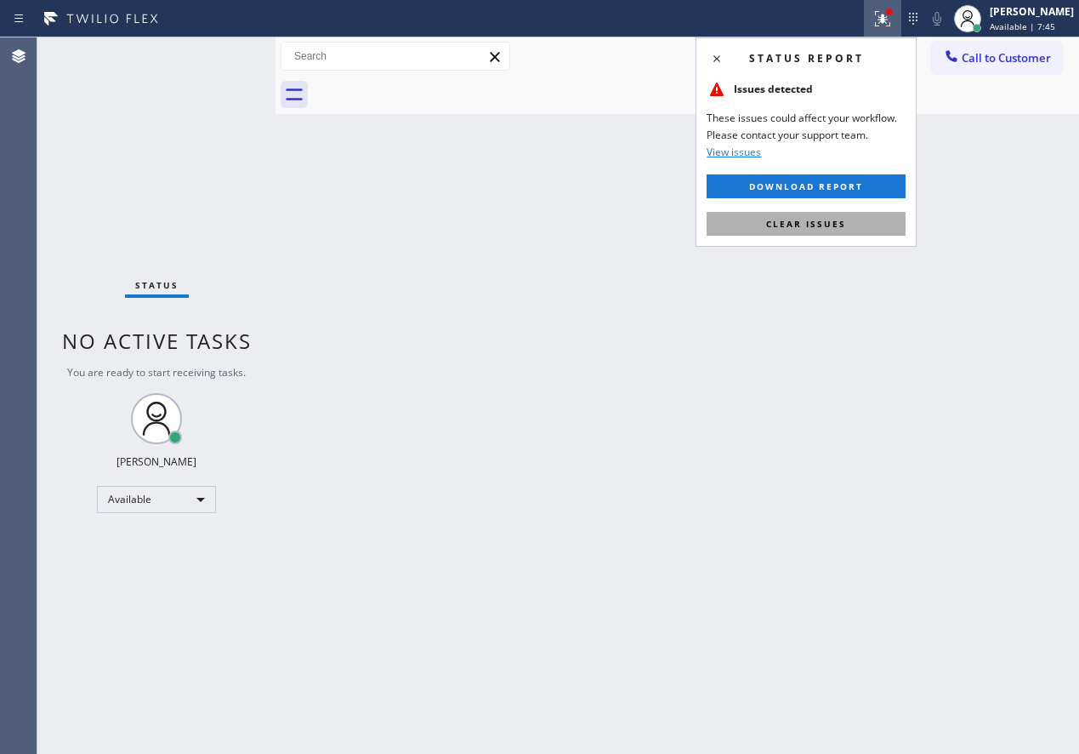
click at [843, 223] on span "Clear issues" at bounding box center [806, 224] width 80 height 12
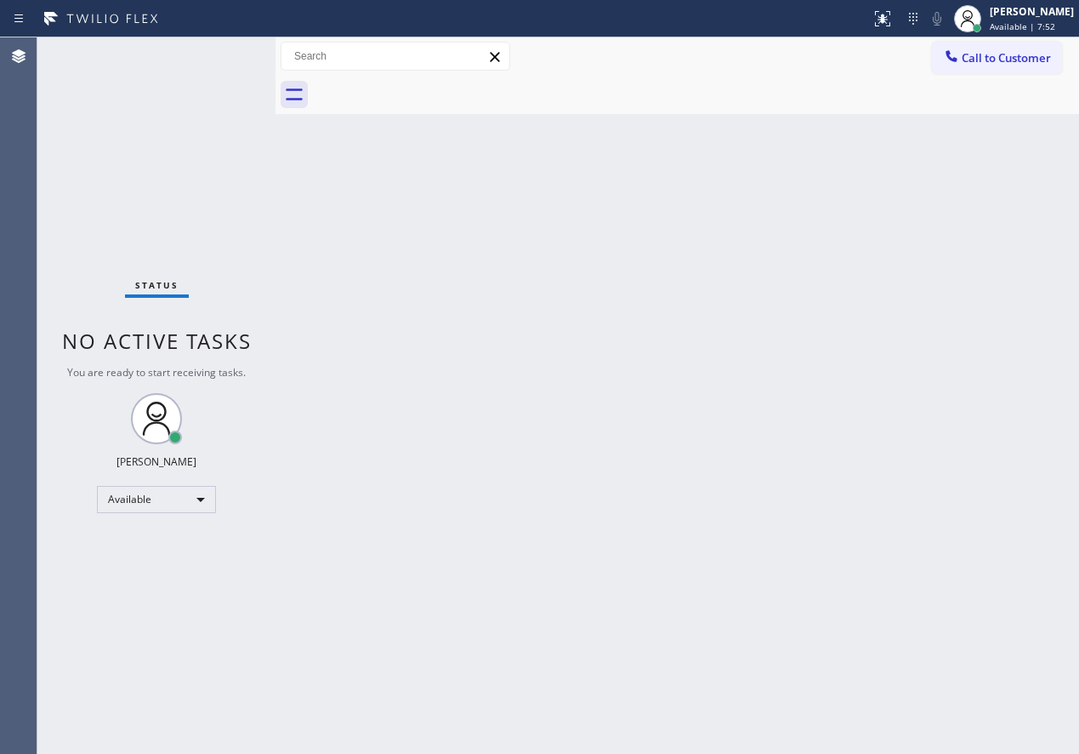
click at [870, 244] on div "Back to Dashboard Change Sender ID Customers Technicians Select a contact Outbo…" at bounding box center [678, 395] width 804 height 716
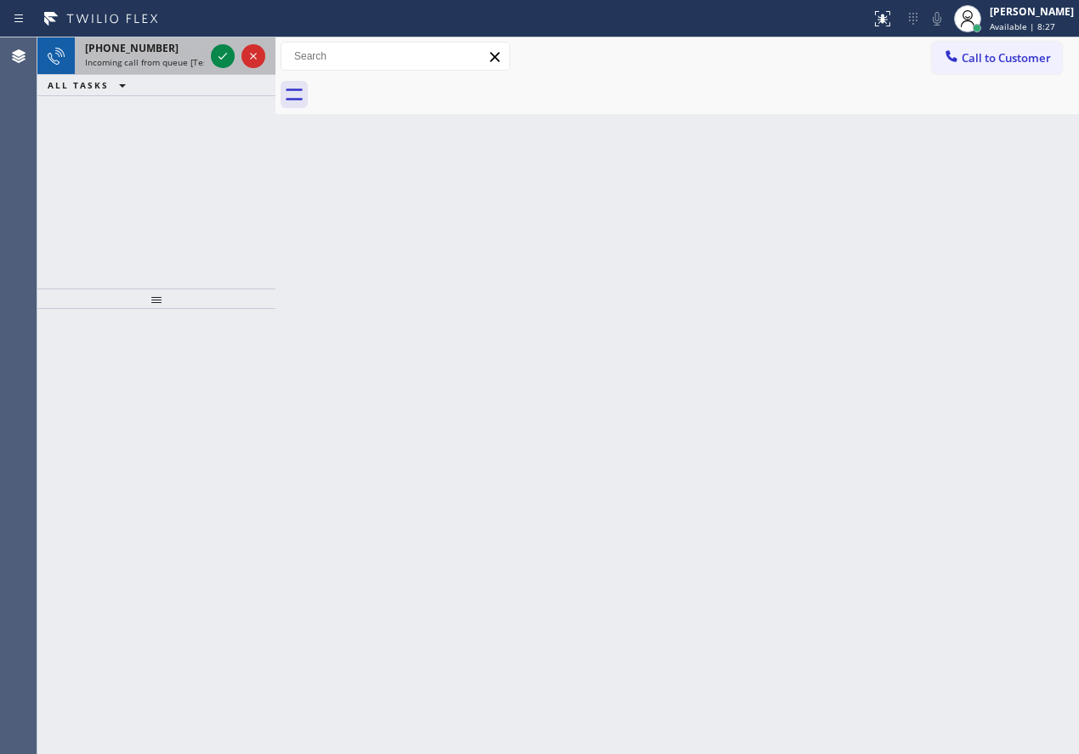
click at [225, 57] on icon at bounding box center [223, 56] width 20 height 20
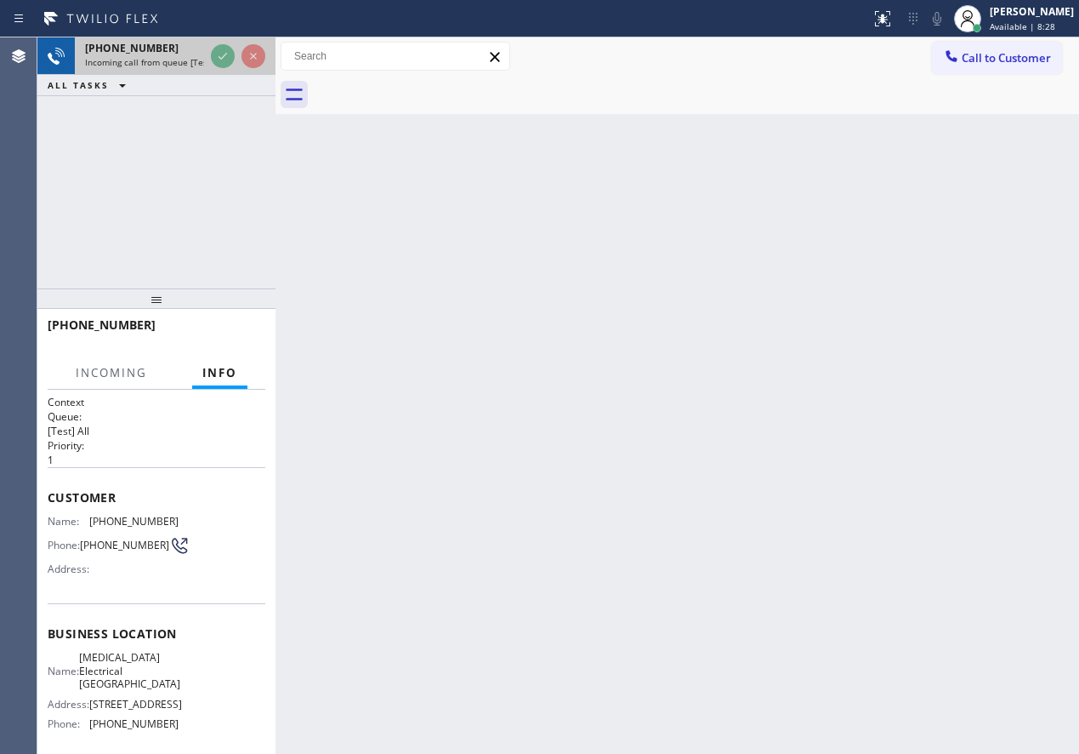
click at [225, 38] on div at bounding box center [238, 55] width 61 height 37
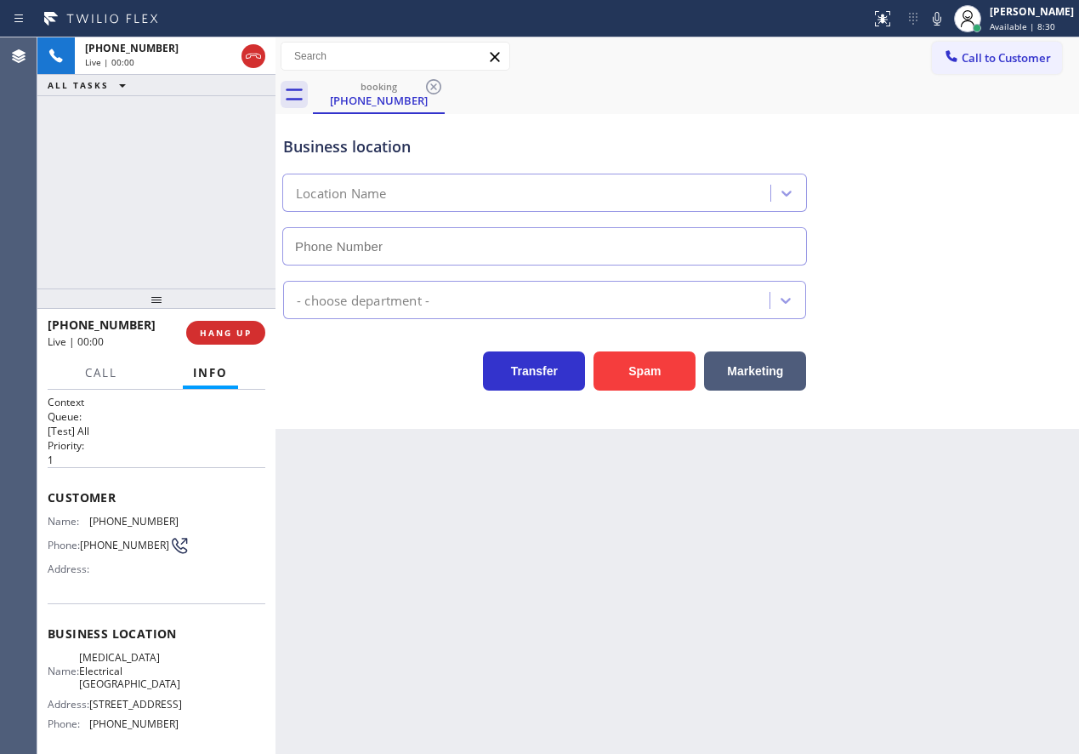
type input "[PHONE_NUMBER]"
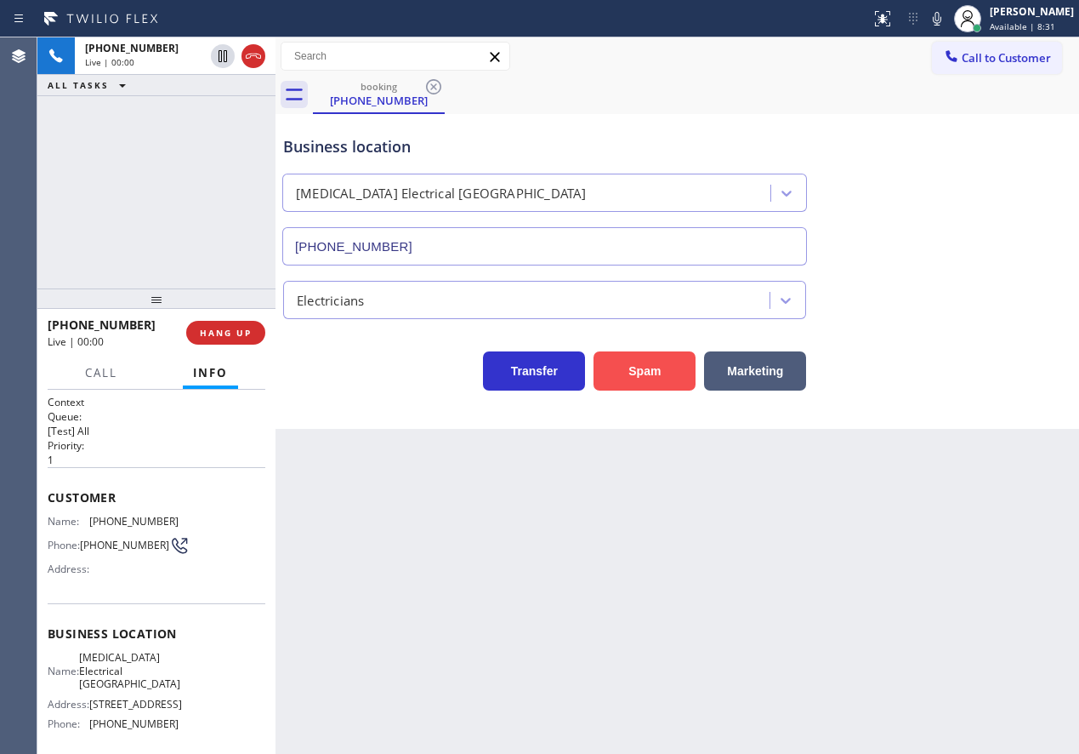
click at [664, 364] on button "Spam" at bounding box center [645, 370] width 102 height 39
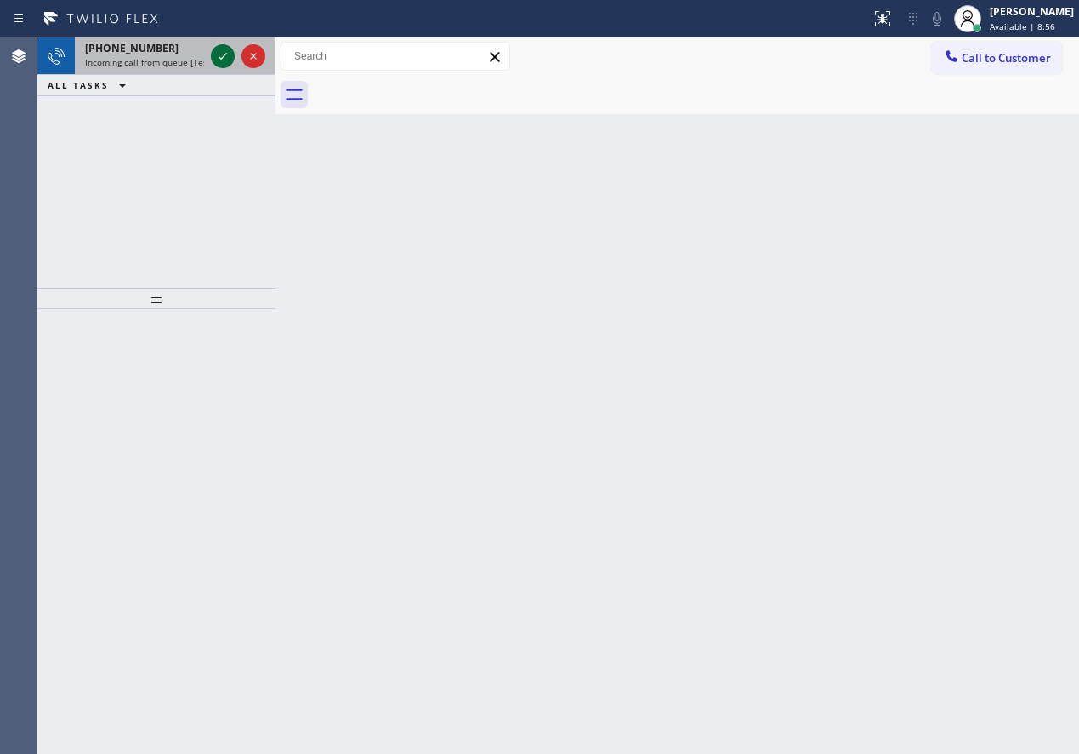
click at [222, 56] on icon at bounding box center [223, 56] width 20 height 20
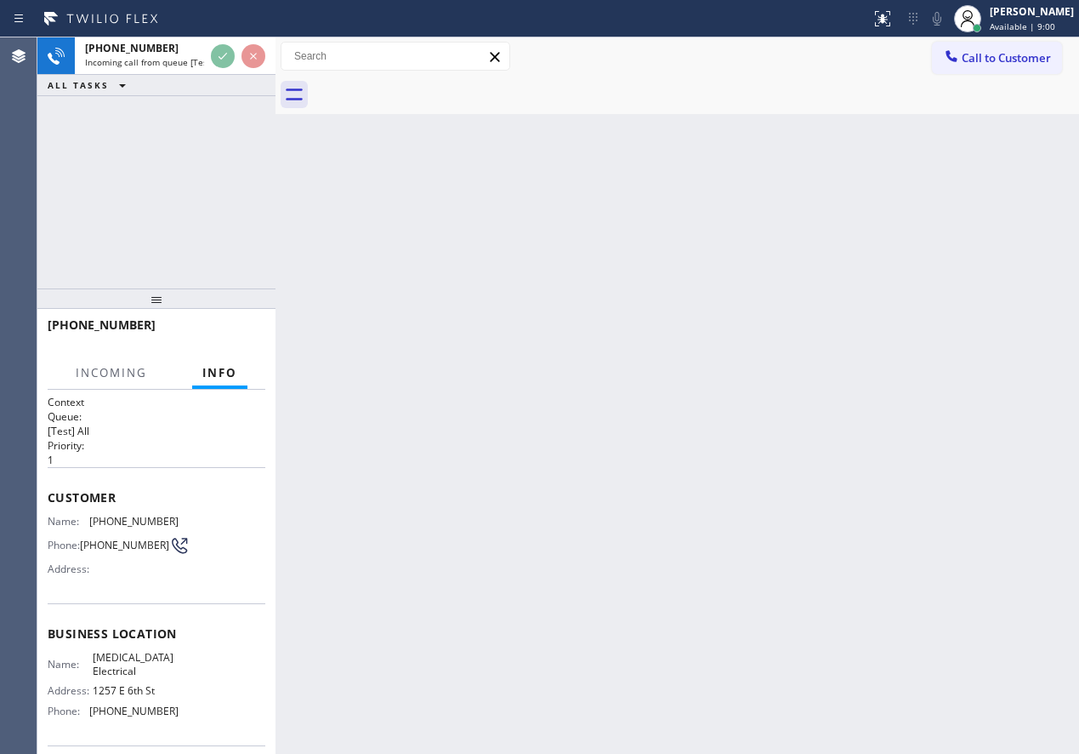
click at [536, 402] on div "Back to Dashboard Change Sender ID Customers Technicians Select a contact Outbo…" at bounding box center [678, 395] width 804 height 716
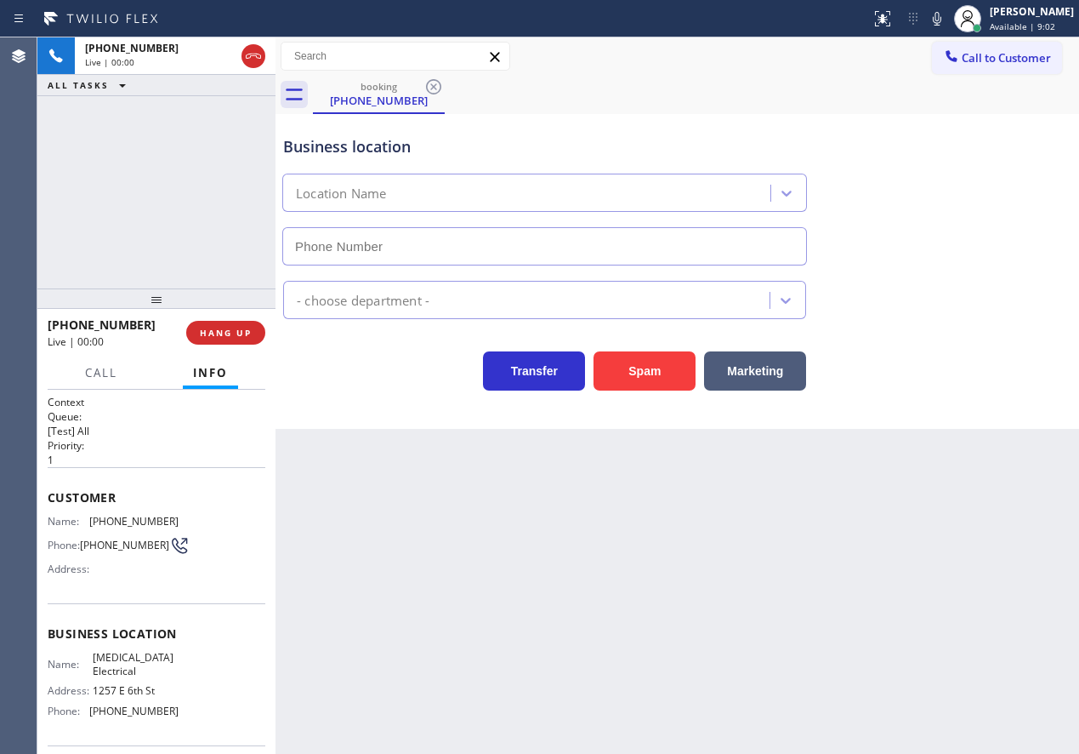
type input "[PHONE_NUMBER]"
click at [225, 328] on span "HANG UP" at bounding box center [226, 333] width 52 height 12
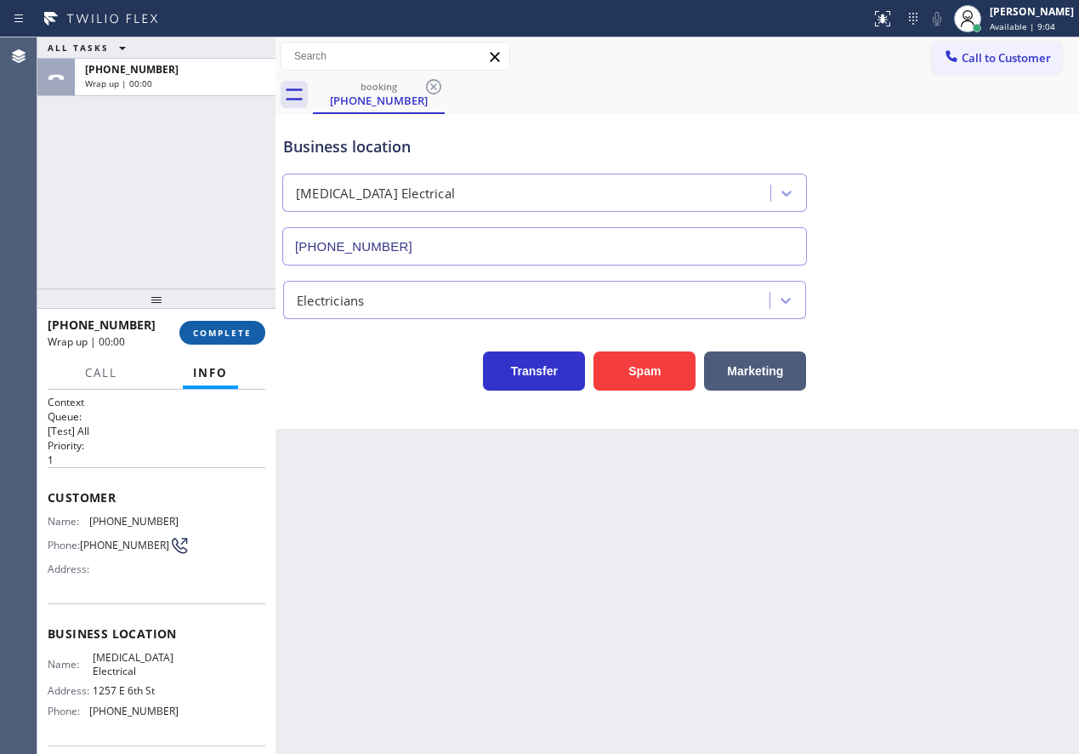
click at [225, 328] on span "COMPLETE" at bounding box center [222, 333] width 59 height 12
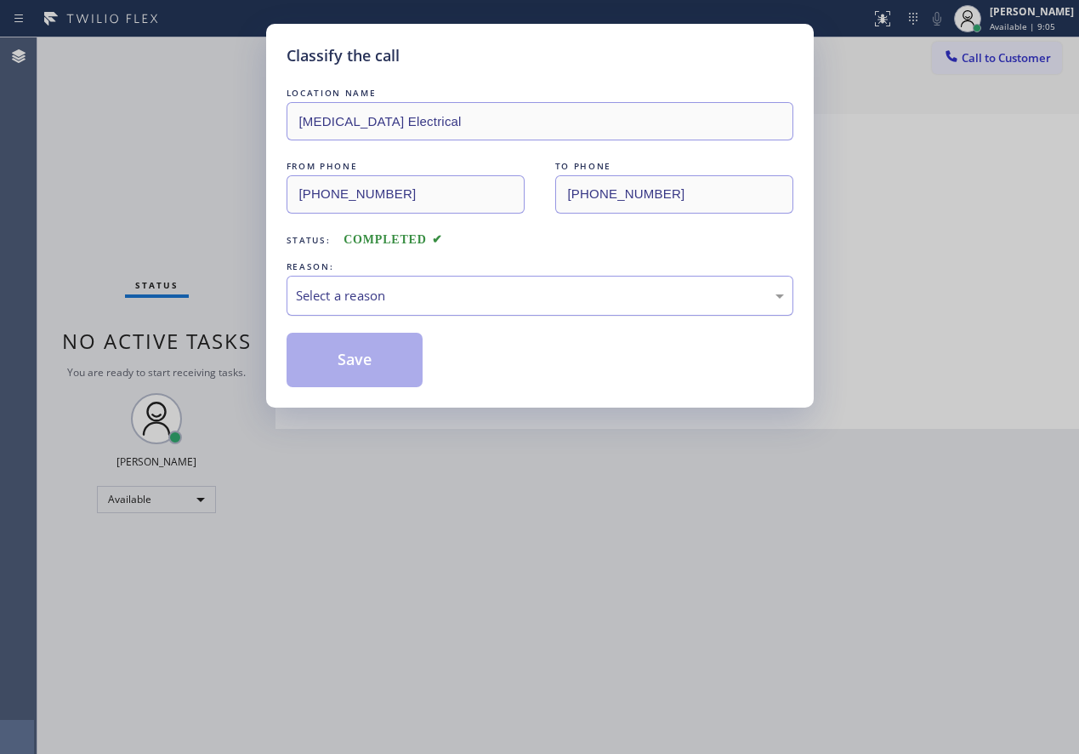
click at [357, 287] on div "Select a reason" at bounding box center [540, 296] width 488 height 20
click at [364, 364] on button "Save" at bounding box center [355, 360] width 137 height 54
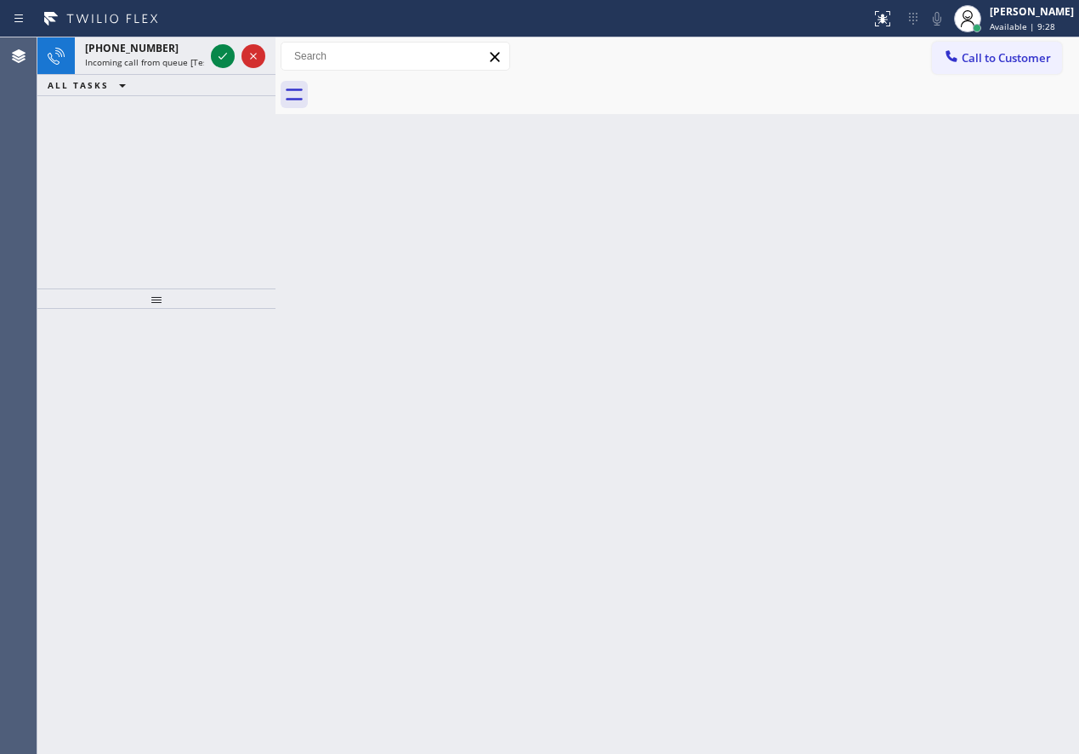
click at [957, 346] on div "Back to Dashboard Change Sender ID Customers Technicians Select a contact Outbo…" at bounding box center [678, 395] width 804 height 716
click at [217, 55] on icon at bounding box center [223, 56] width 20 height 20
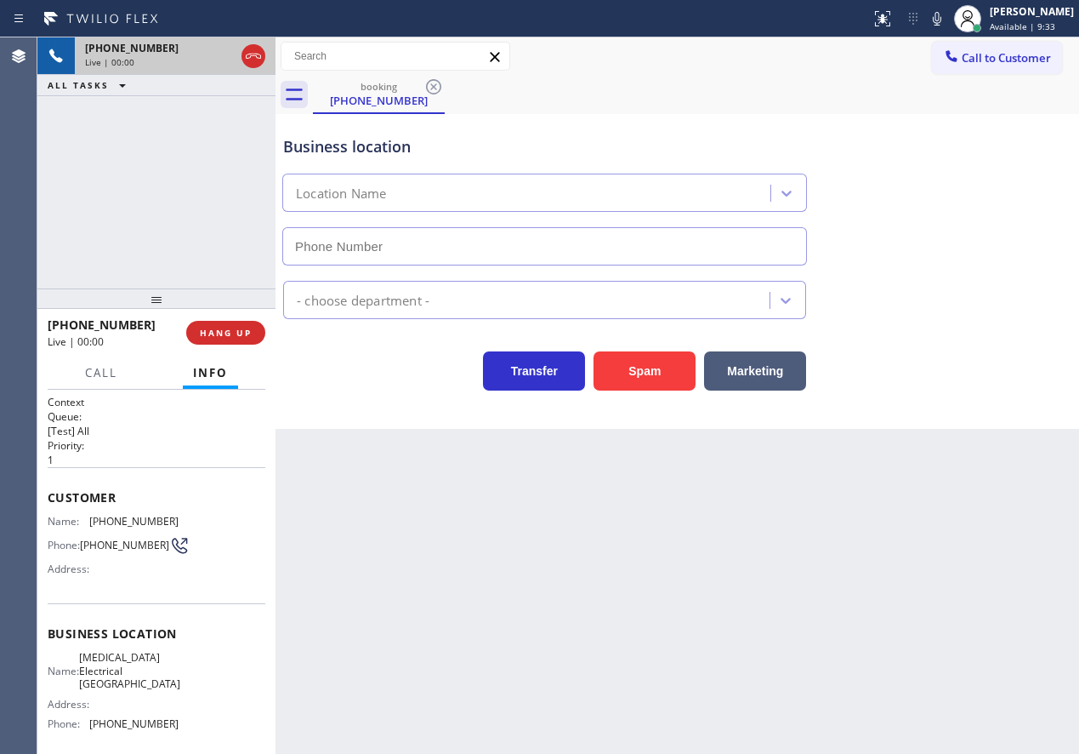
type input "[PHONE_NUMBER]"
click at [122, 666] on span "[MEDICAL_DATA] Electrical [GEOGRAPHIC_DATA]" at bounding box center [129, 670] width 101 height 39
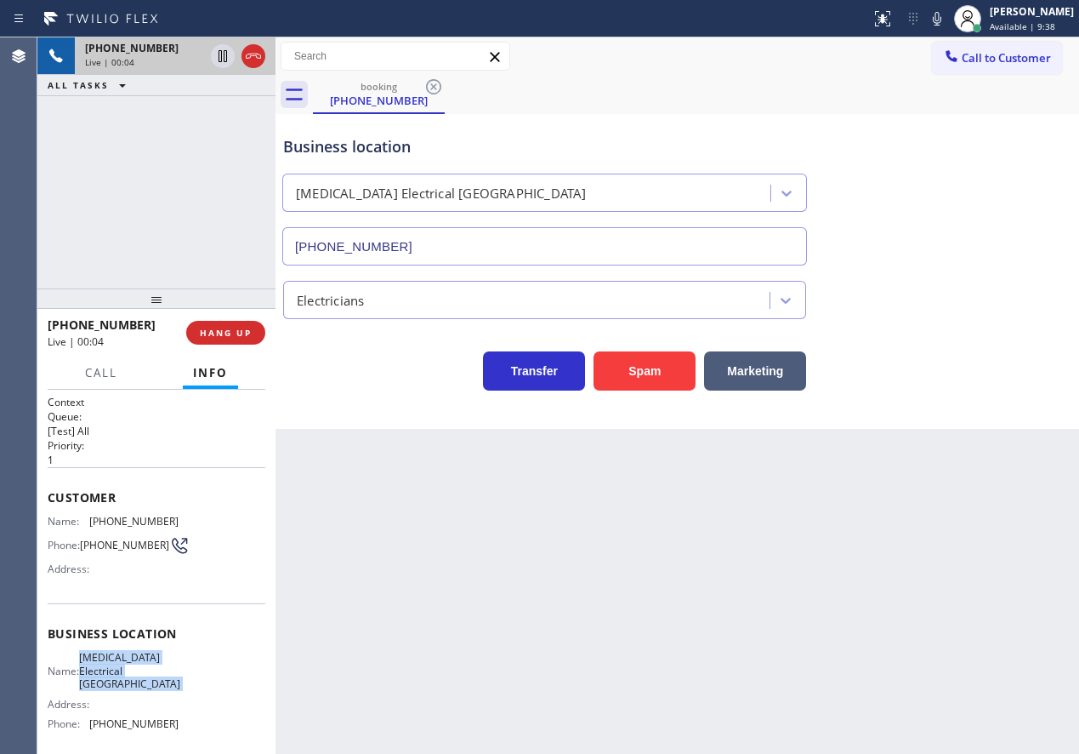
click at [122, 666] on span "[MEDICAL_DATA] Electrical [GEOGRAPHIC_DATA]" at bounding box center [129, 670] width 101 height 39
copy span "[MEDICAL_DATA] Electrical [GEOGRAPHIC_DATA]"
click at [406, 232] on input "[PHONE_NUMBER]" at bounding box center [544, 246] width 525 height 38
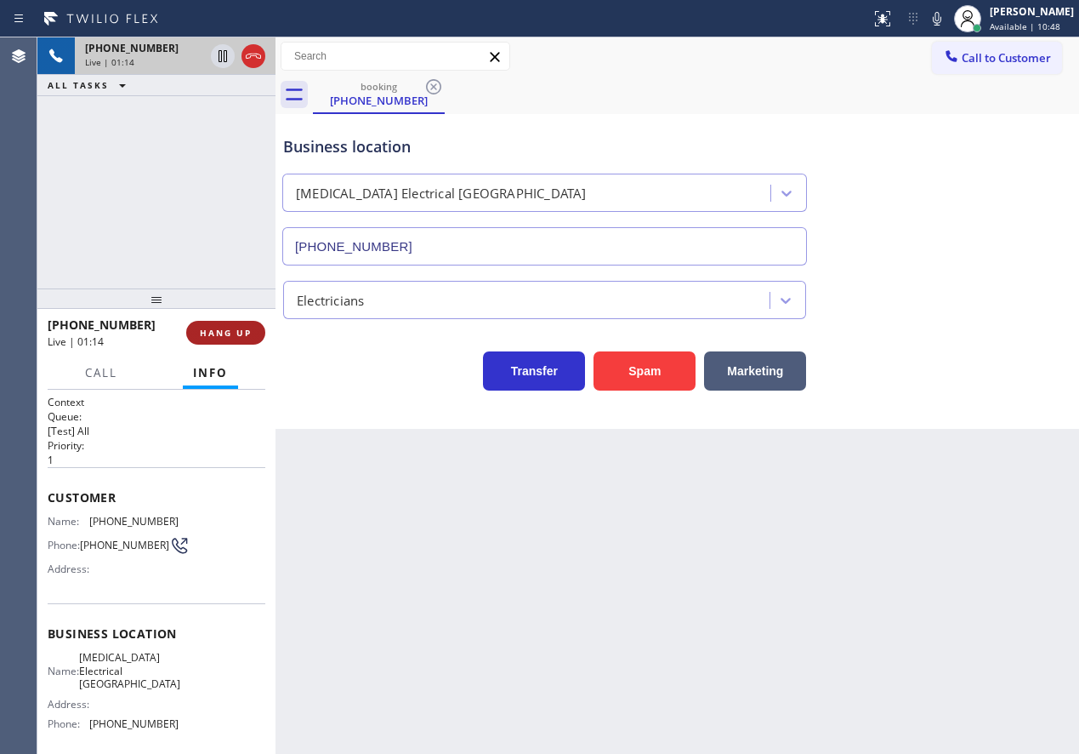
click at [231, 332] on span "HANG UP" at bounding box center [226, 333] width 52 height 12
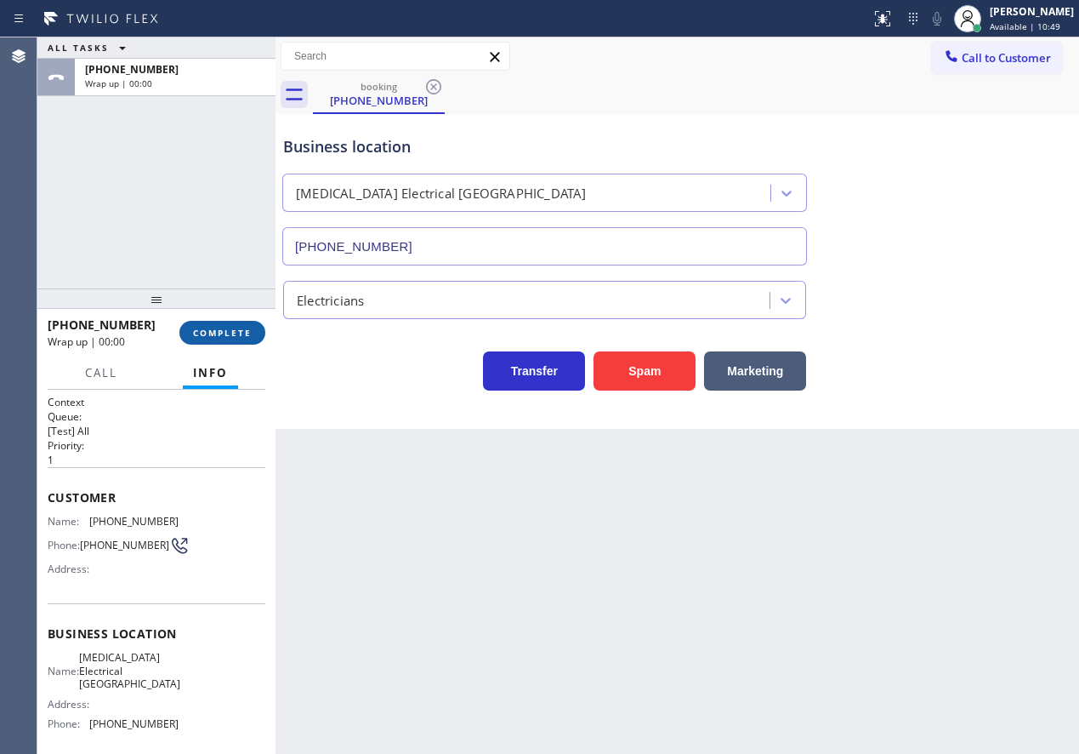
click at [231, 332] on span "COMPLETE" at bounding box center [222, 333] width 59 height 12
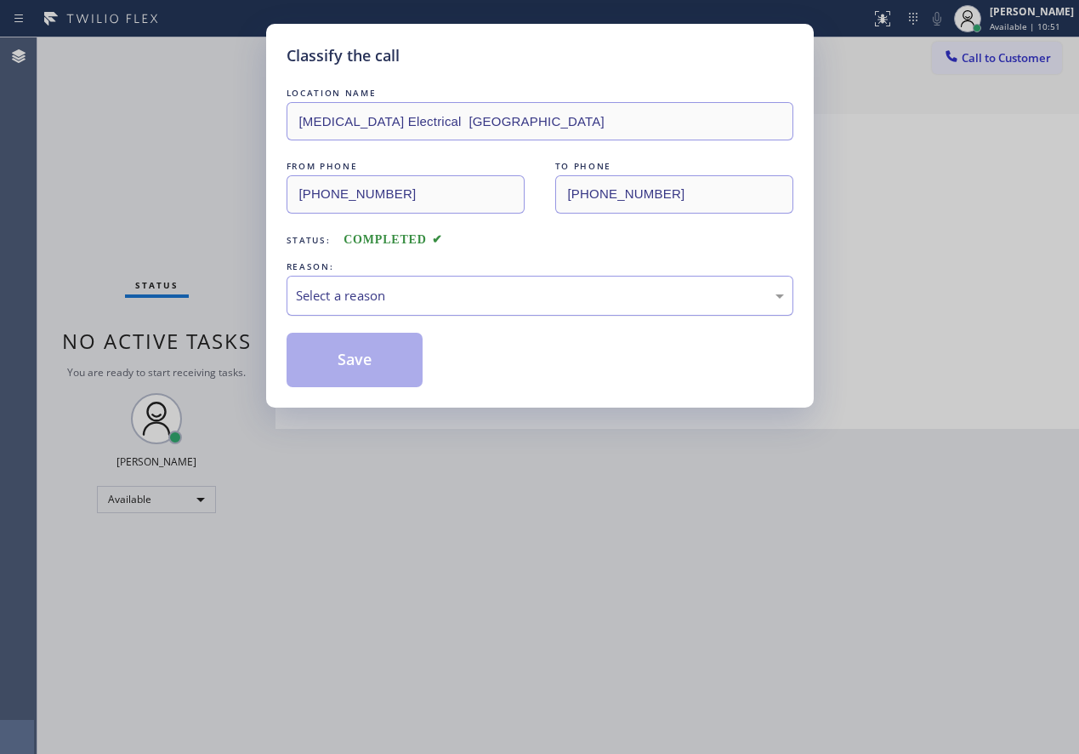
click at [401, 290] on div "Select a reason" at bounding box center [540, 296] width 488 height 20
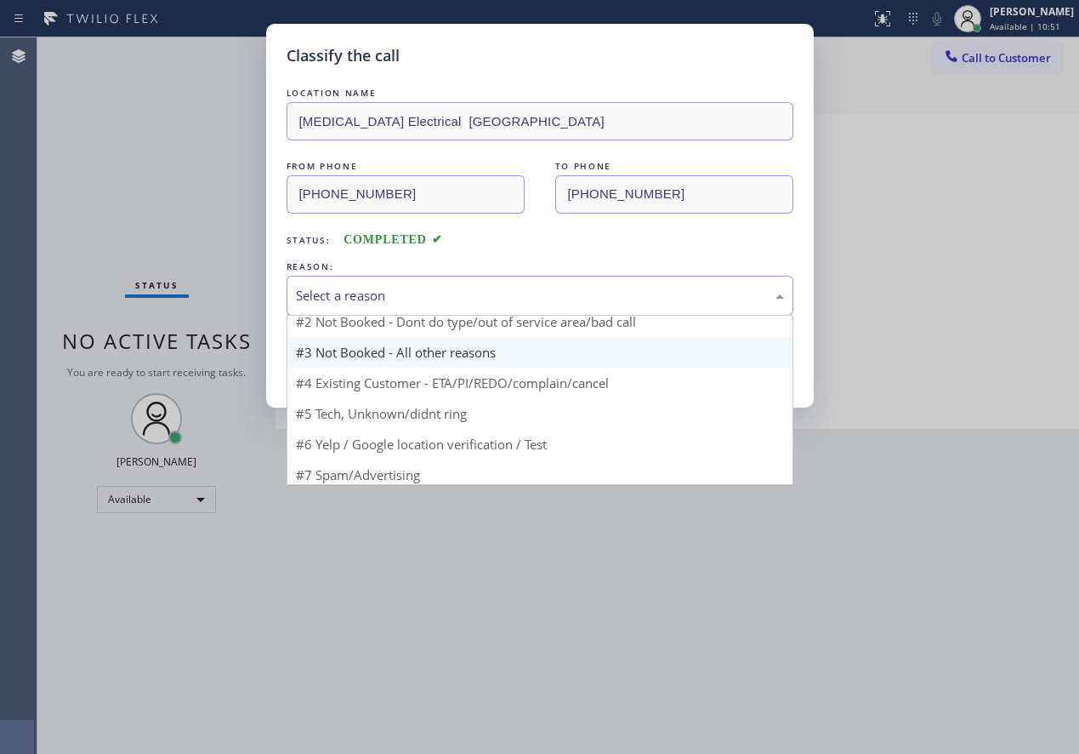
scroll to position [46, 0]
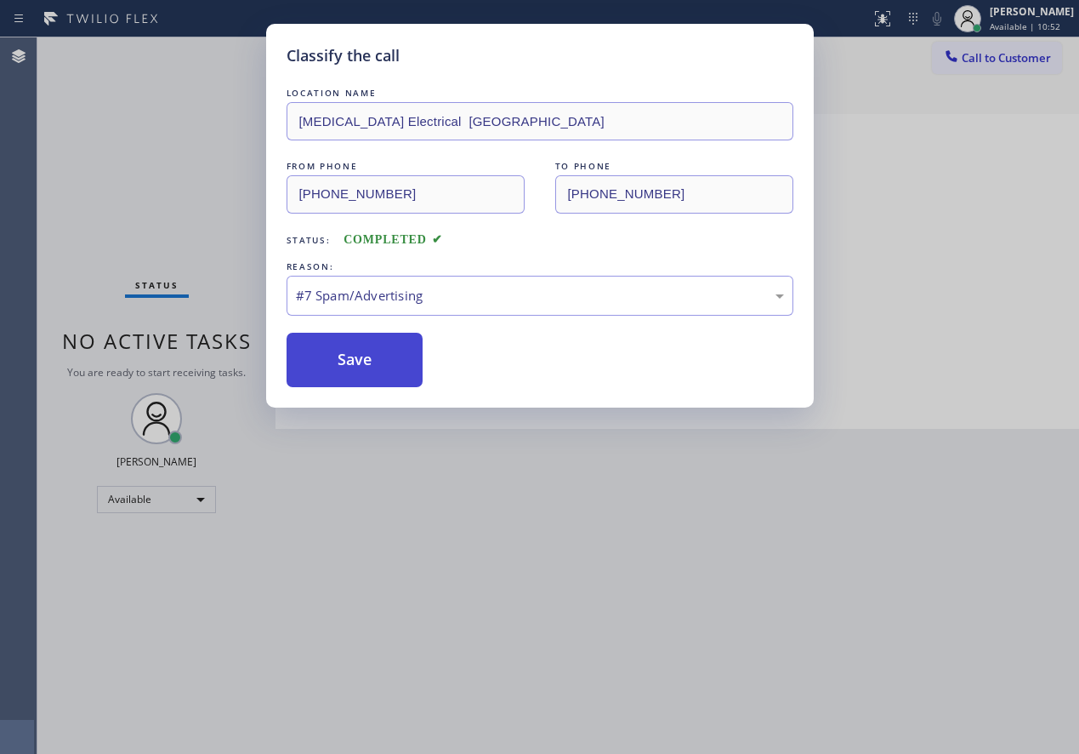
click at [355, 357] on button "Save" at bounding box center [355, 360] width 137 height 54
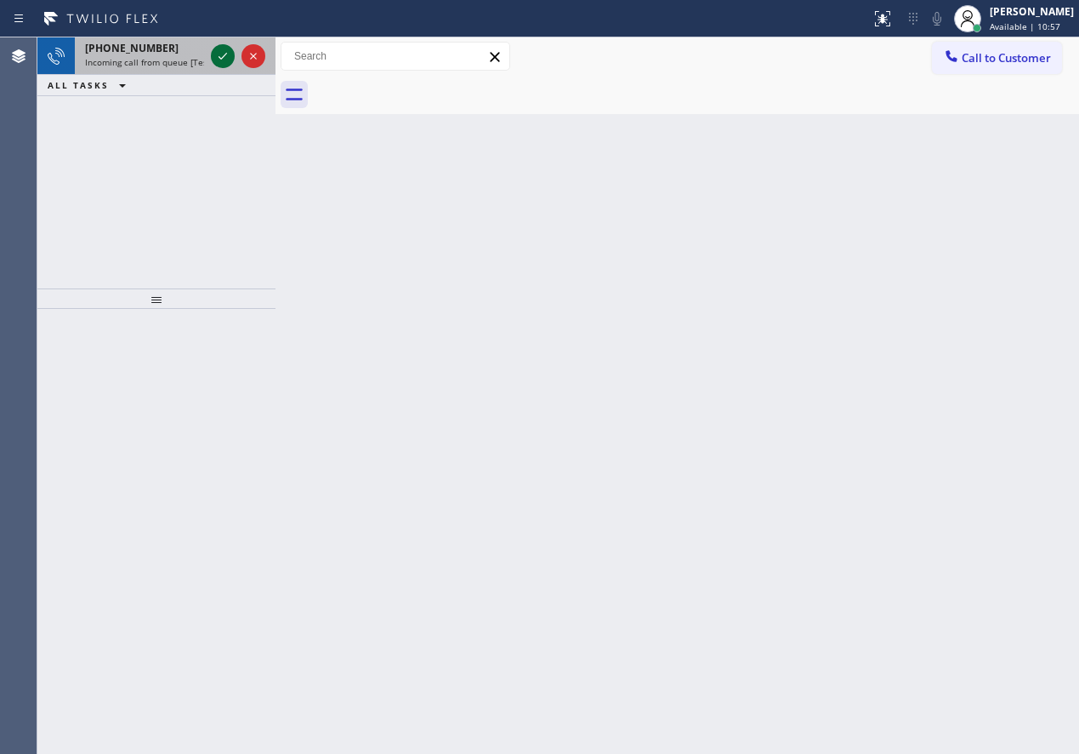
click at [214, 58] on icon at bounding box center [223, 56] width 20 height 20
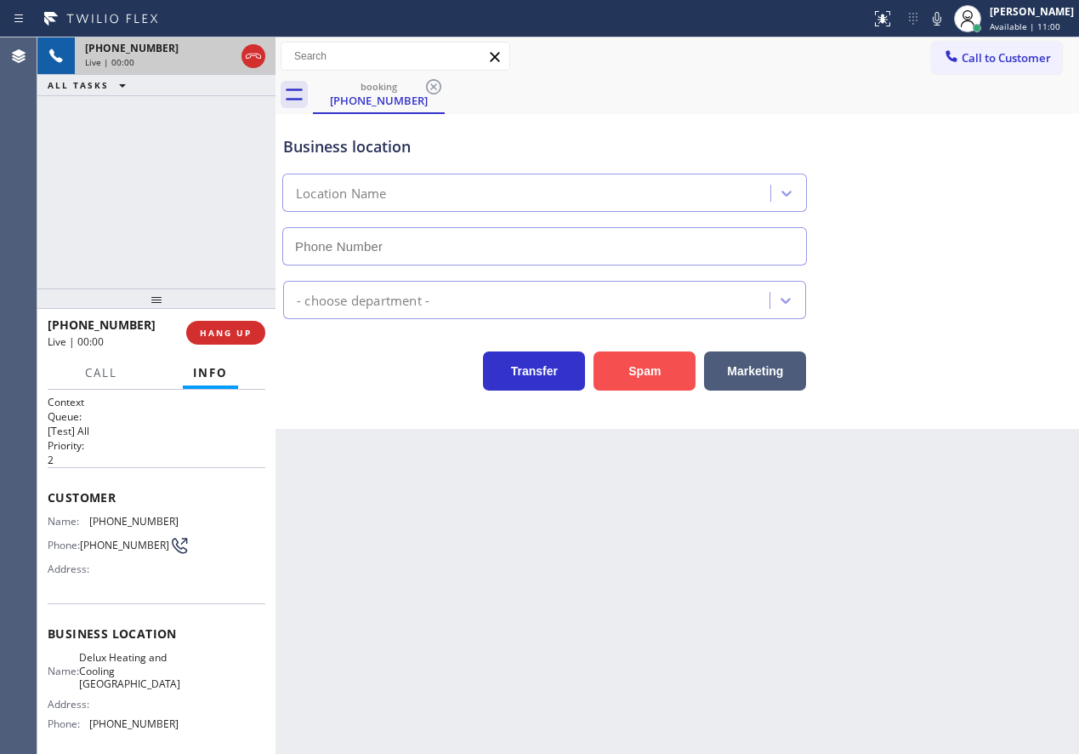
type input "[PHONE_NUMBER]"
click at [647, 383] on button "Spam" at bounding box center [645, 370] width 102 height 39
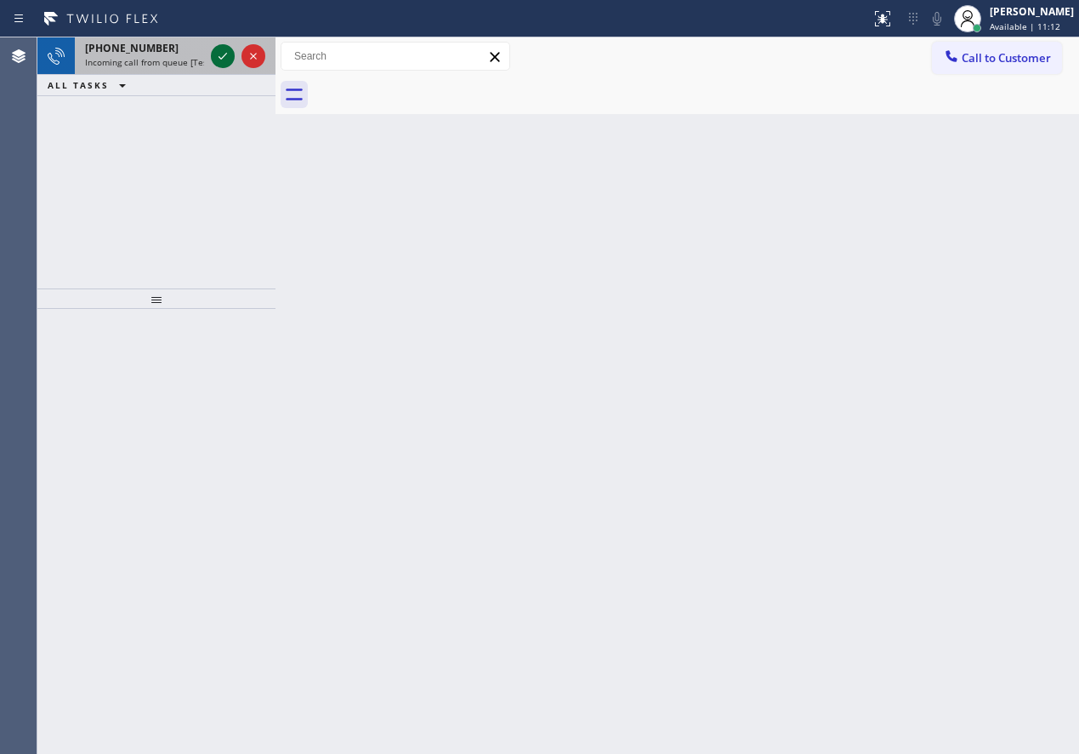
click at [232, 60] on icon at bounding box center [223, 56] width 20 height 20
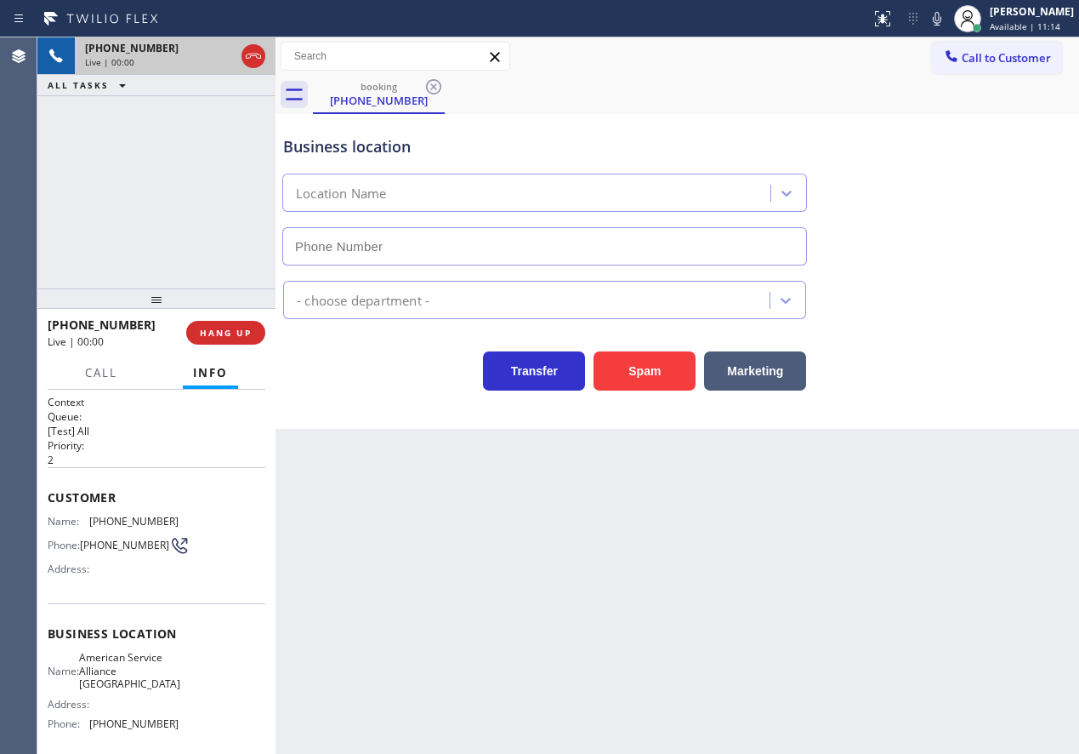
type input "[PHONE_NUMBER]"
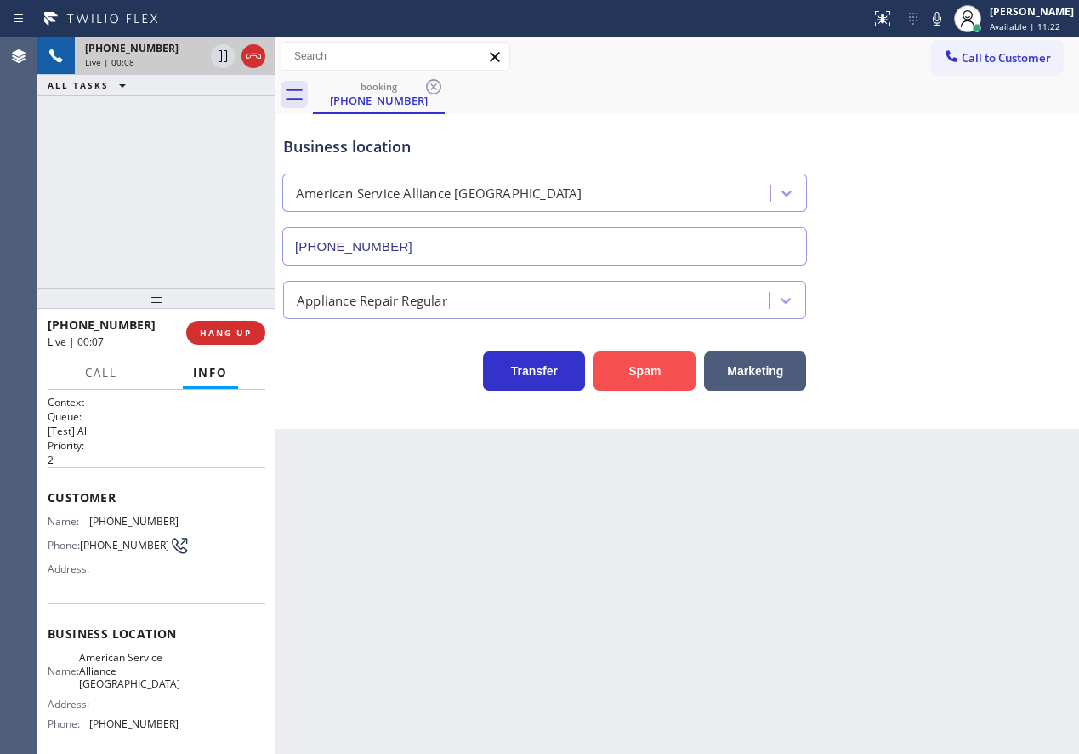
click at [621, 377] on button "Spam" at bounding box center [645, 370] width 102 height 39
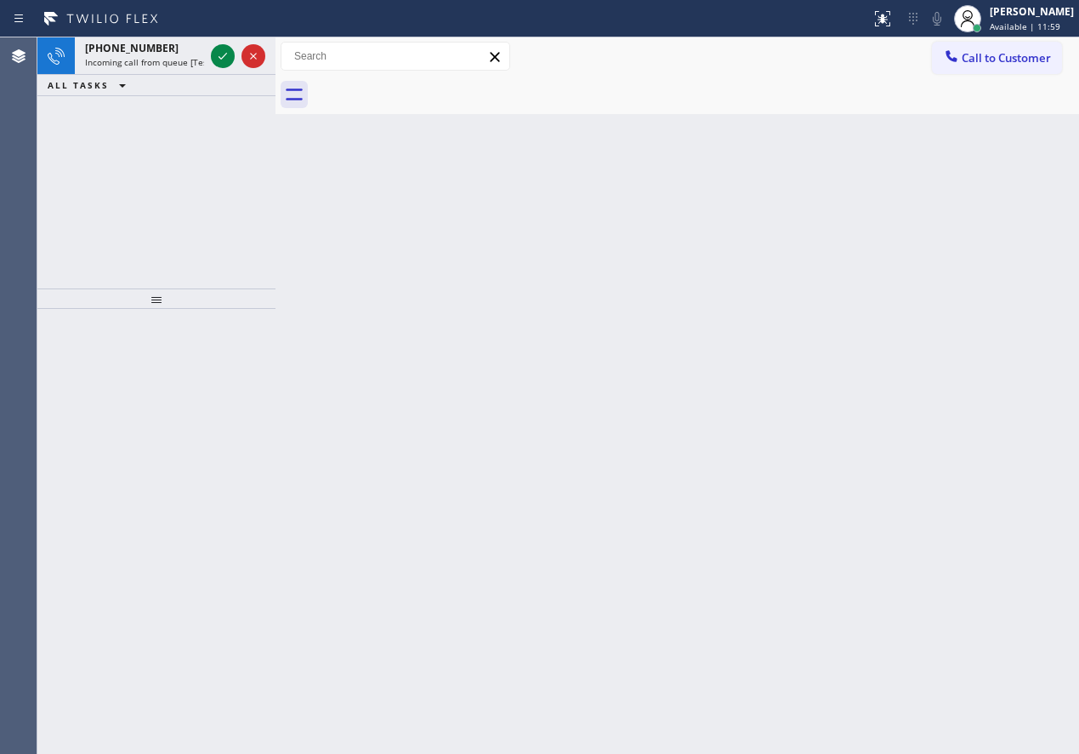
click at [914, 385] on div "Back to Dashboard Change Sender ID Customers Technicians Select a contact Outbo…" at bounding box center [678, 395] width 804 height 716
click at [215, 54] on icon at bounding box center [223, 56] width 20 height 20
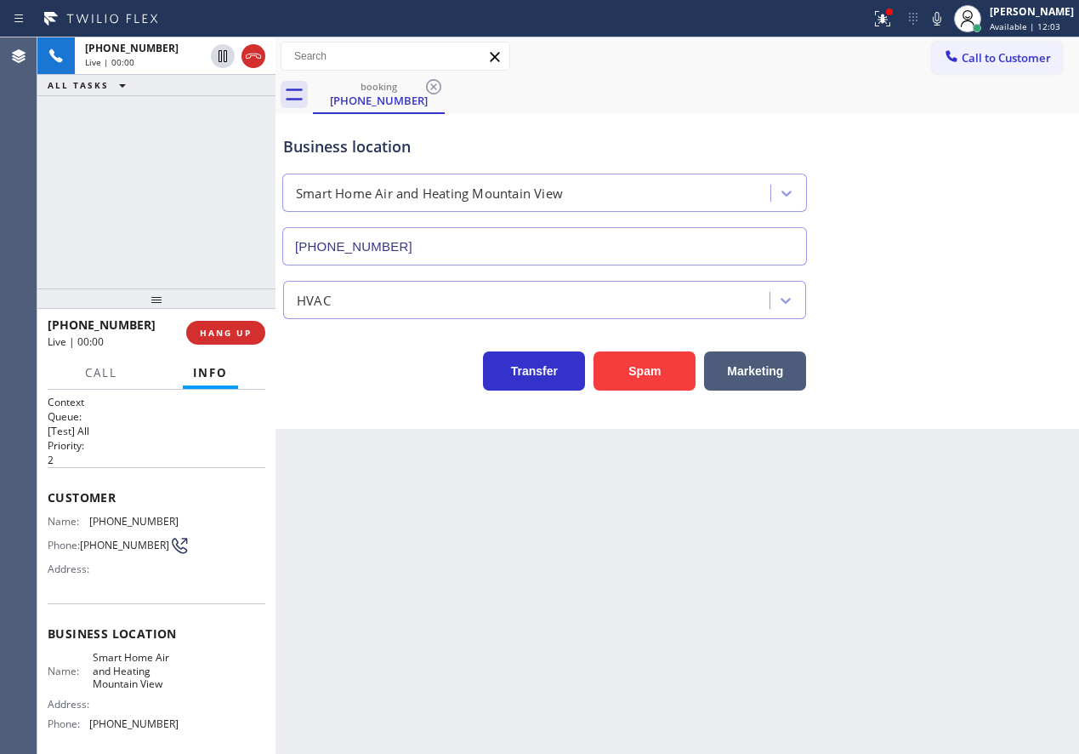
type input "[PHONE_NUMBER]"
click at [1021, 352] on div "Transfer Spam Marketing" at bounding box center [677, 363] width 795 height 54
click at [619, 367] on button "Spam" at bounding box center [645, 370] width 102 height 39
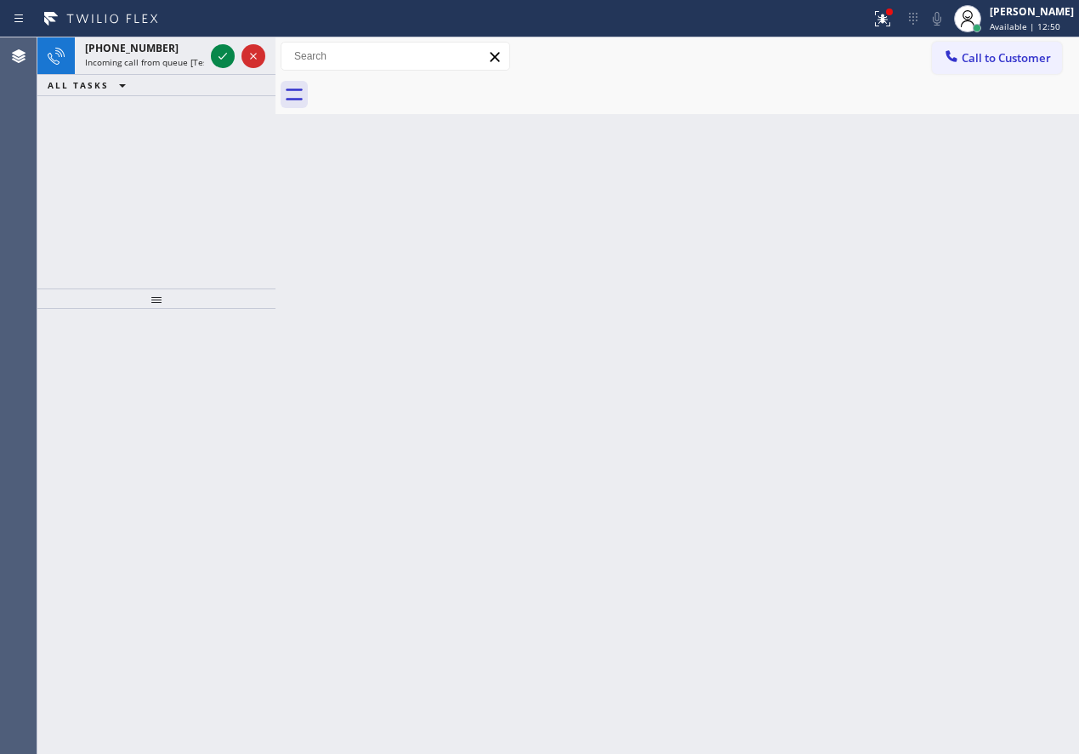
click at [940, 402] on div "Back to Dashboard Change Sender ID Customers Technicians Select a contact Outbo…" at bounding box center [678, 395] width 804 height 716
click at [221, 53] on icon at bounding box center [223, 56] width 20 height 20
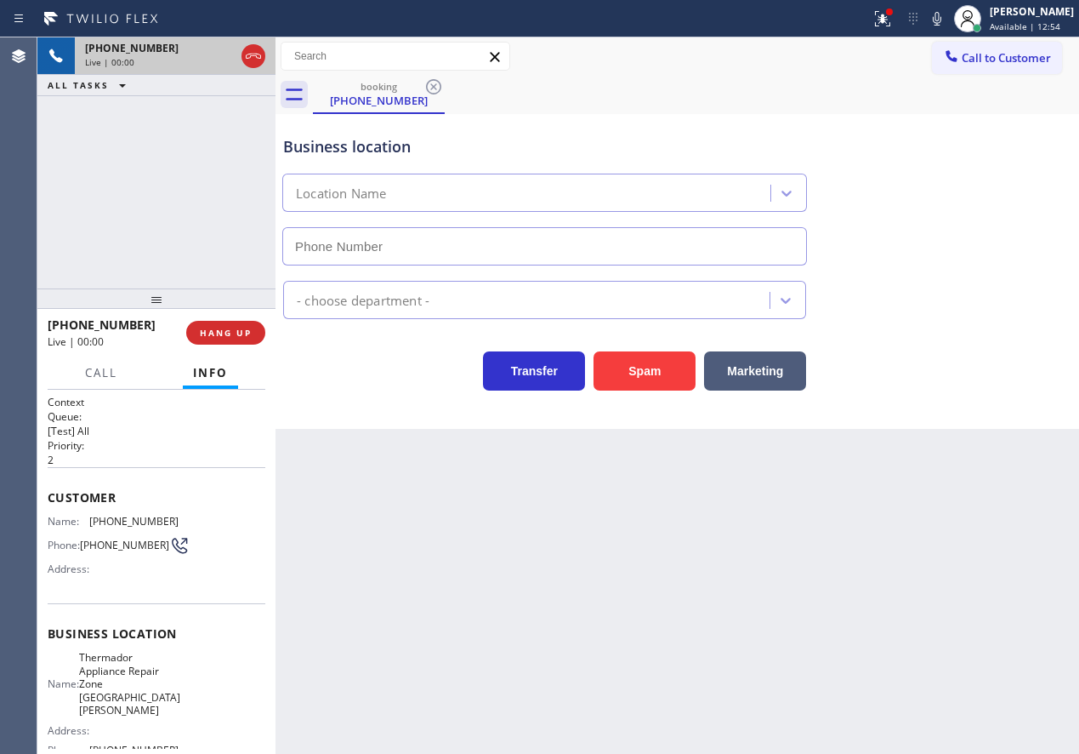
type input "[PHONE_NUMBER]"
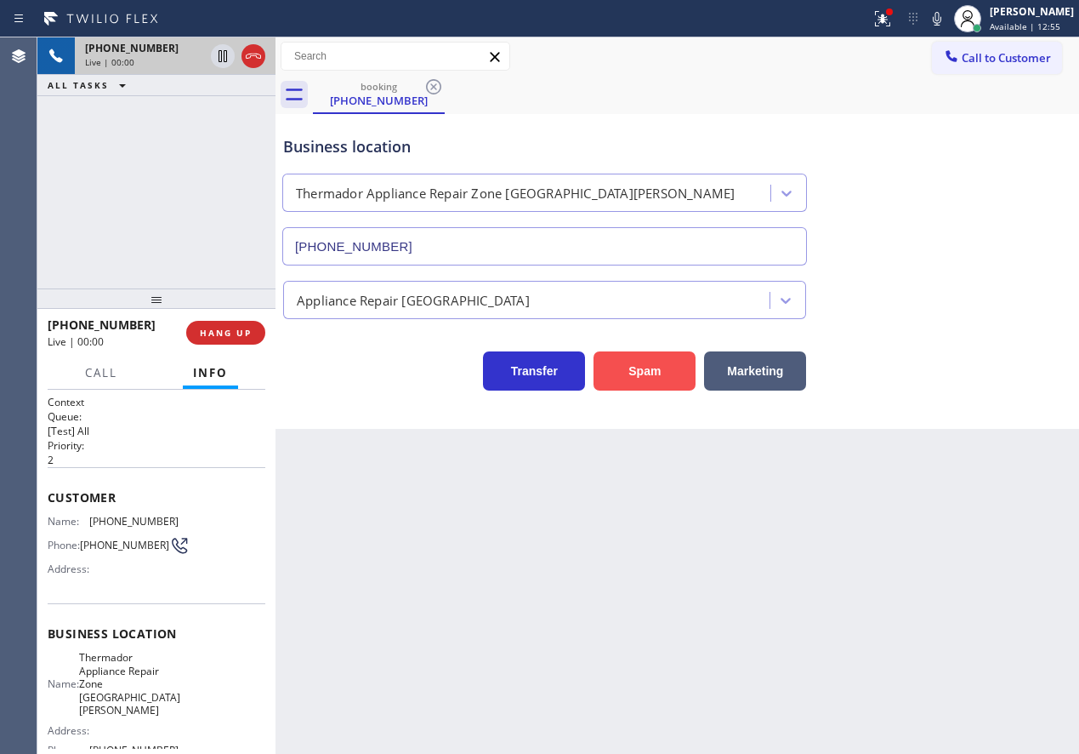
click at [639, 383] on button "Spam" at bounding box center [645, 370] width 102 height 39
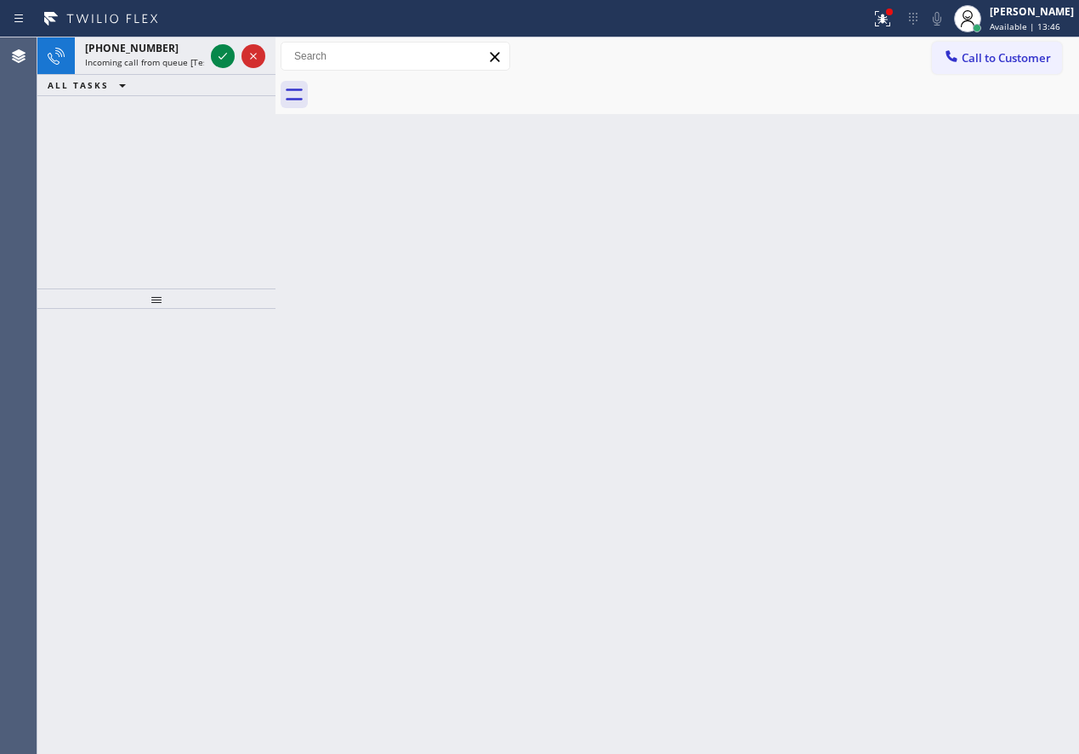
click at [1007, 357] on div "Back to Dashboard Change Sender ID Customers Technicians Select a contact Outbo…" at bounding box center [678, 395] width 804 height 716
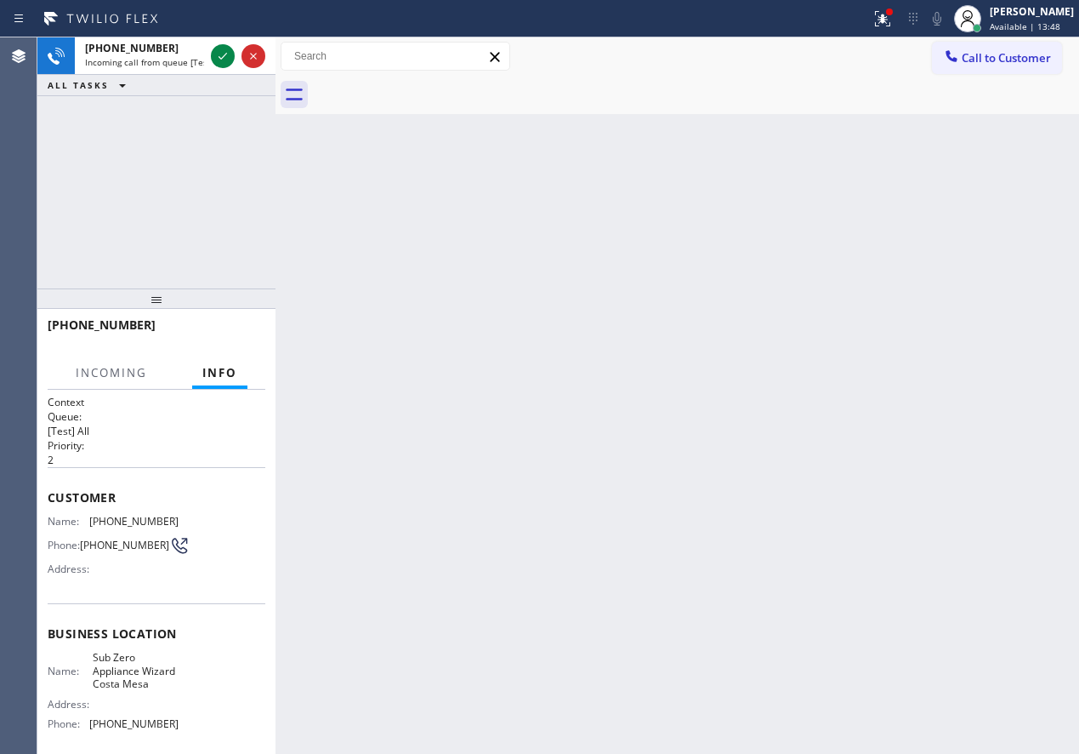
click at [224, 56] on icon at bounding box center [223, 56] width 9 height 7
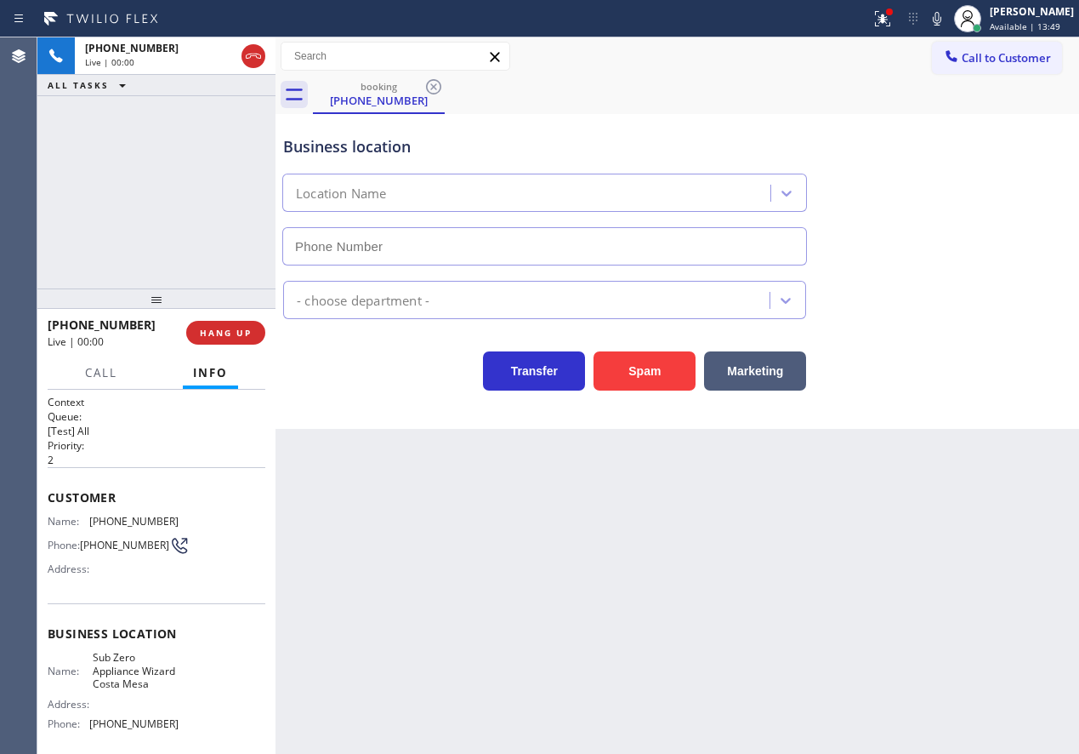
type input "[PHONE_NUMBER]"
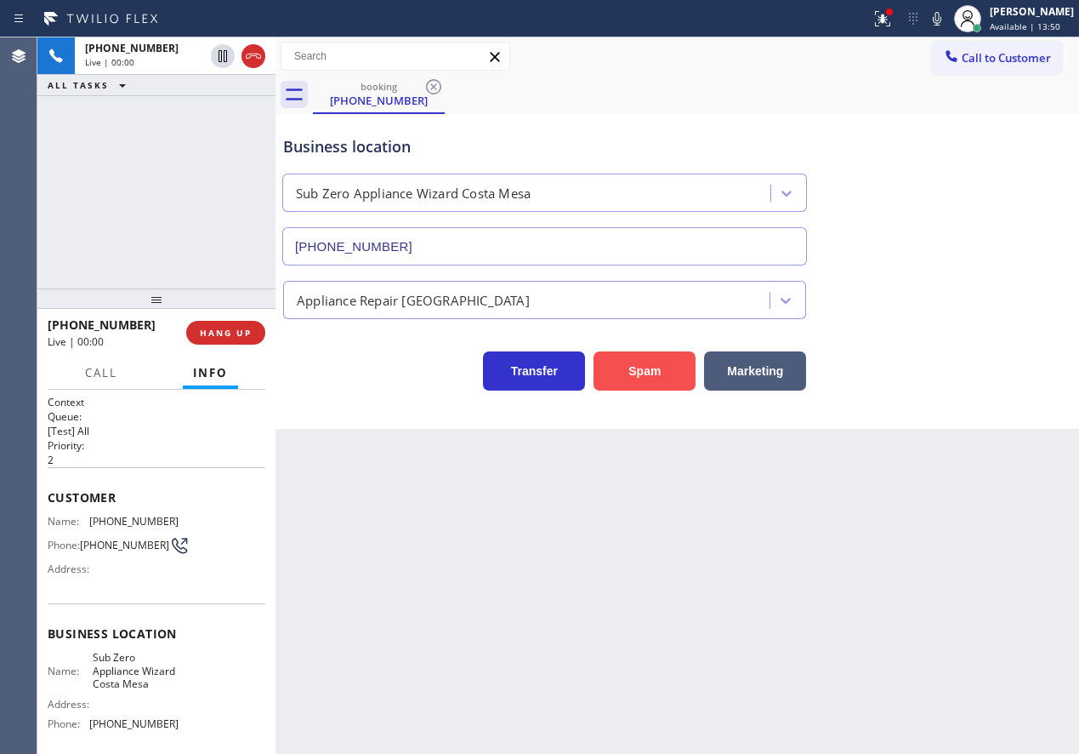
click at [610, 378] on button "Spam" at bounding box center [645, 370] width 102 height 39
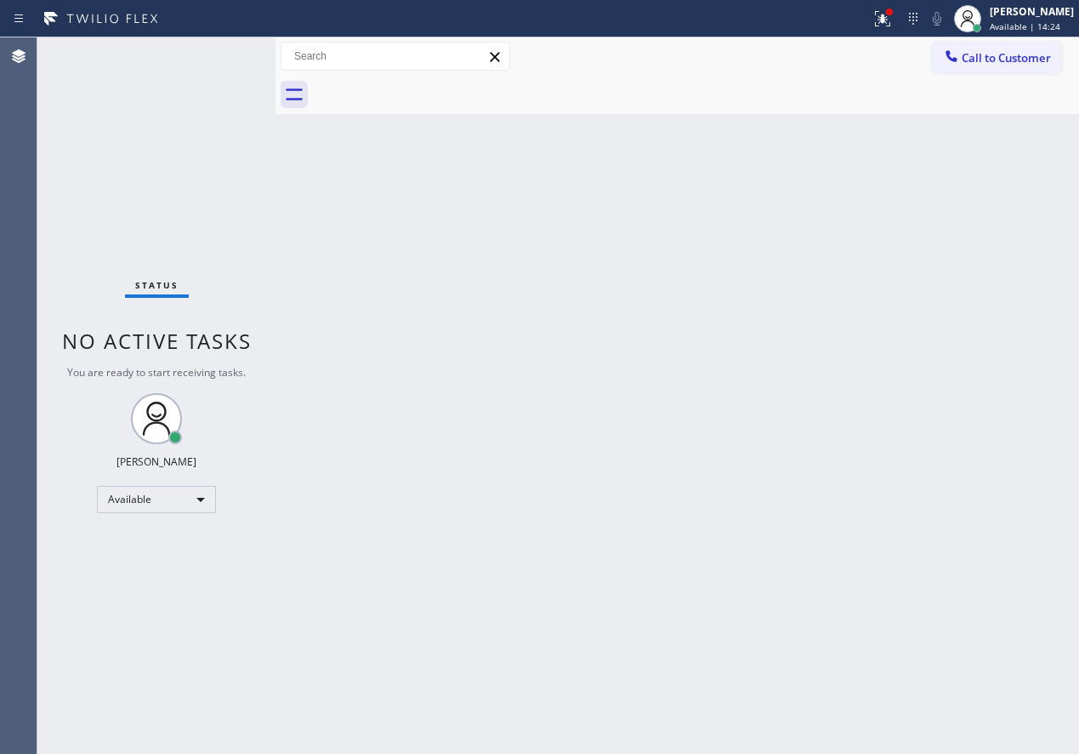
click at [986, 492] on div "Back to Dashboard Change Sender ID Customers Technicians Select a contact Outbo…" at bounding box center [678, 395] width 804 height 716
click at [1051, 384] on div "Back to Dashboard Change Sender ID Customers Technicians Select a contact Outbo…" at bounding box center [678, 395] width 804 height 716
click at [902, 440] on div "Back to Dashboard Change Sender ID Customers Technicians Select a contact Outbo…" at bounding box center [678, 395] width 804 height 716
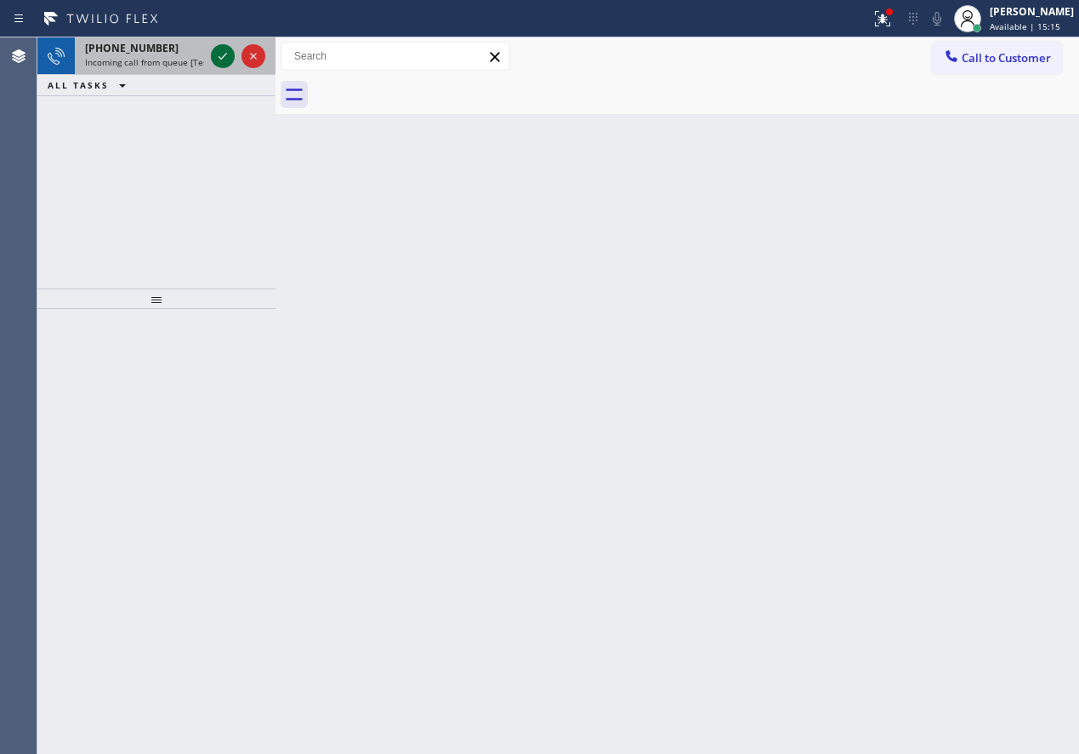
click at [221, 60] on icon at bounding box center [223, 56] width 20 height 20
drag, startPoint x: 921, startPoint y: 378, endPoint x: 770, endPoint y: 307, distance: 167.4
click at [921, 378] on div "Back to Dashboard Change Sender ID Customers Technicians Select a contact Outbo…" at bounding box center [678, 395] width 804 height 716
click at [214, 58] on icon at bounding box center [223, 56] width 20 height 20
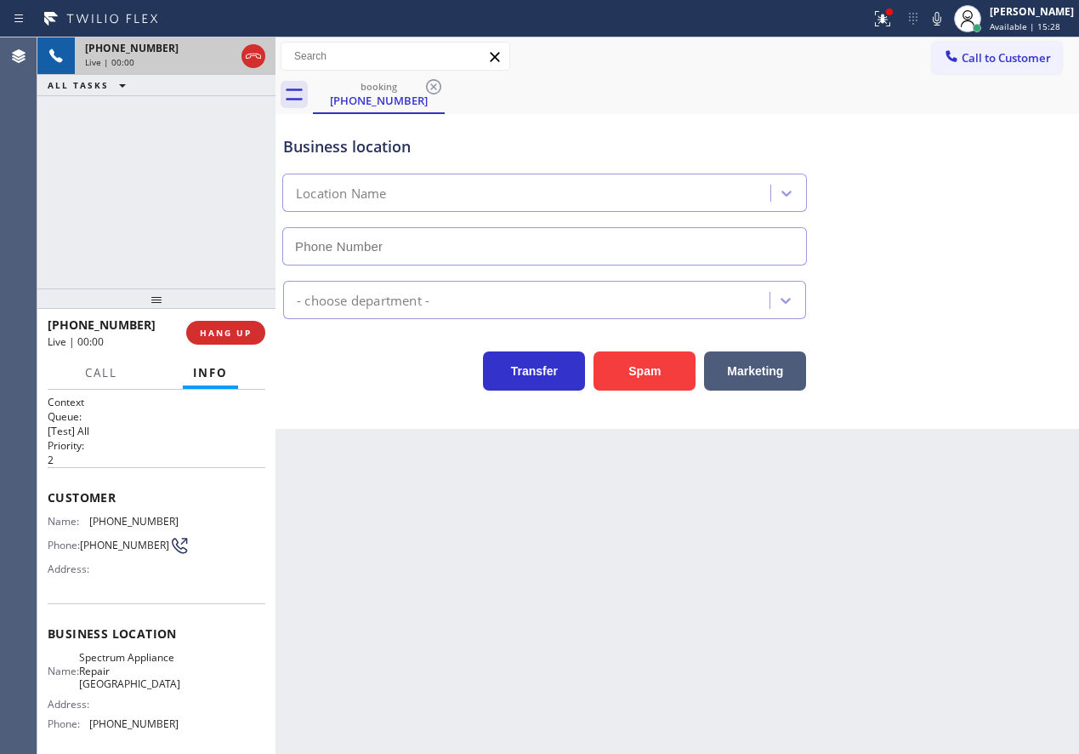
type input "[PHONE_NUMBER]"
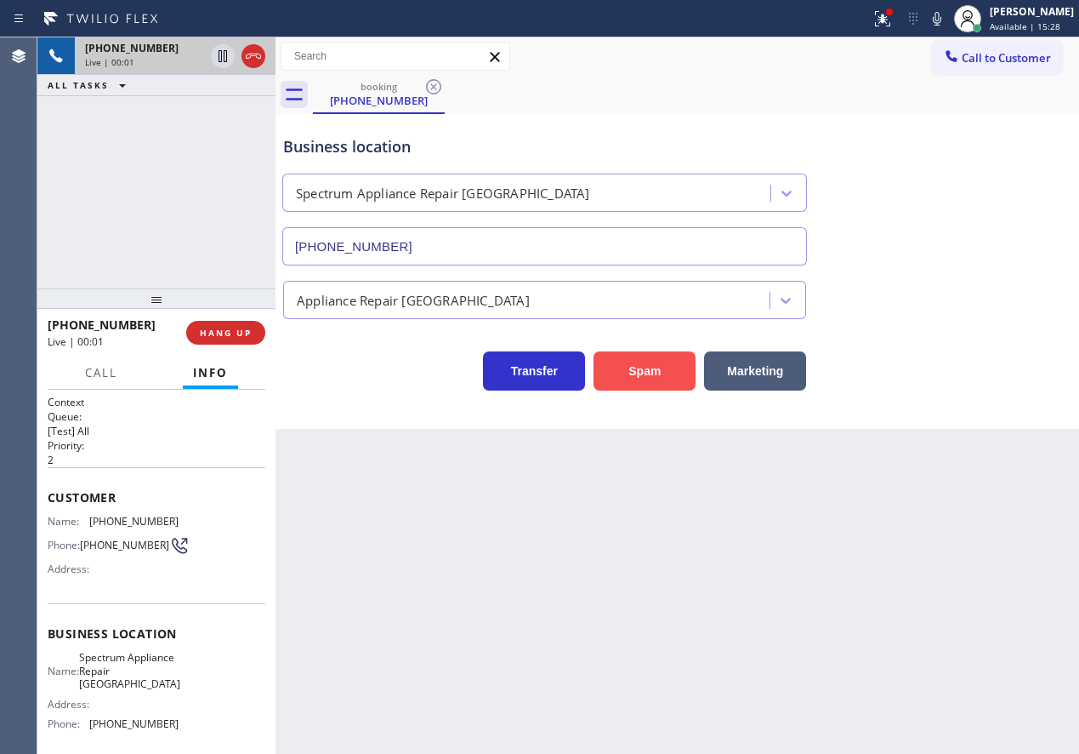
click at [648, 362] on button "Spam" at bounding box center [645, 370] width 102 height 39
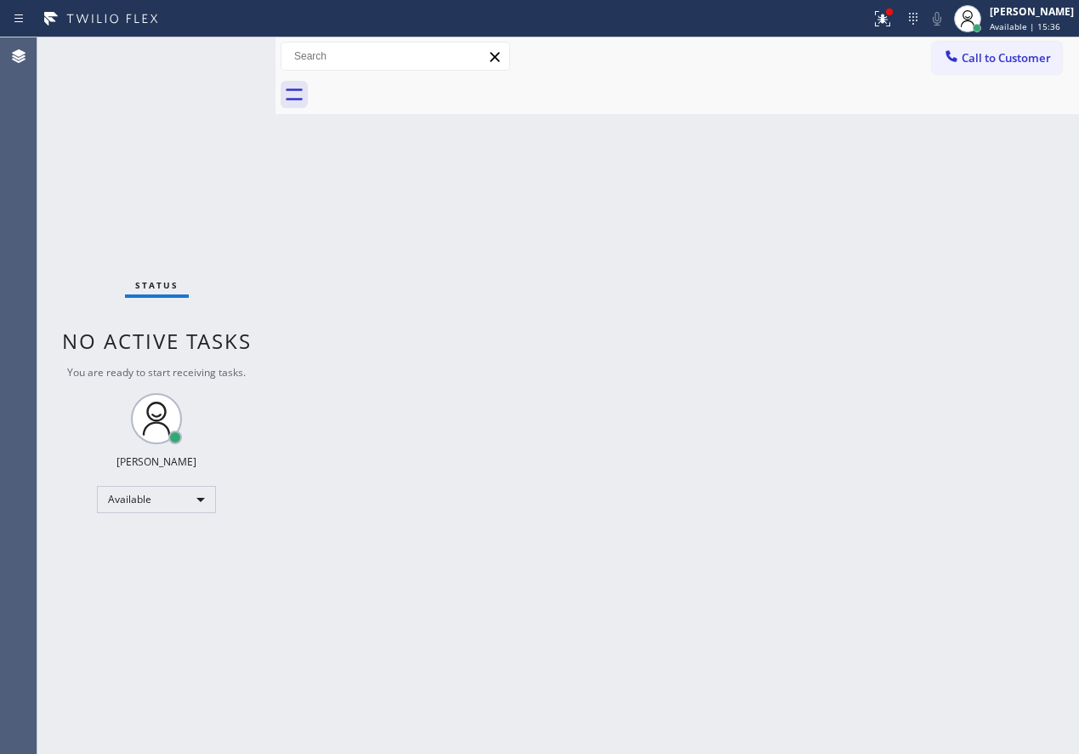
drag, startPoint x: 900, startPoint y: 458, endPoint x: 689, endPoint y: 337, distance: 243.0
click at [900, 458] on div "Back to Dashboard Change Sender ID Customers Technicians Select a contact Outbo…" at bounding box center [678, 395] width 804 height 716
click at [983, 206] on div "Back to Dashboard Change Sender ID Customers Technicians Select a contact Outbo…" at bounding box center [678, 395] width 804 height 716
click at [902, 30] on button at bounding box center [882, 18] width 37 height 37
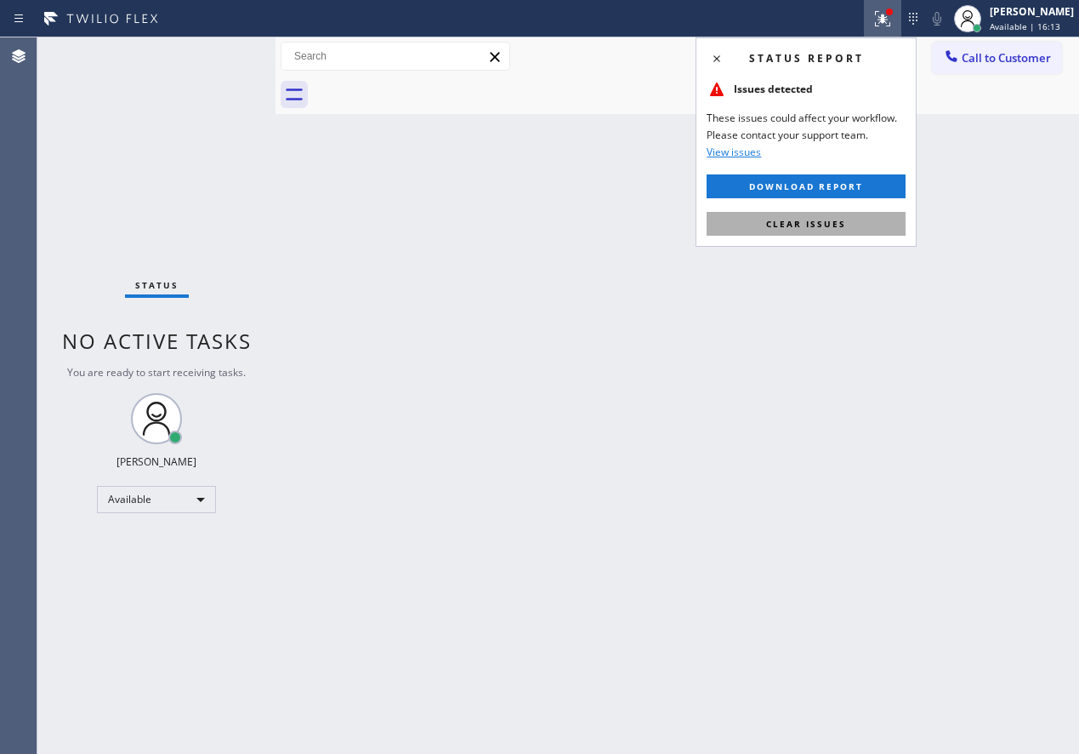
click at [832, 228] on span "Clear issues" at bounding box center [806, 224] width 80 height 12
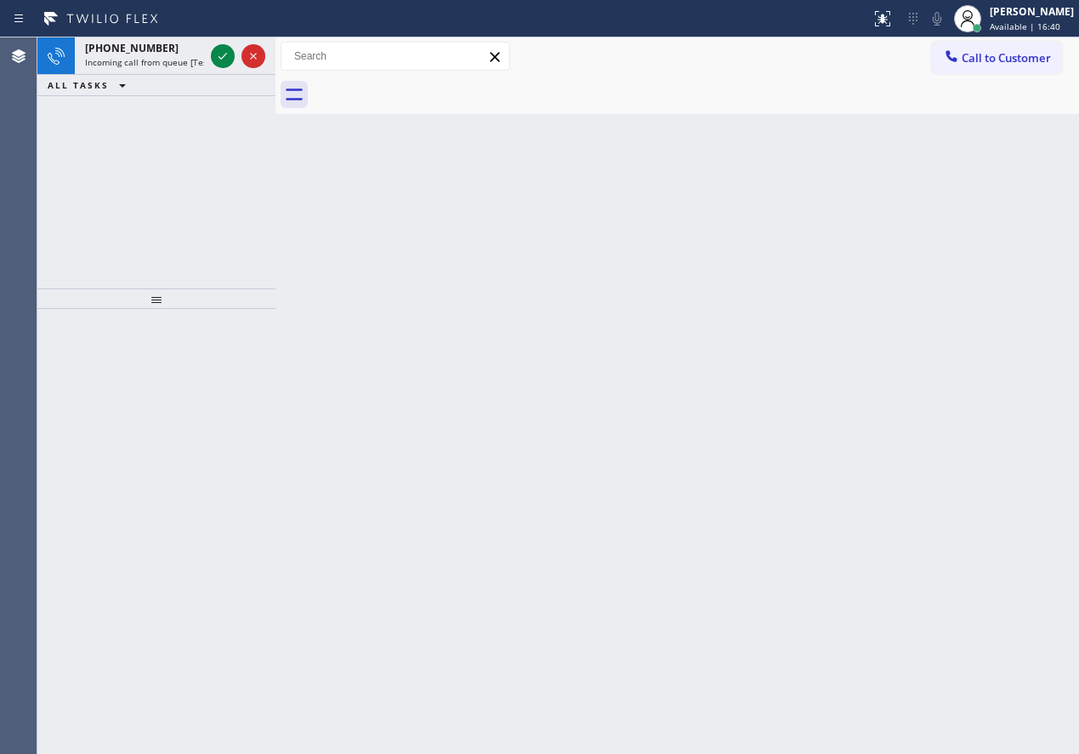
click at [962, 418] on div "Back to Dashboard Change Sender ID Customers Technicians Select a contact Outbo…" at bounding box center [678, 395] width 804 height 716
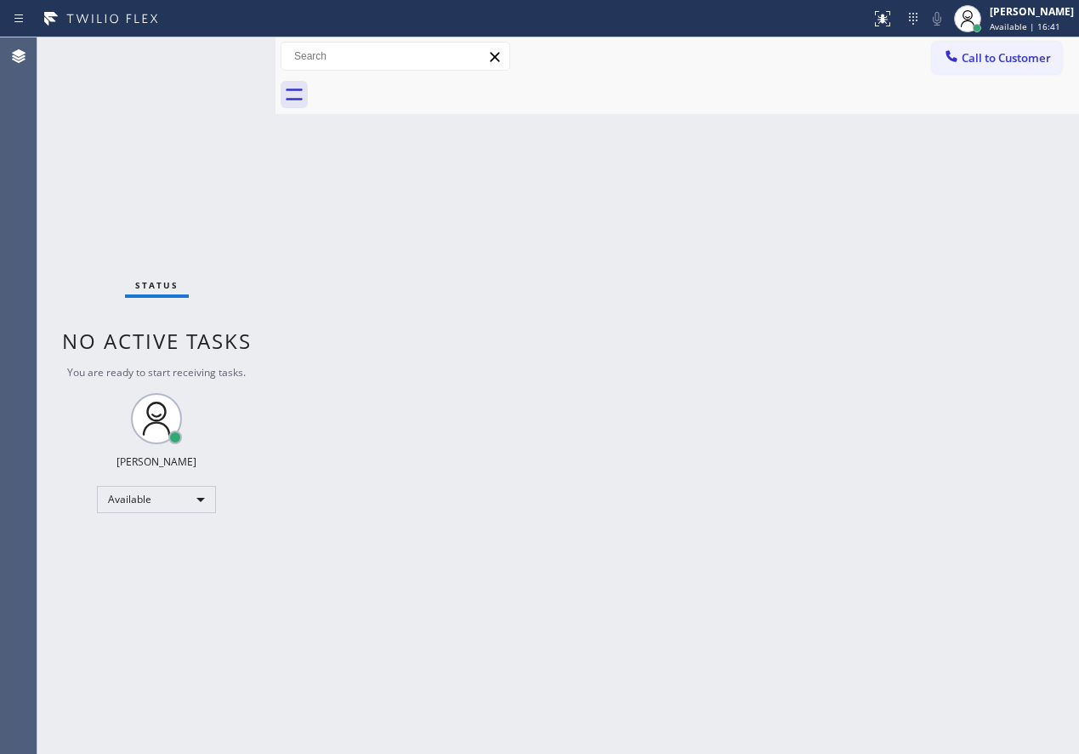
click at [212, 54] on div "Status No active tasks You are ready to start receiving tasks. [PERSON_NAME] Av…" at bounding box center [156, 395] width 238 height 716
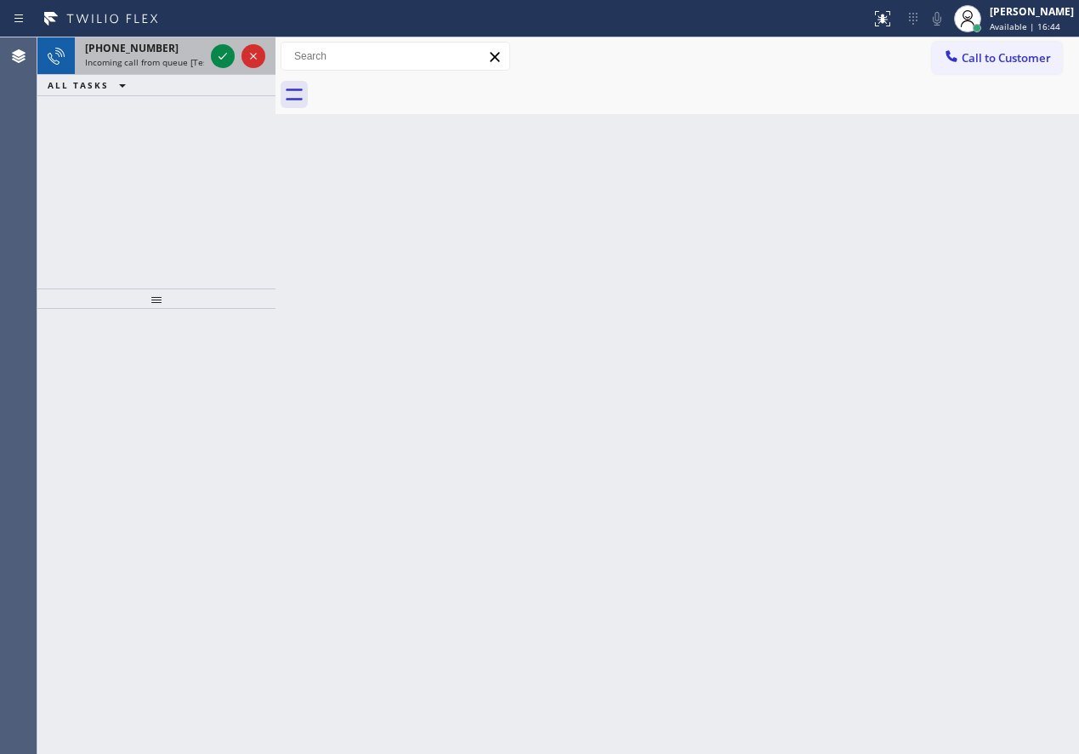
click at [207, 51] on div "[PHONE_NUMBER] Incoming call from queue [Test] All" at bounding box center [141, 55] width 133 height 37
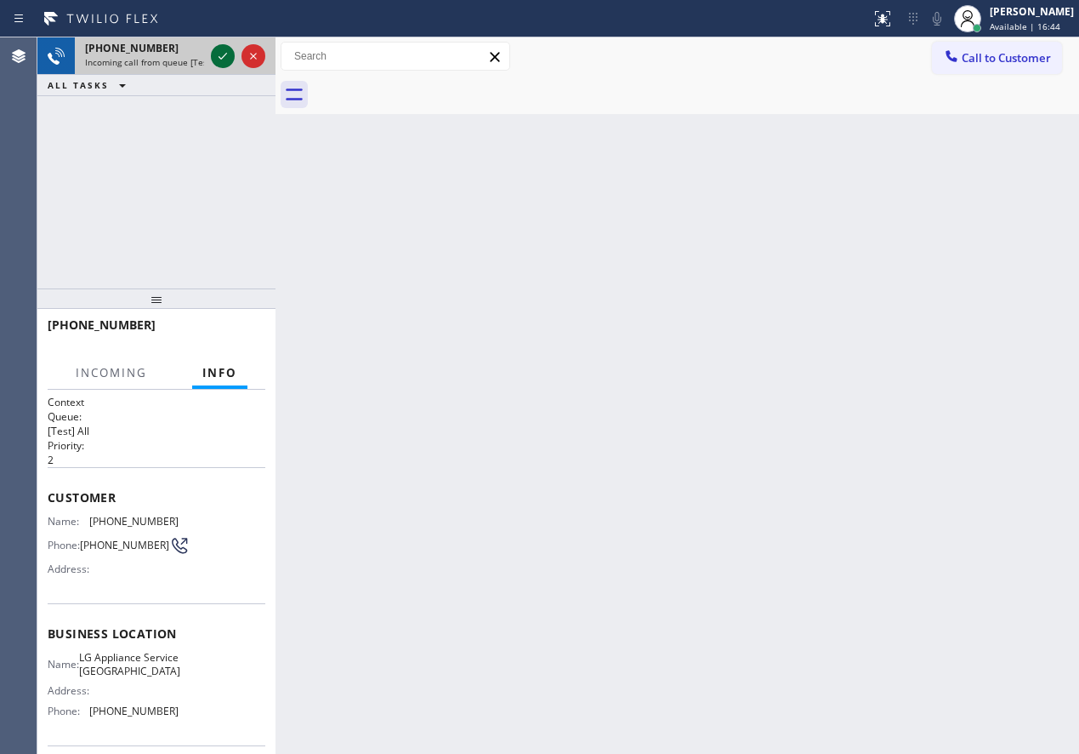
click at [213, 54] on icon at bounding box center [223, 56] width 20 height 20
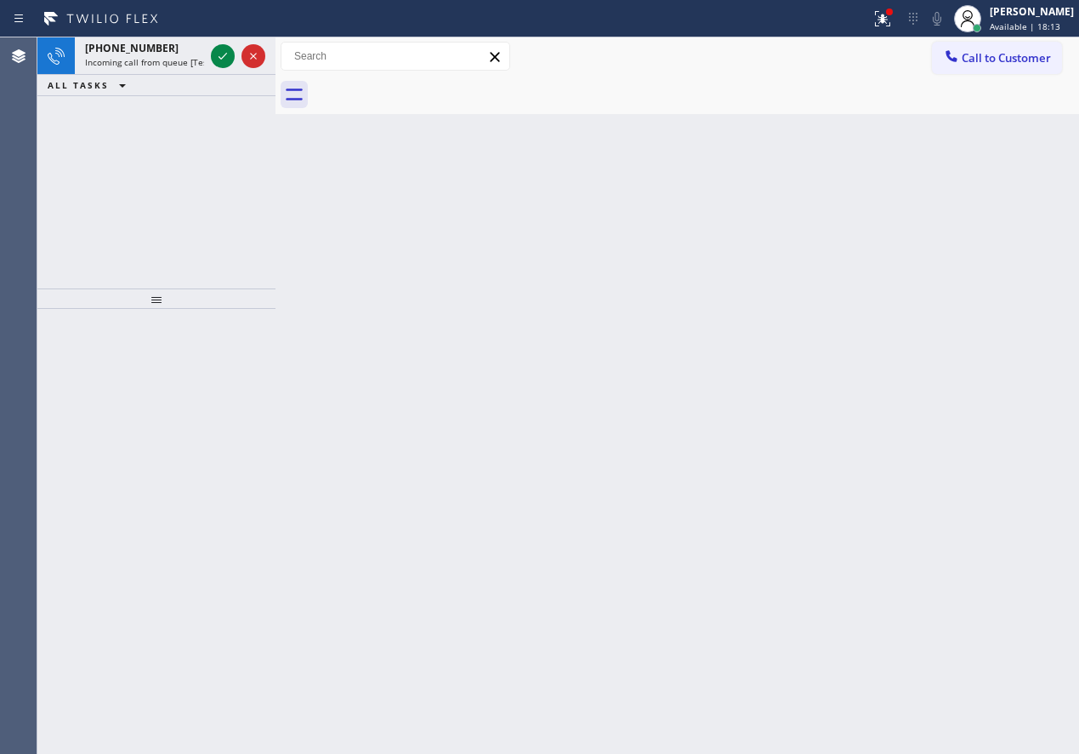
click at [945, 412] on div "Back to Dashboard Change Sender ID Customers Technicians Select a contact Outbo…" at bounding box center [678, 395] width 804 height 716
click at [225, 54] on icon at bounding box center [223, 56] width 20 height 20
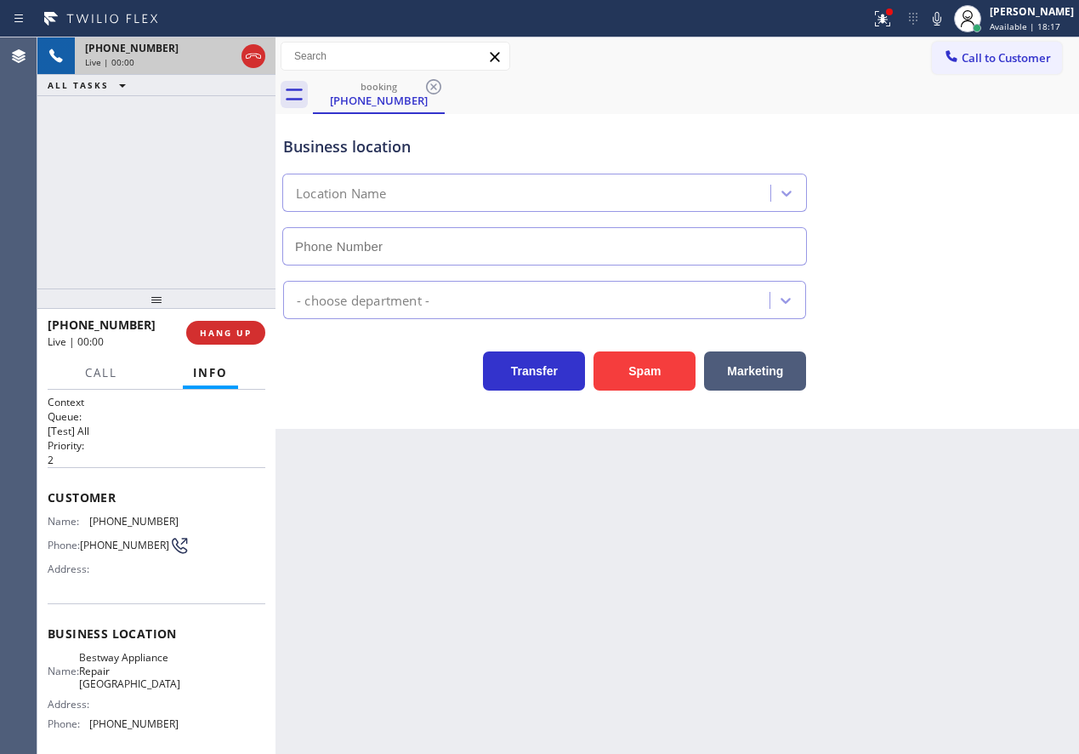
type input "[PHONE_NUMBER]"
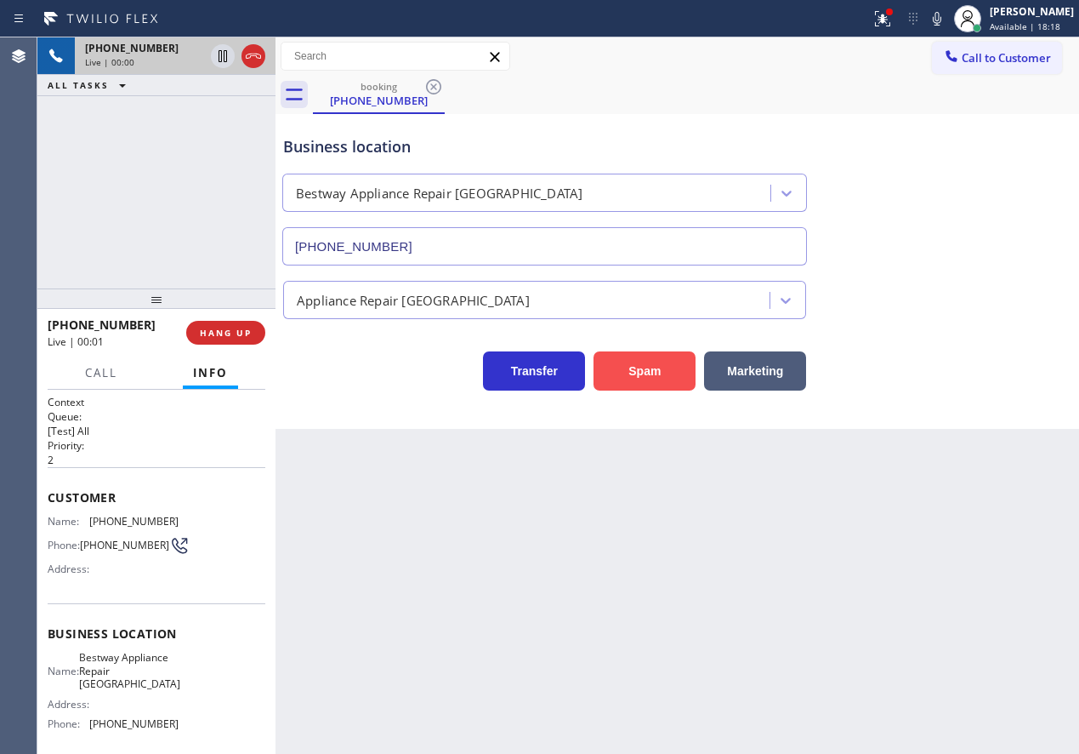
click at [627, 381] on button "Spam" at bounding box center [645, 370] width 102 height 39
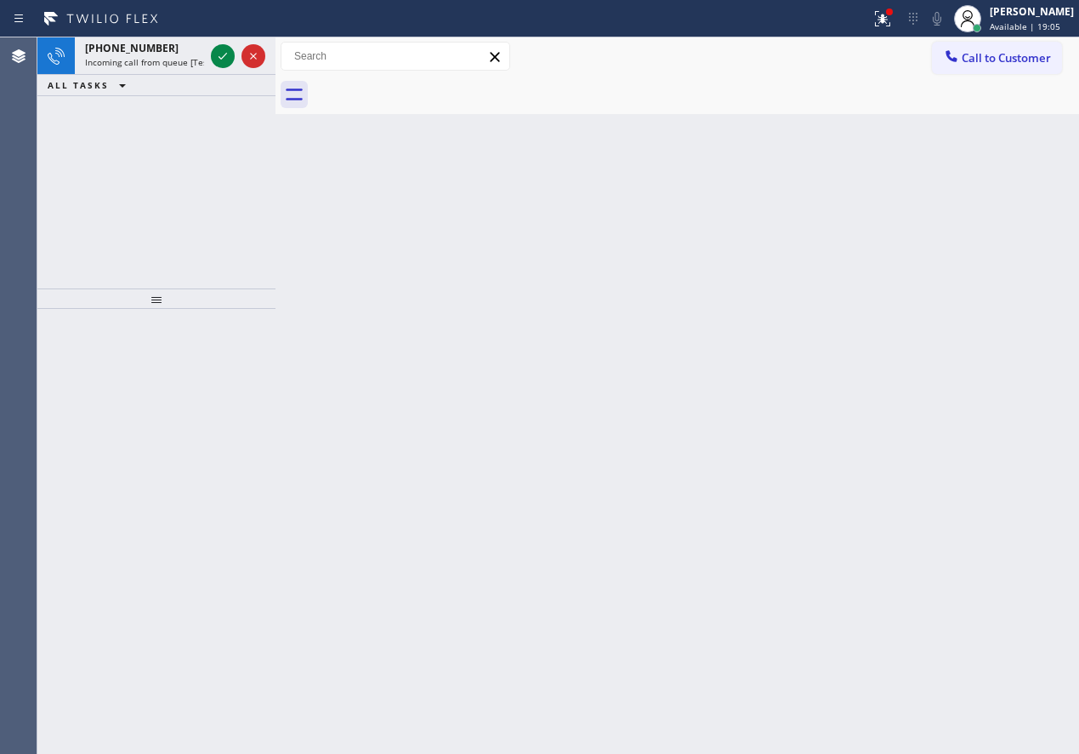
click at [911, 293] on div "Back to Dashboard Change Sender ID Customers Technicians Select a contact Outbo…" at bounding box center [678, 395] width 804 height 716
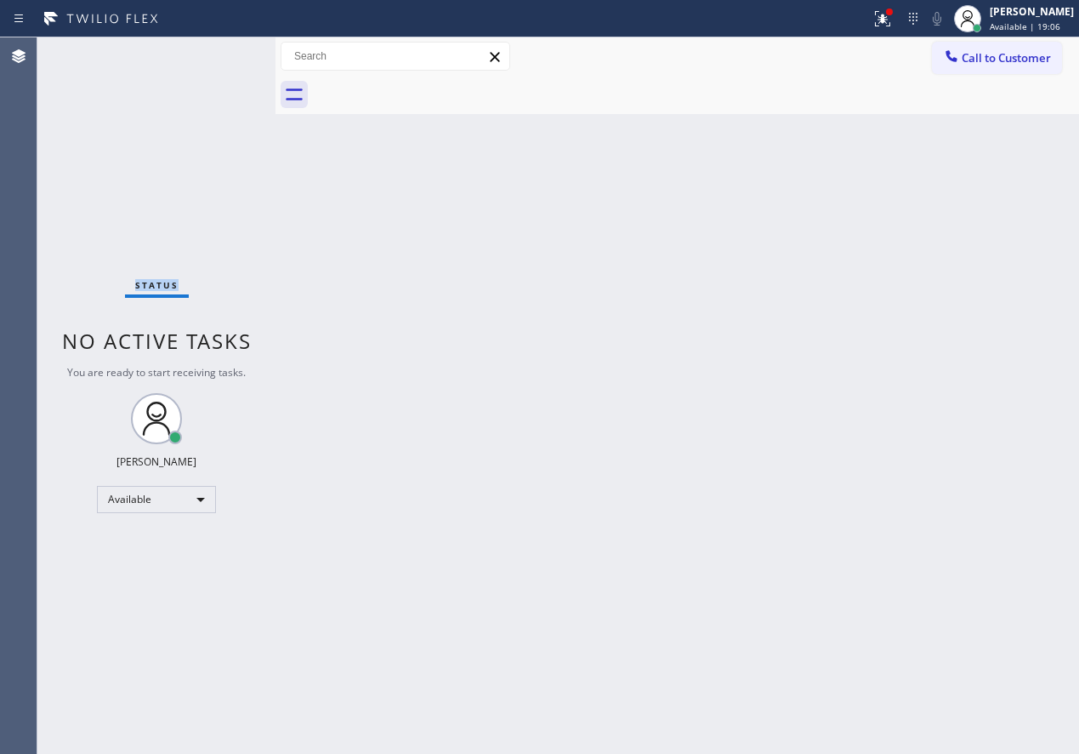
click at [225, 64] on div "Status No active tasks You are ready to start receiving tasks. [PERSON_NAME] Av…" at bounding box center [156, 395] width 238 height 716
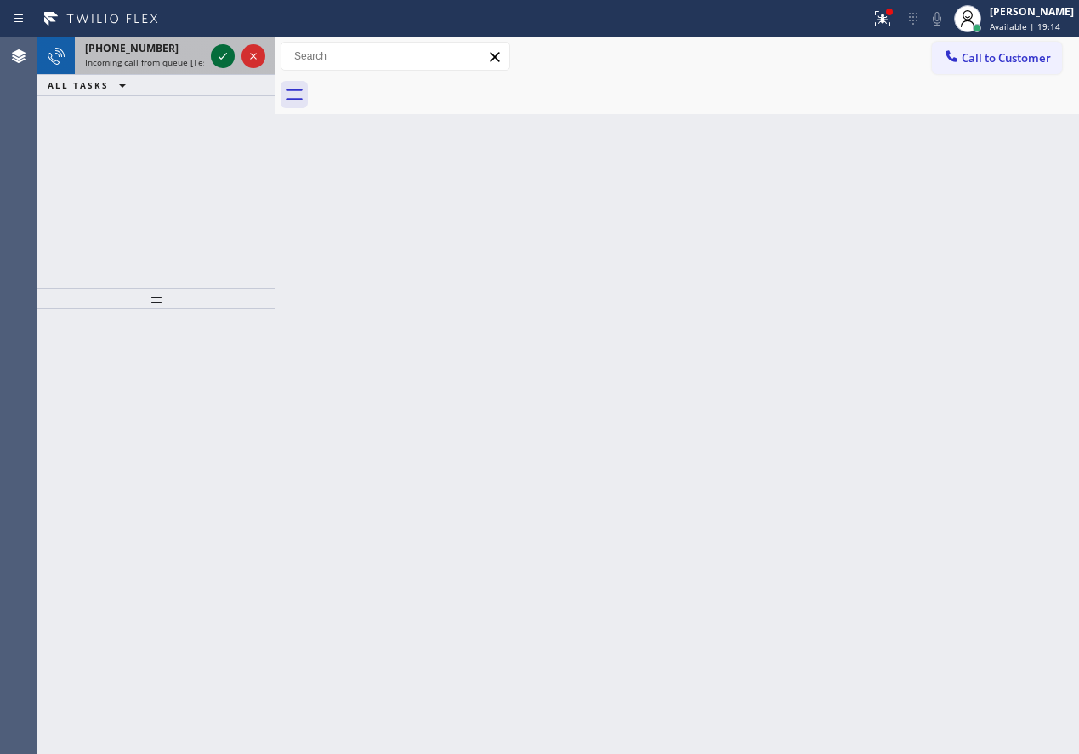
click at [217, 57] on icon at bounding box center [223, 56] width 20 height 20
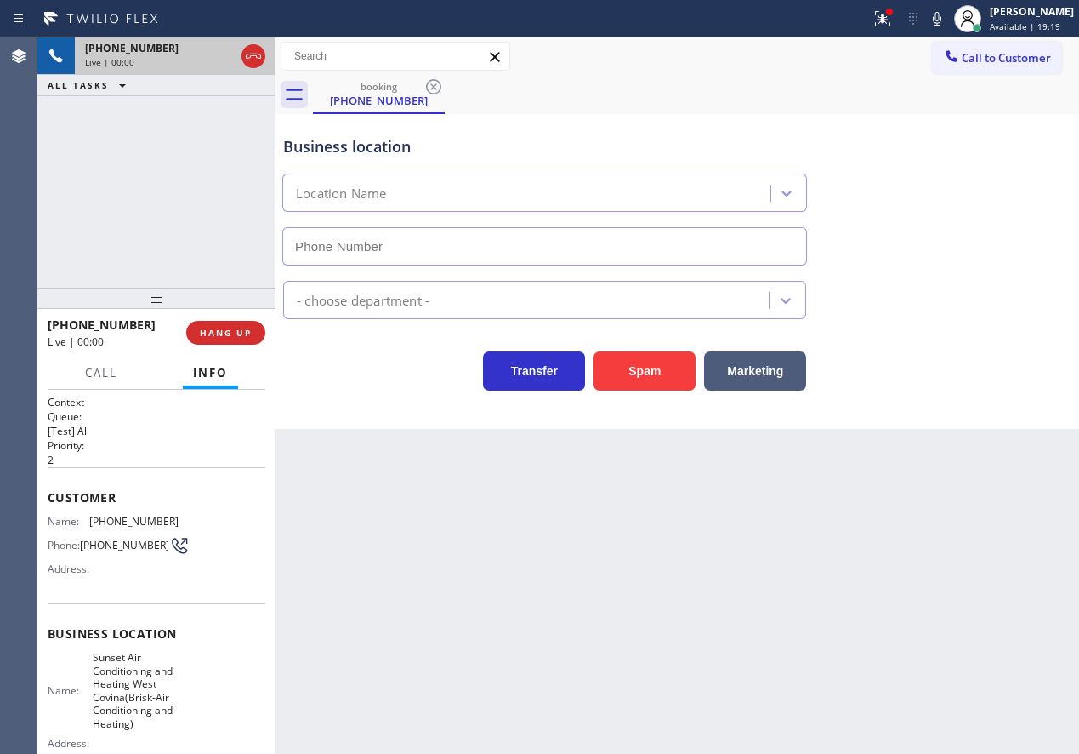
type input "[PHONE_NUMBER]"
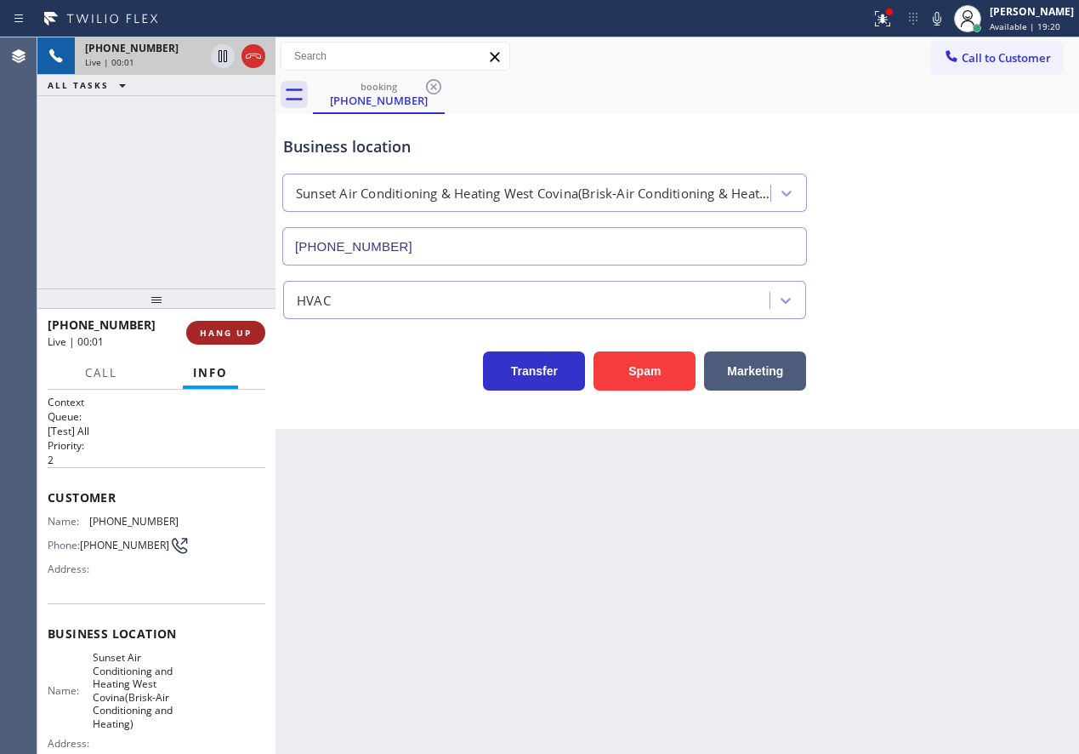
click at [217, 327] on span "HANG UP" at bounding box center [226, 333] width 52 height 12
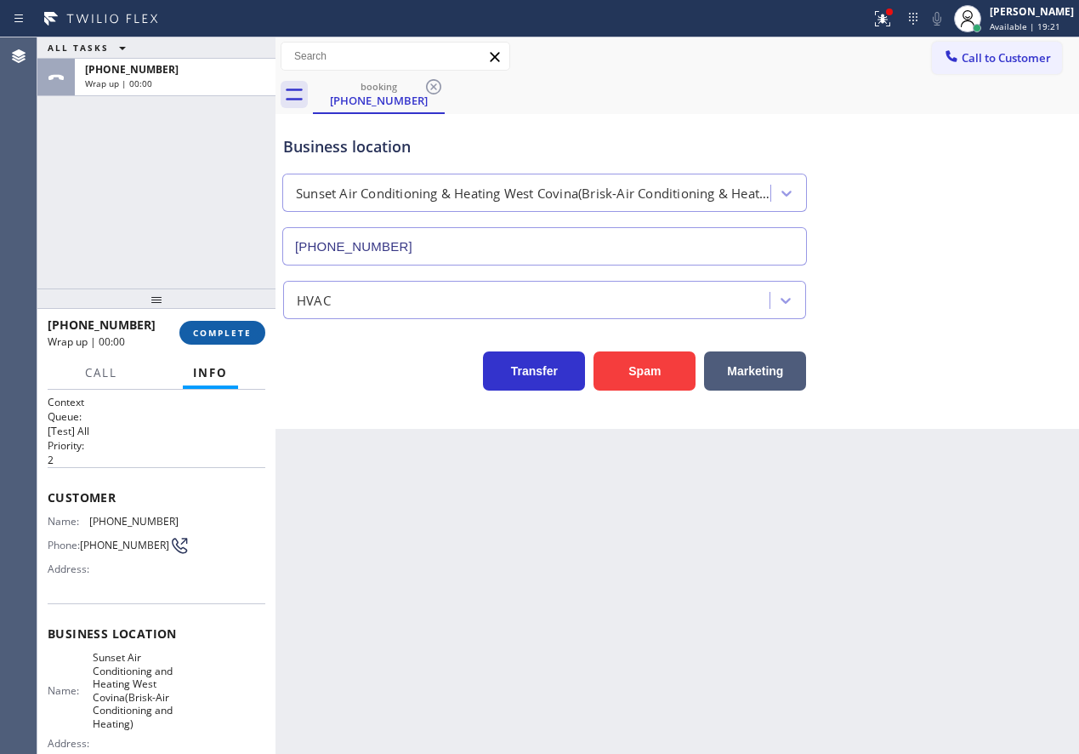
click at [217, 327] on span "COMPLETE" at bounding box center [222, 333] width 59 height 12
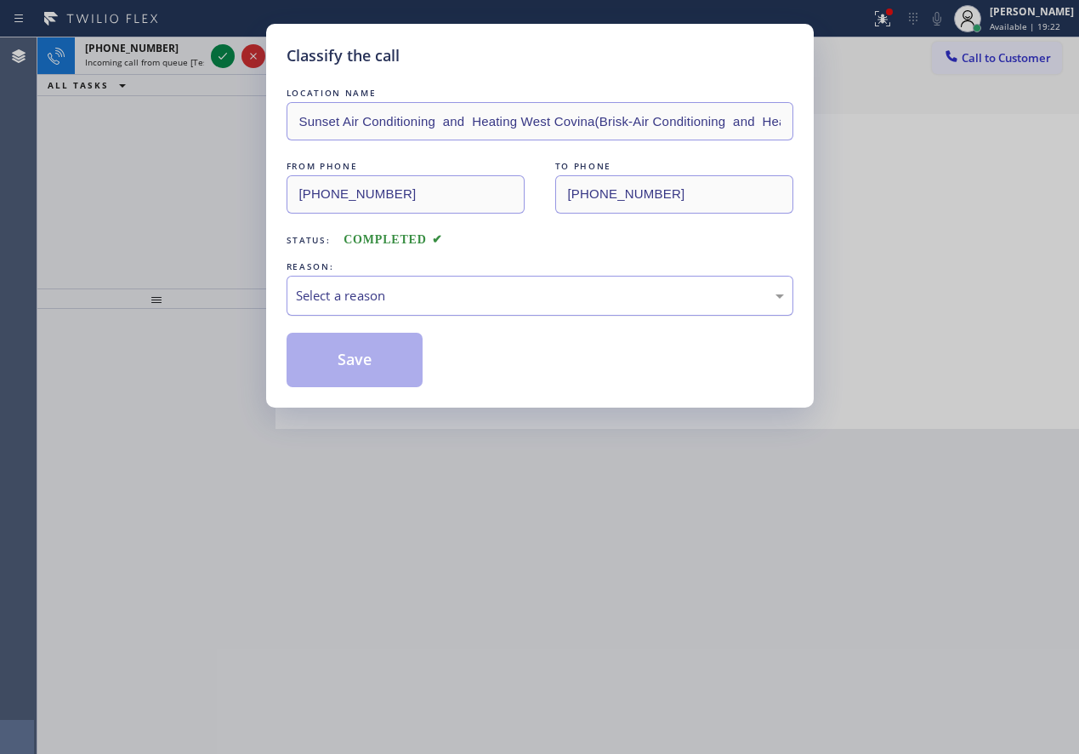
click at [442, 304] on div "Select a reason" at bounding box center [540, 296] width 488 height 20
drag, startPoint x: 358, startPoint y: 368, endPoint x: 226, endPoint y: 88, distance: 310.1
click at [358, 367] on button "Save" at bounding box center [355, 360] width 137 height 54
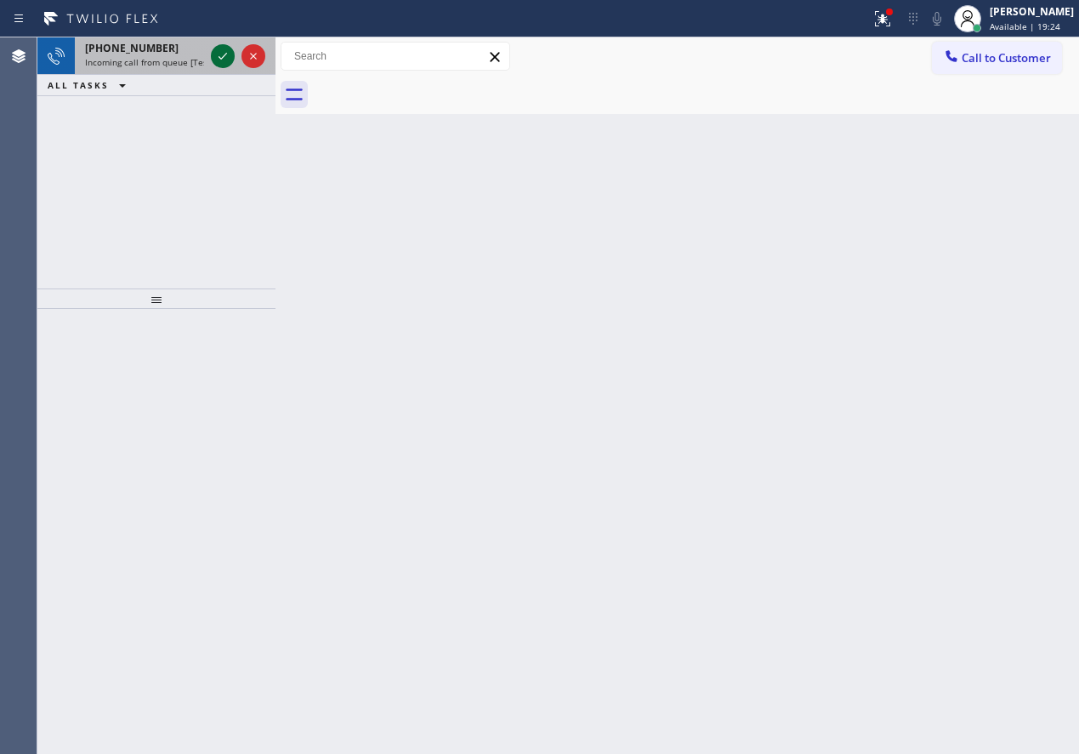
click at [225, 57] on icon at bounding box center [223, 56] width 20 height 20
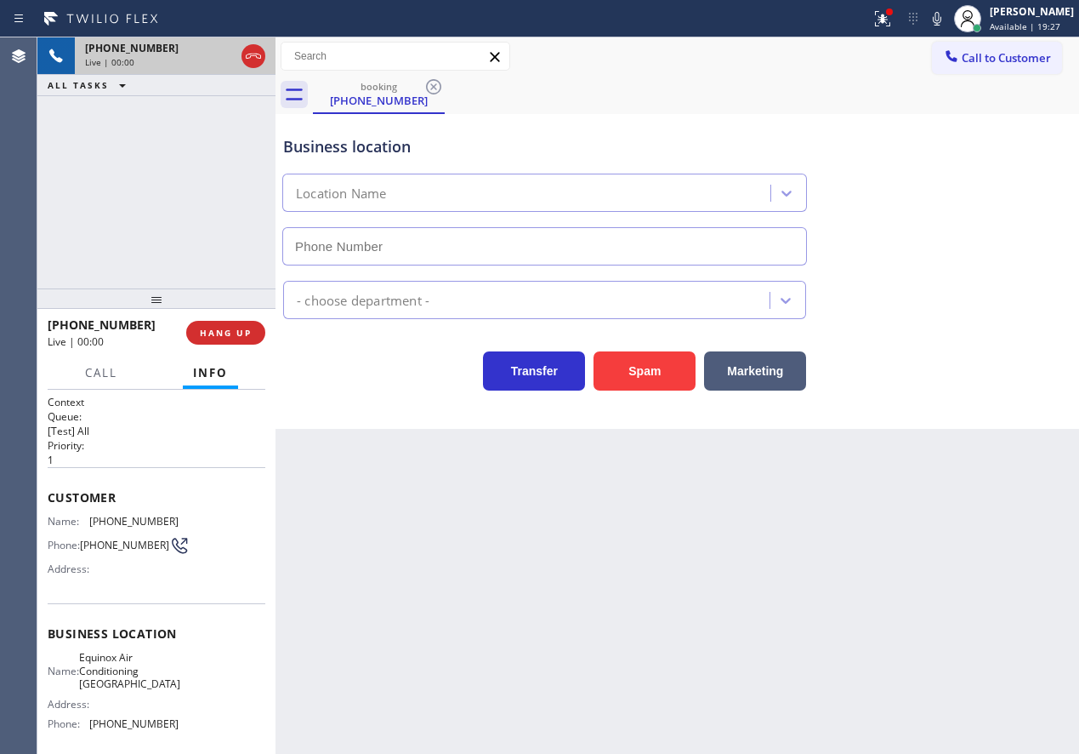
type input "[PHONE_NUMBER]"
click at [229, 346] on div "[PHONE_NUMBER] Live | 00:01 HANG UP" at bounding box center [157, 332] width 218 height 44
click at [230, 332] on span "HANG UP" at bounding box center [226, 333] width 52 height 12
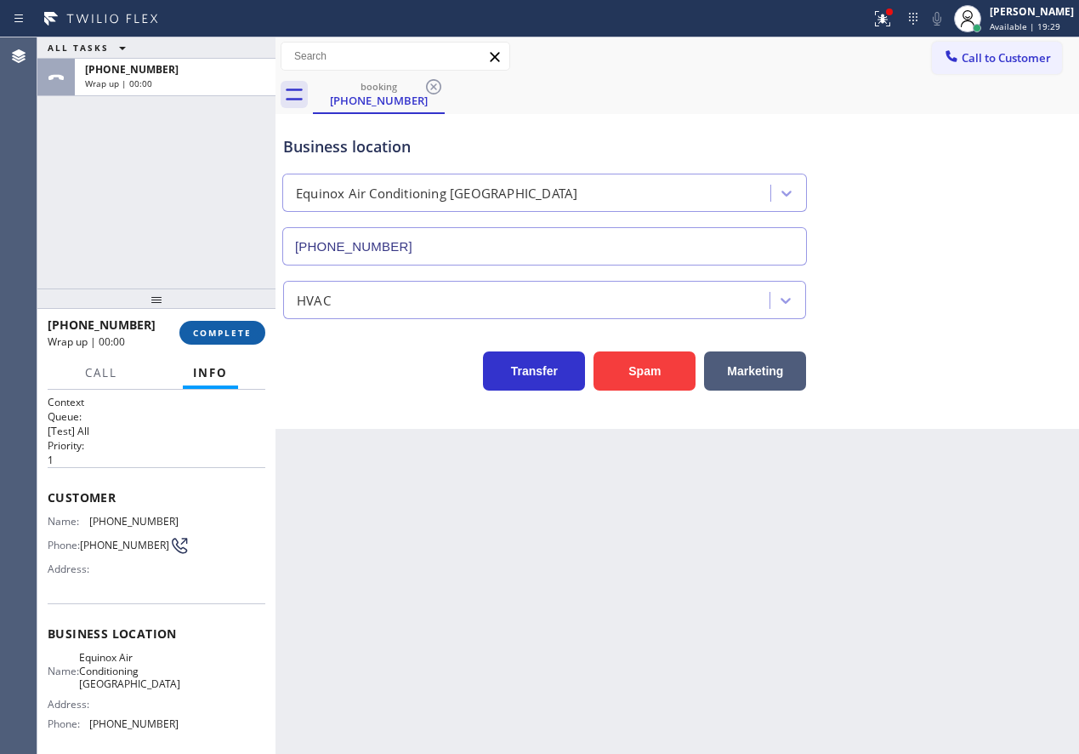
click at [230, 332] on span "COMPLETE" at bounding box center [222, 333] width 59 height 12
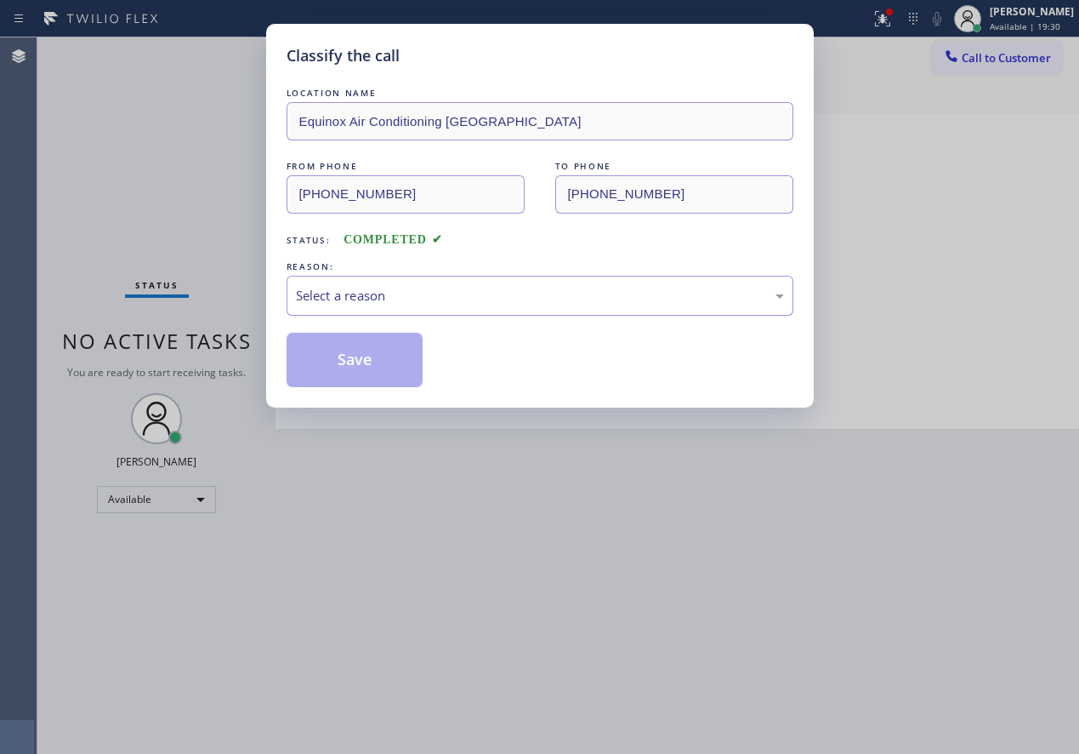
click at [407, 300] on div "Select a reason" at bounding box center [540, 296] width 488 height 20
click at [343, 378] on button "Save" at bounding box center [355, 360] width 137 height 54
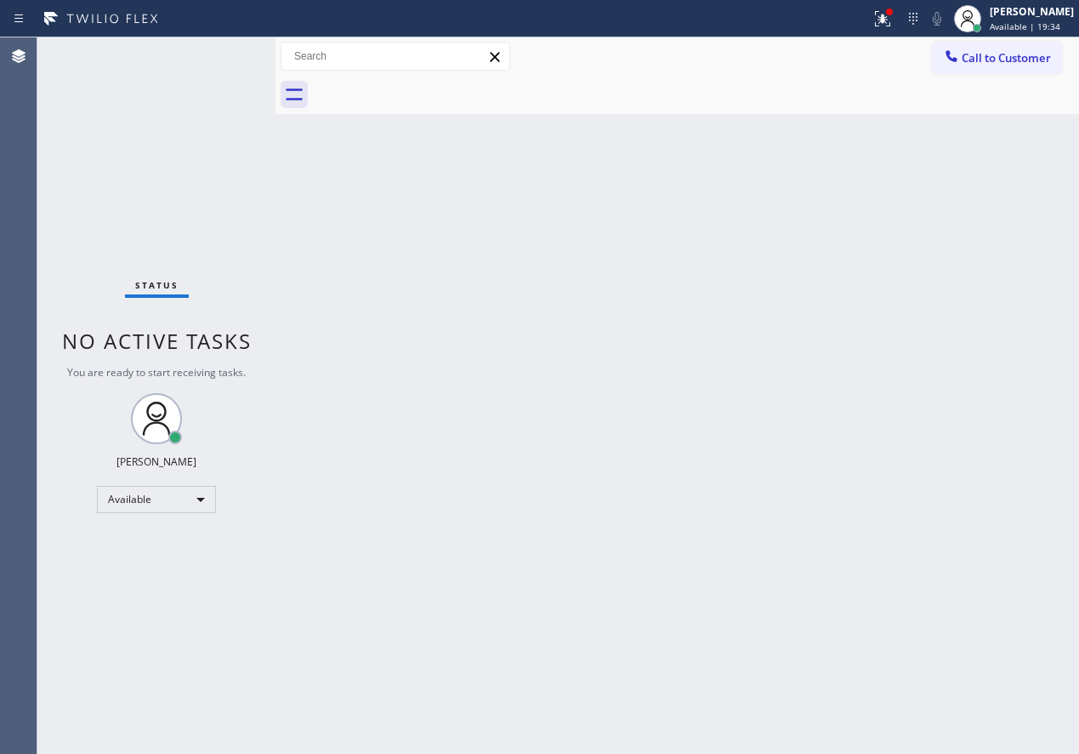
click at [225, 52] on div "Status No active tasks You are ready to start receiving tasks. [PERSON_NAME] Av…" at bounding box center [156, 395] width 238 height 716
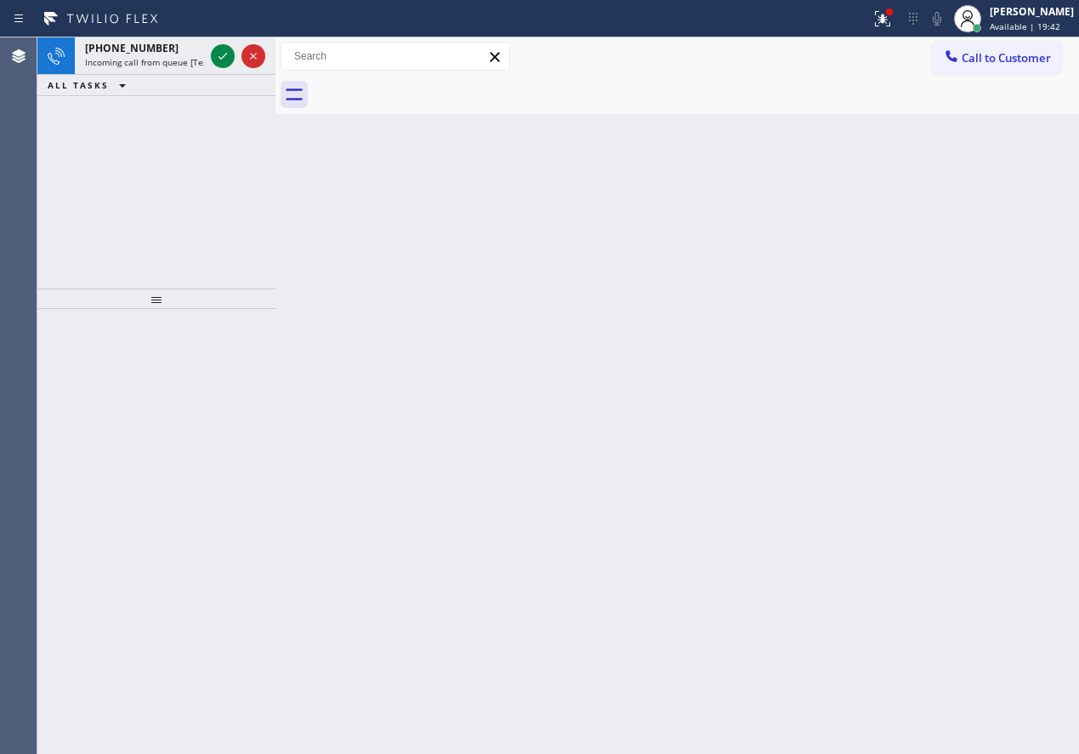
click at [926, 507] on div "Back to Dashboard Change Sender ID Customers Technicians Select a contact Outbo…" at bounding box center [678, 395] width 804 height 716
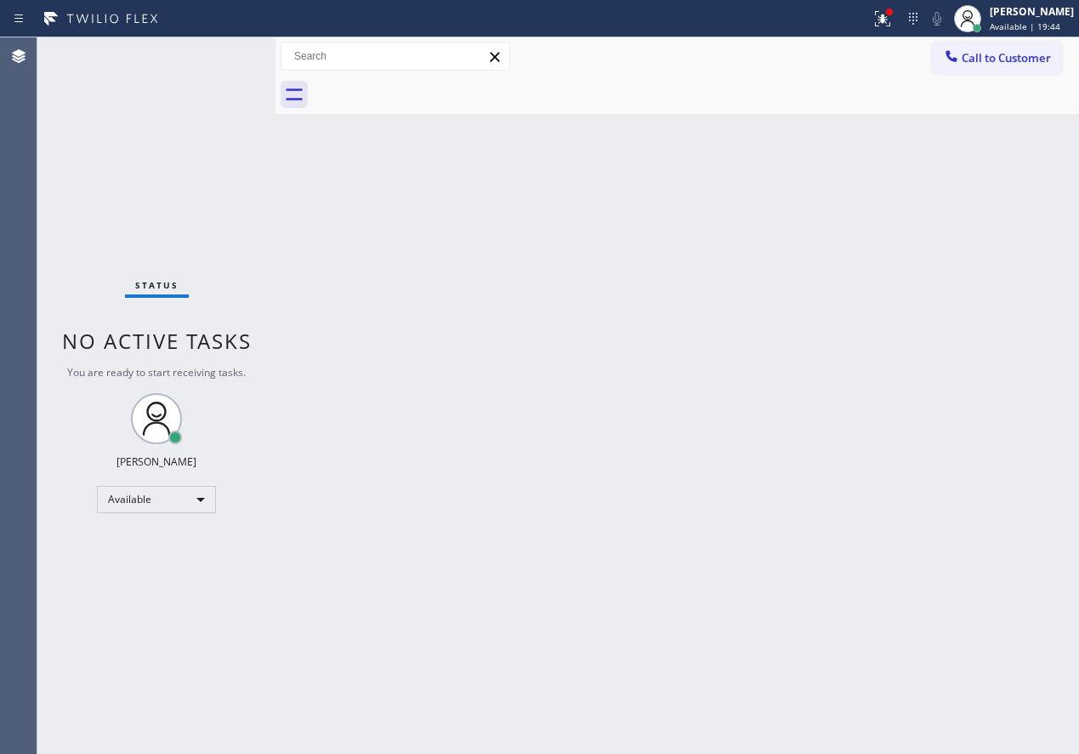
click at [219, 57] on div "Status No active tasks You are ready to start receiving tasks. [PERSON_NAME] Av…" at bounding box center [156, 395] width 238 height 716
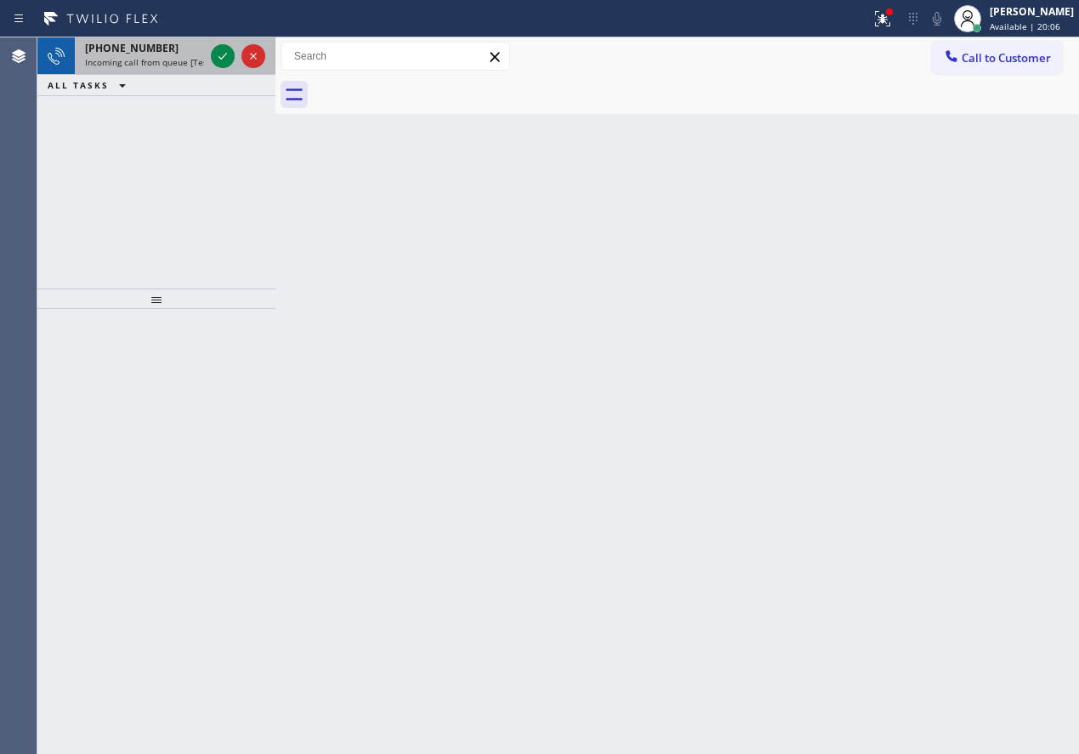
click at [209, 59] on div at bounding box center [238, 55] width 61 height 37
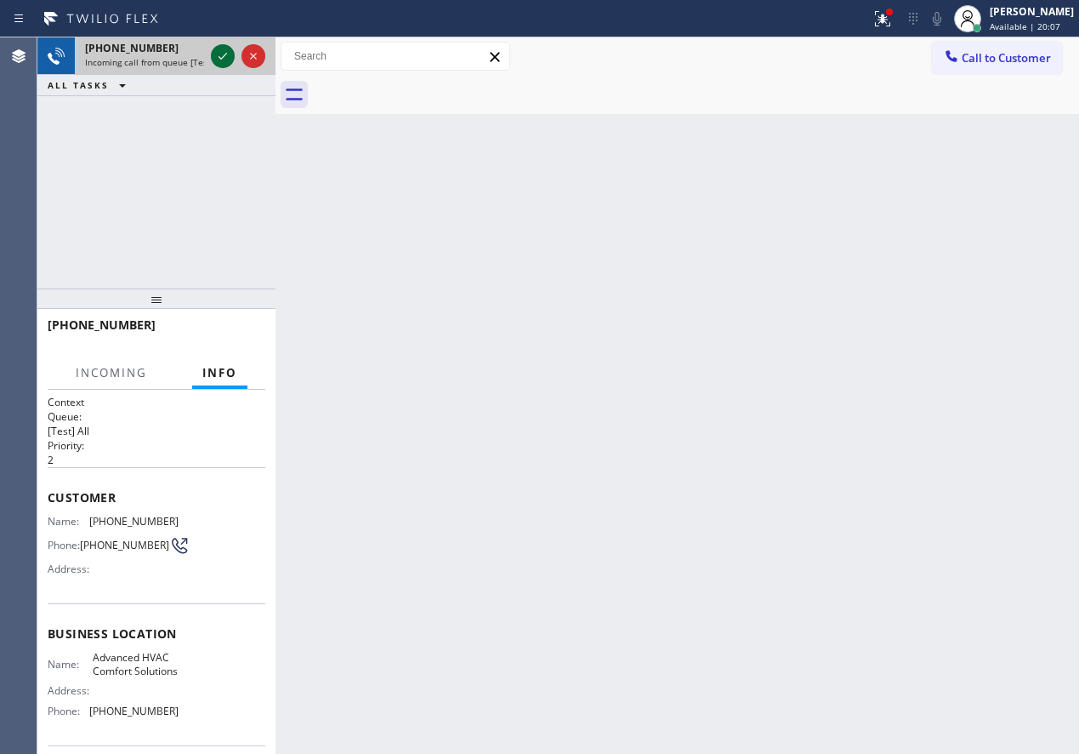
click at [216, 58] on icon at bounding box center [223, 56] width 20 height 20
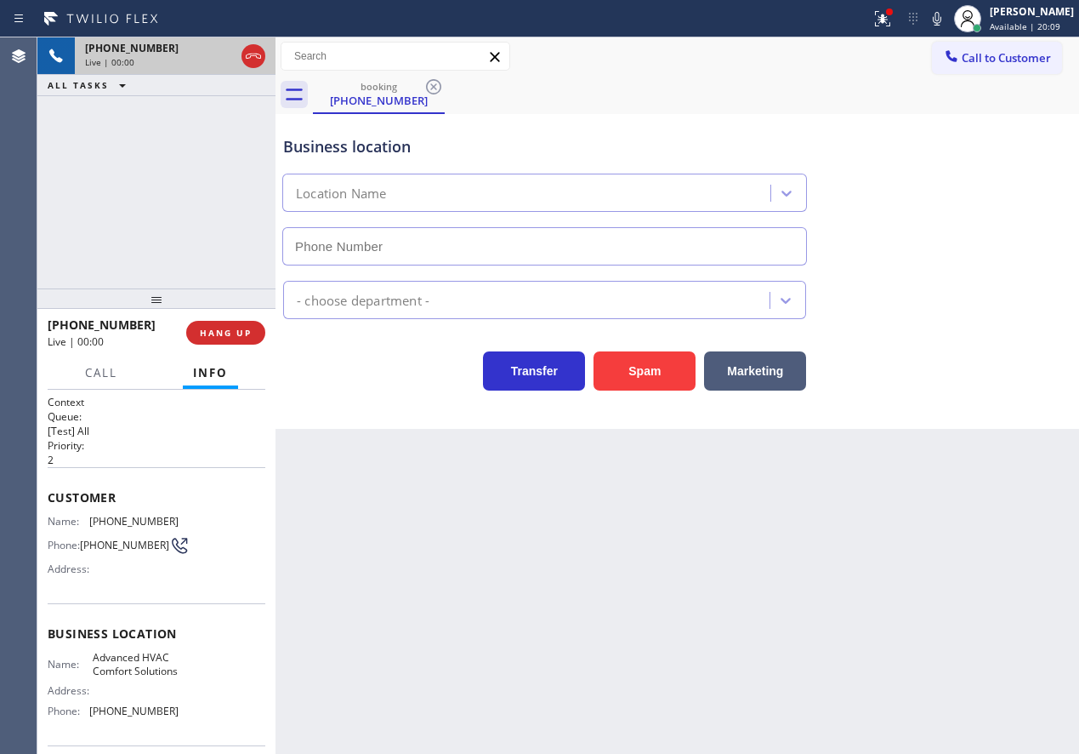
type input "[PHONE_NUMBER]"
click at [958, 6] on div "Status report Issues detected These issues could affect your workflow. Please c…" at bounding box center [971, 18] width 215 height 37
click at [947, 18] on icon at bounding box center [937, 19] width 20 height 20
click at [632, 384] on button "Spam" at bounding box center [645, 370] width 102 height 39
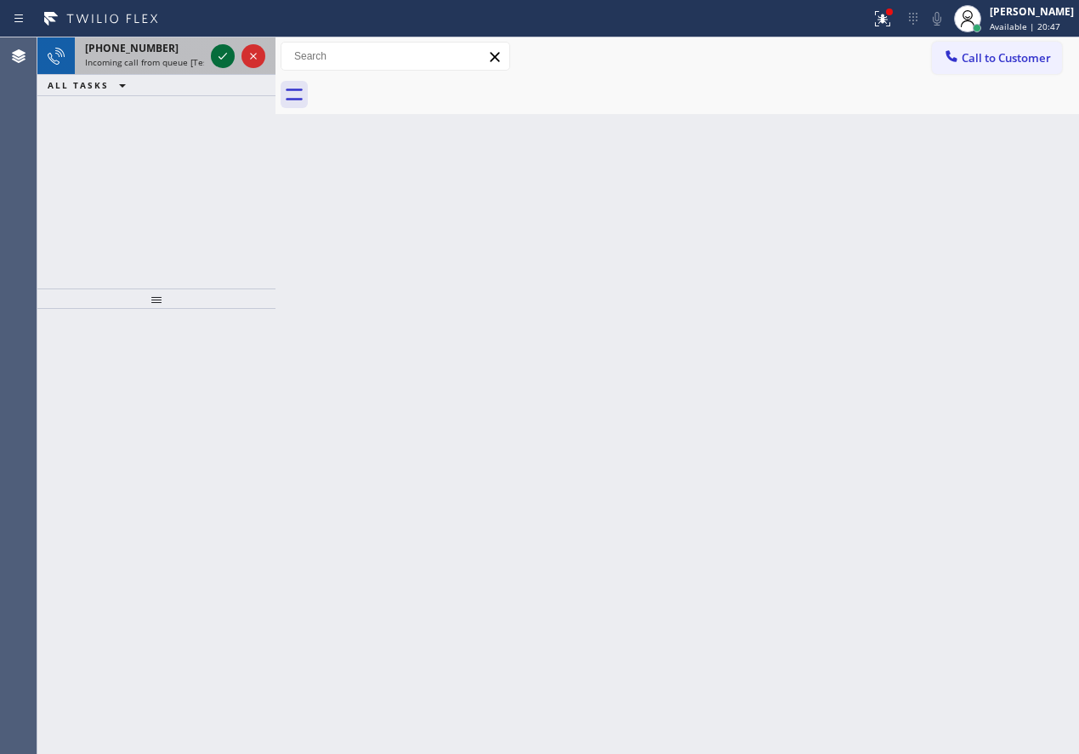
click at [220, 55] on icon at bounding box center [223, 56] width 20 height 20
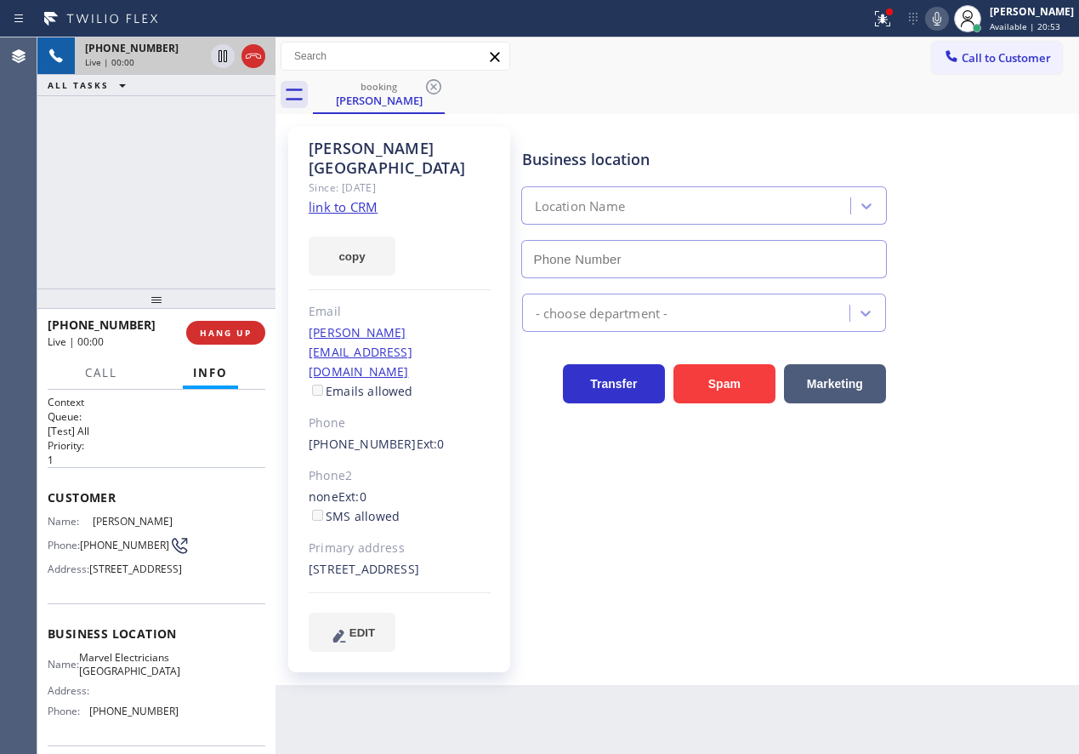
type input "[PHONE_NUMBER]"
click at [347, 198] on link "link to CRM" at bounding box center [343, 206] width 69 height 17
click at [134, 677] on span "Marvel Electricians [GEOGRAPHIC_DATA]" at bounding box center [129, 664] width 101 height 26
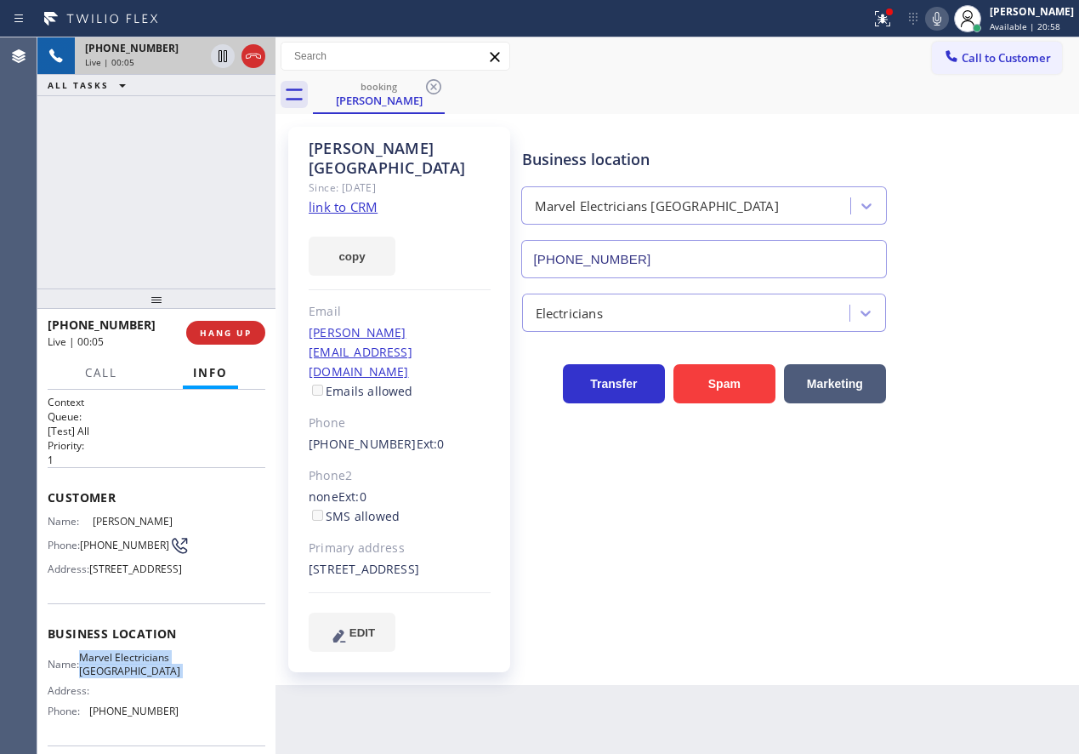
copy span "Marvel Electricians [GEOGRAPHIC_DATA]"
click at [664, 269] on input "[PHONE_NUMBER]" at bounding box center [704, 259] width 366 height 38
click at [356, 198] on link "link to CRM" at bounding box center [343, 206] width 69 height 17
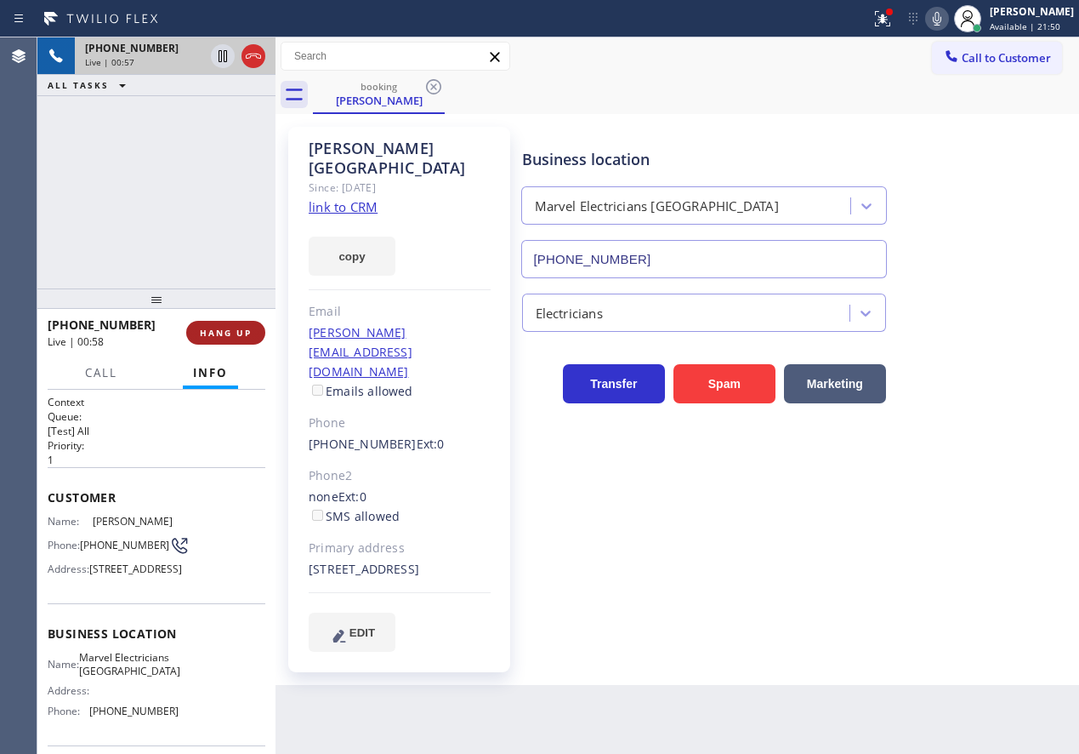
click at [247, 327] on span "HANG UP" at bounding box center [226, 333] width 52 height 12
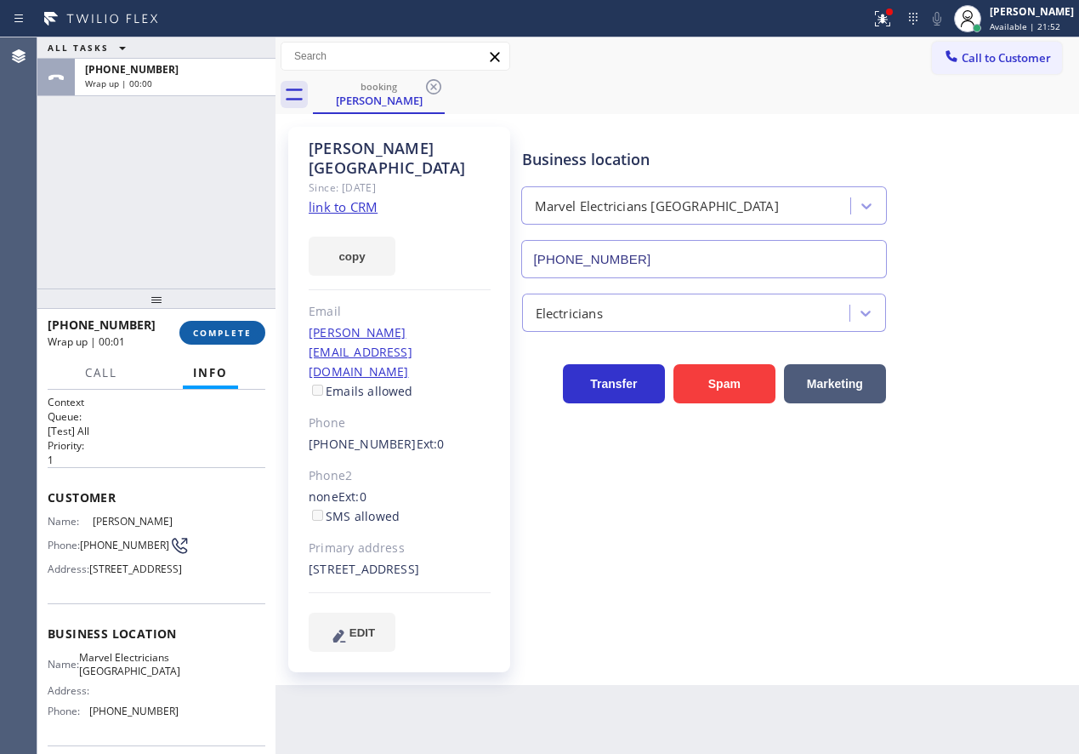
click at [244, 322] on button "COMPLETE" at bounding box center [222, 333] width 86 height 24
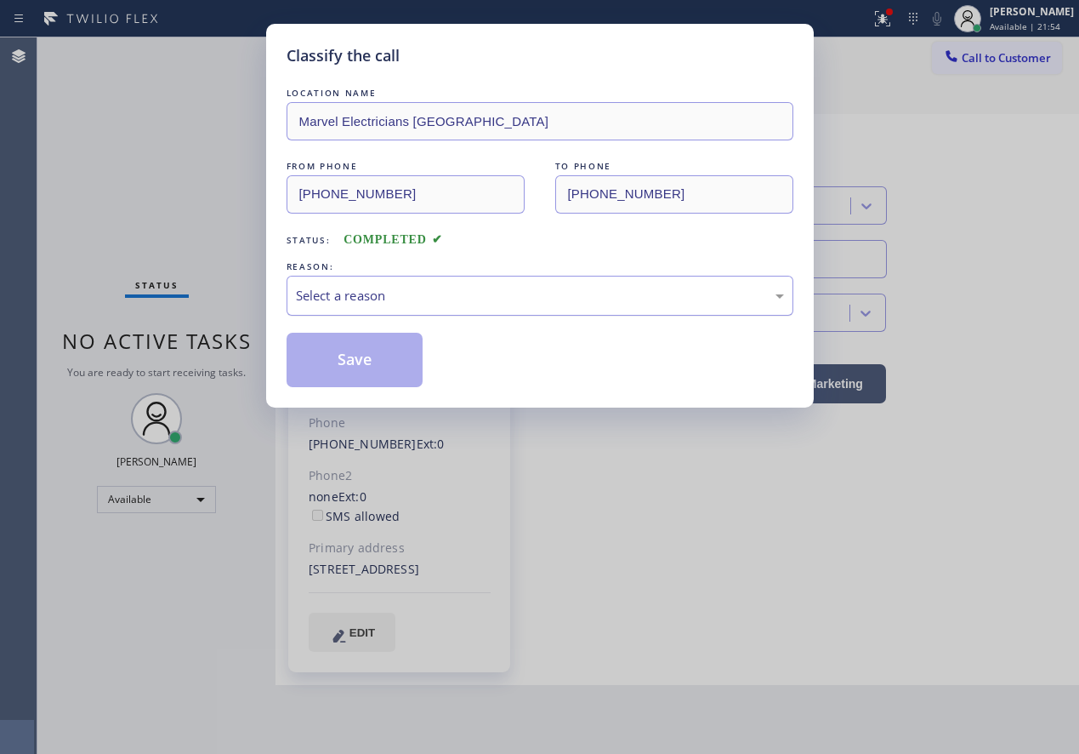
click at [388, 286] on div "Select a reason" at bounding box center [540, 296] width 488 height 20
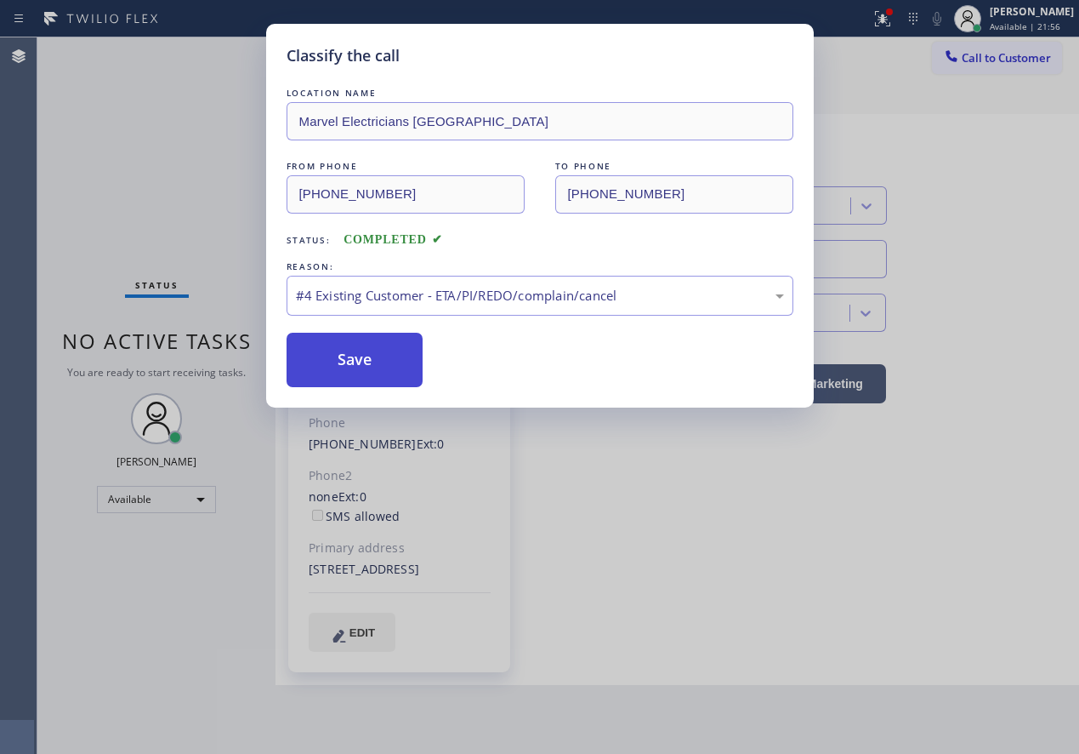
click at [350, 358] on button "Save" at bounding box center [355, 360] width 137 height 54
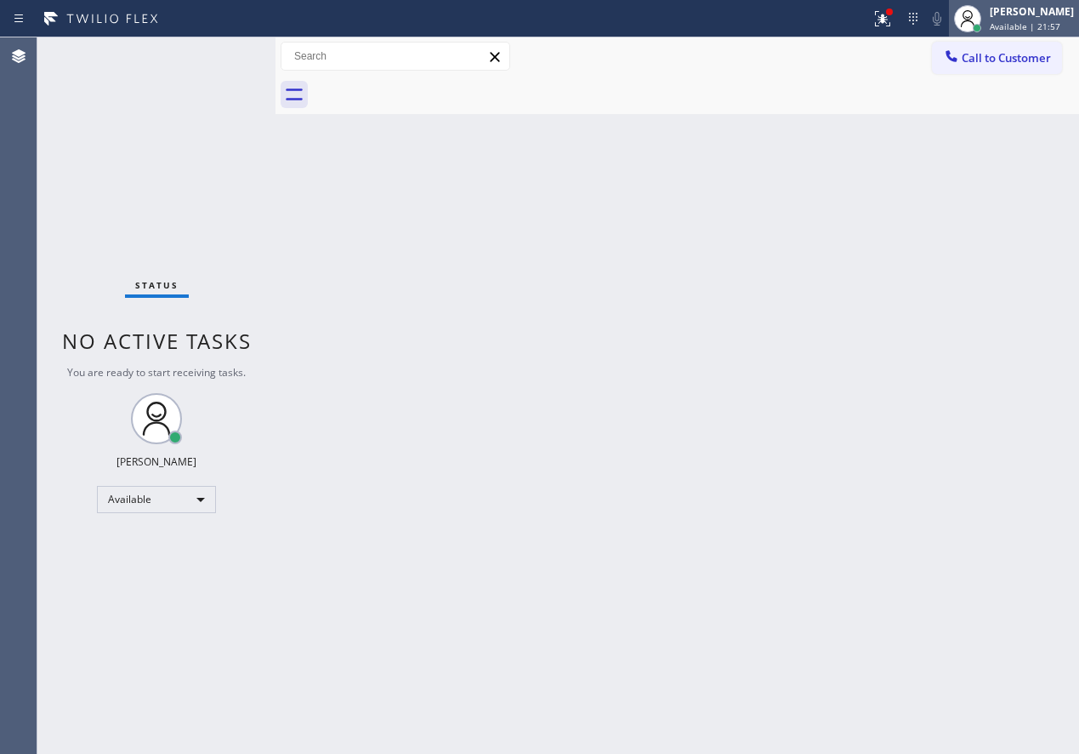
drag, startPoint x: 358, startPoint y: 352, endPoint x: 1029, endPoint y: 2, distance: 757.0
click at [1029, 2] on div "[PERSON_NAME] Available | 21:57" at bounding box center [1014, 18] width 130 height 37
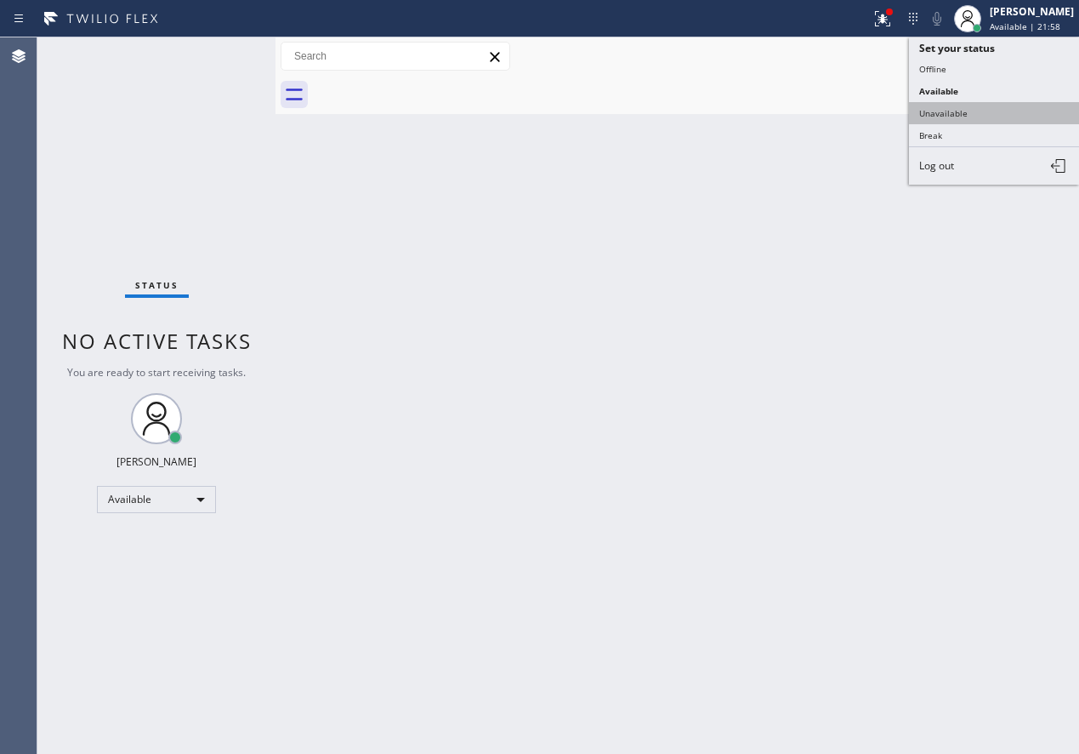
click at [975, 110] on button "Unavailable" at bounding box center [994, 113] width 170 height 22
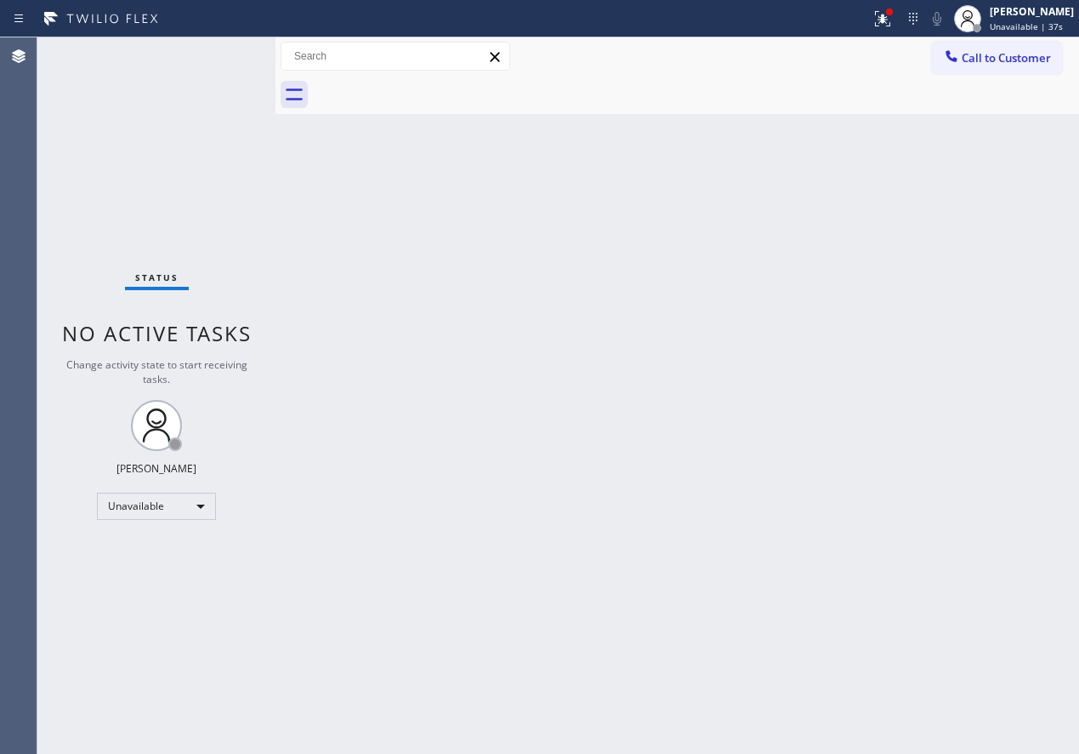
click at [866, 481] on div "Back to Dashboard Change Sender ID Customers Technicians Select a contact Outbo…" at bounding box center [678, 395] width 804 height 716
